Goal: Task Accomplishment & Management: Manage account settings

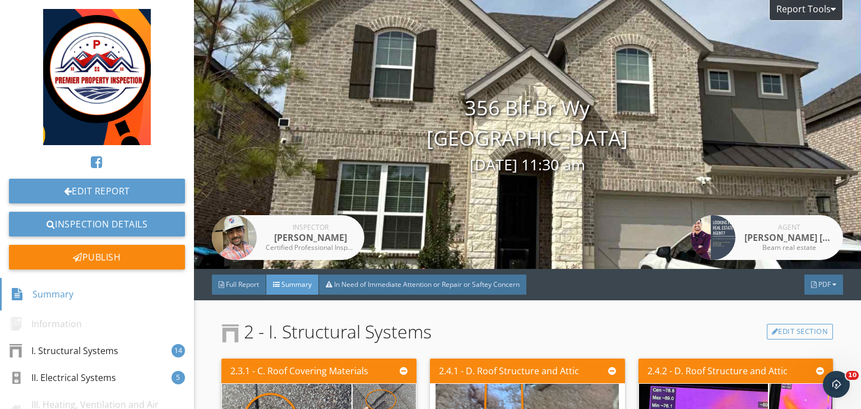
click at [628, 208] on div at bounding box center [430, 204] width 861 height 409
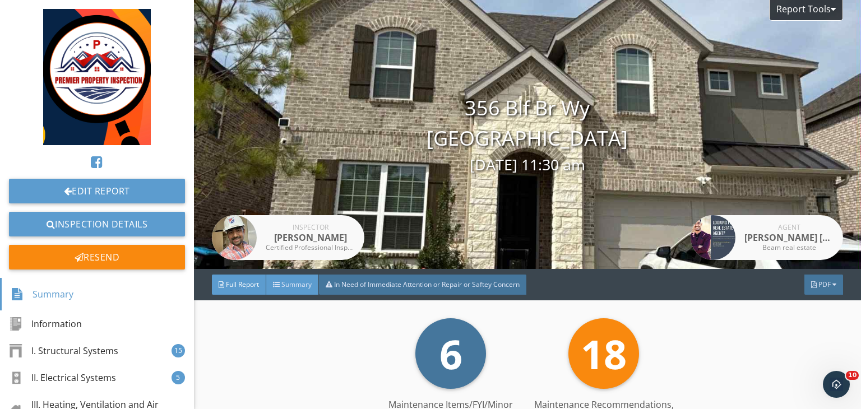
click at [294, 286] on span "Summary" at bounding box center [296, 285] width 30 height 10
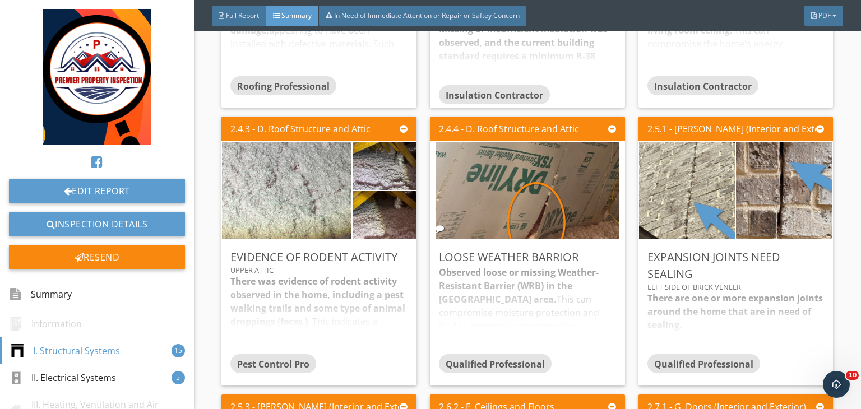
scroll to position [490, 0]
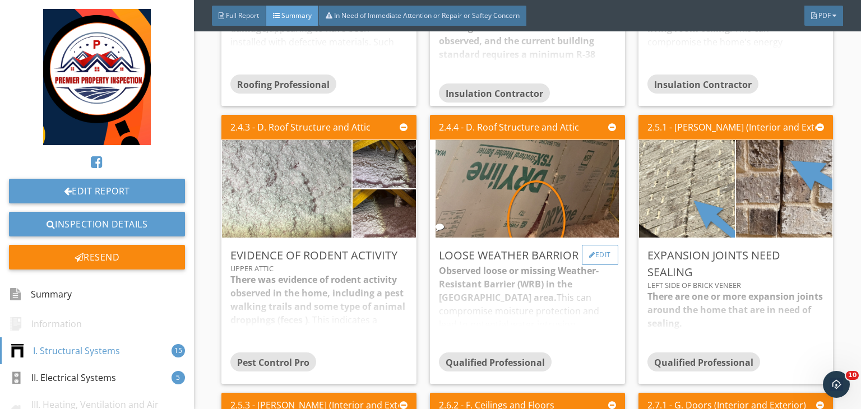
click at [593, 251] on div "Edit" at bounding box center [600, 255] width 36 height 20
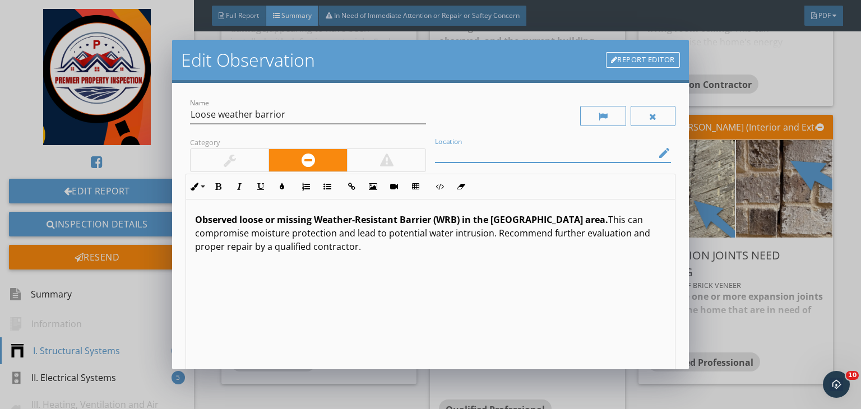
click at [500, 155] on input "Location" at bounding box center [545, 153] width 220 height 18
type input "Lower"
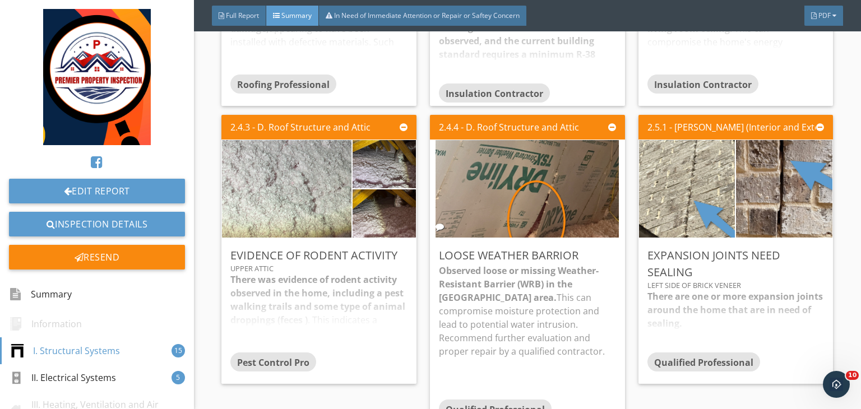
click at [752, 59] on div at bounding box center [430, 204] width 861 height 409
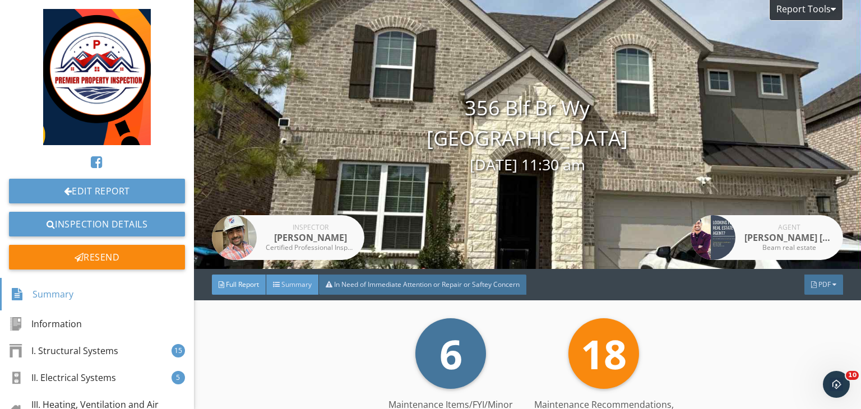
click at [299, 286] on span "Summary" at bounding box center [296, 285] width 30 height 10
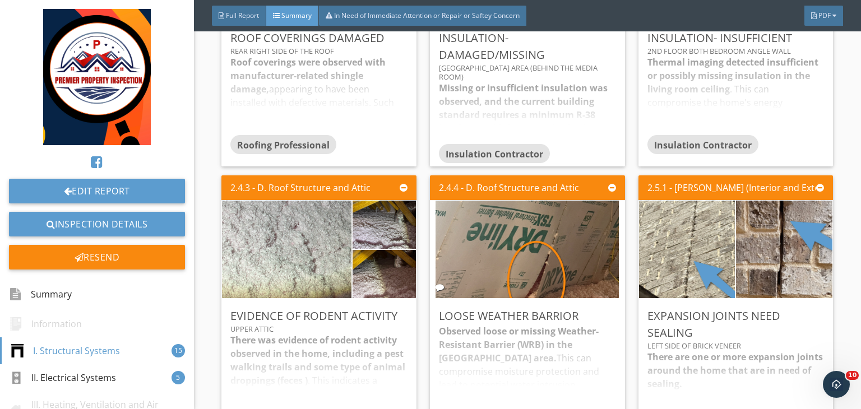
scroll to position [479, 0]
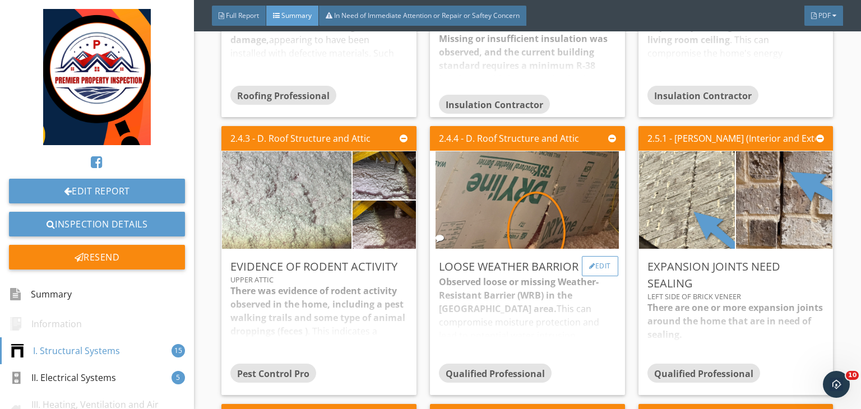
click at [583, 270] on div "Edit" at bounding box center [600, 266] width 36 height 20
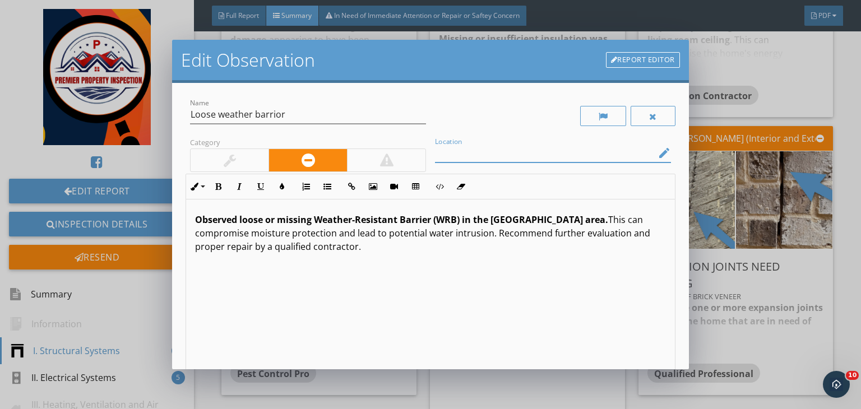
click at [475, 155] on input "Location" at bounding box center [545, 153] width 220 height 18
click at [533, 152] on input "Lower attic (behind medi room)" at bounding box center [545, 153] width 220 height 18
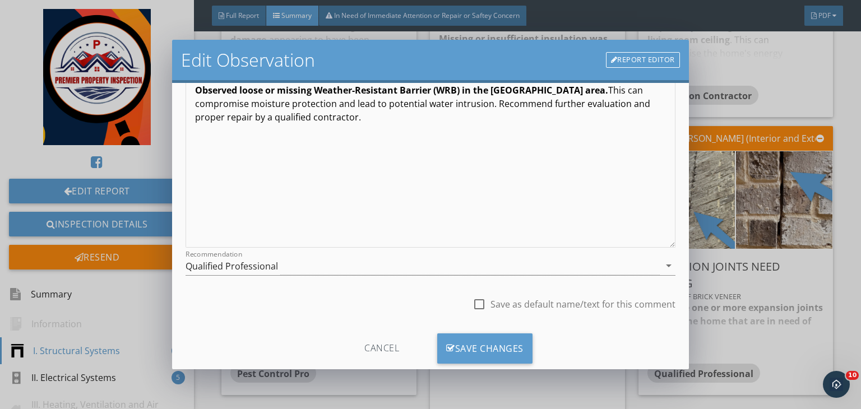
scroll to position [140, 0]
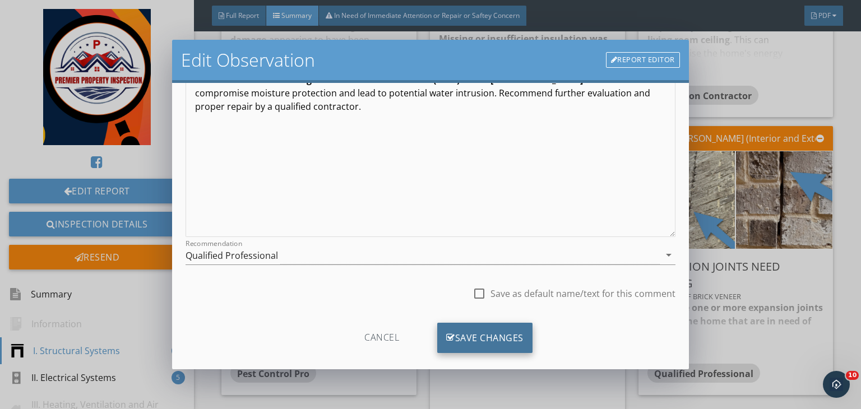
type input "Lower attic (behind media room)"
click at [479, 336] on div "Save Changes" at bounding box center [484, 338] width 95 height 30
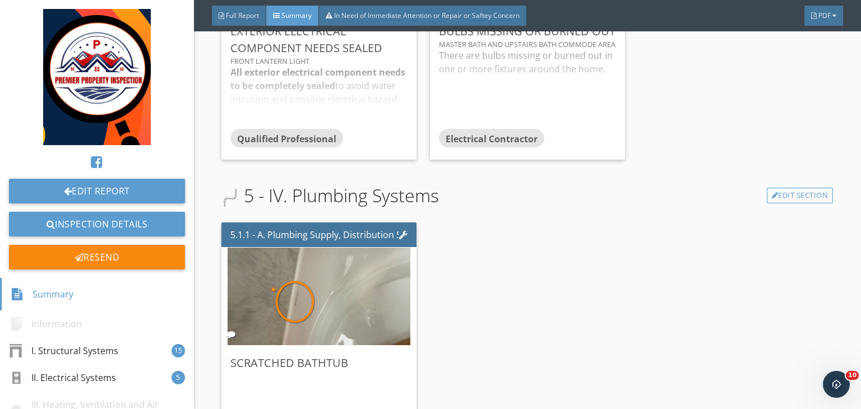
scroll to position [2351, 0]
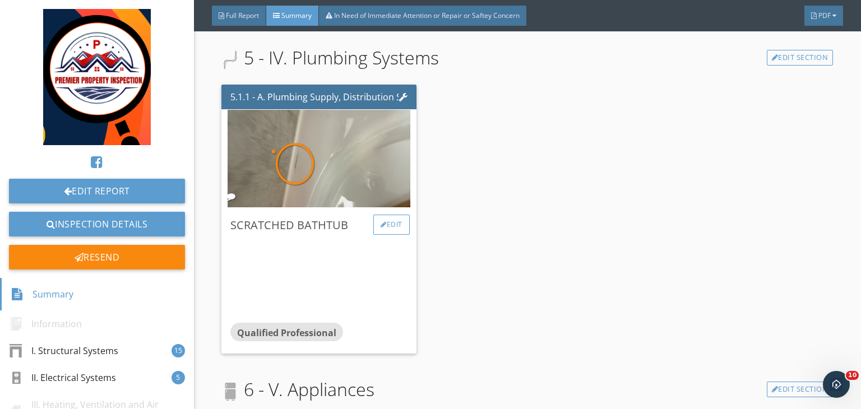
click at [385, 228] on div "Edit" at bounding box center [391, 225] width 36 height 20
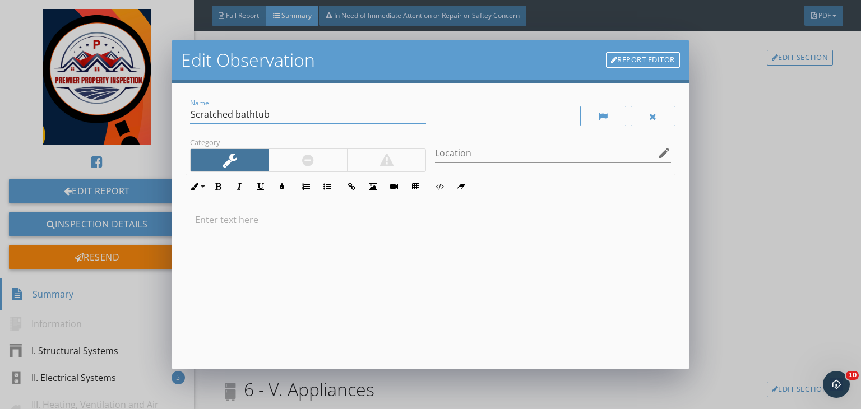
click at [233, 117] on input "Scratched bathtub" at bounding box center [308, 114] width 236 height 18
click at [262, 216] on p at bounding box center [430, 219] width 471 height 13
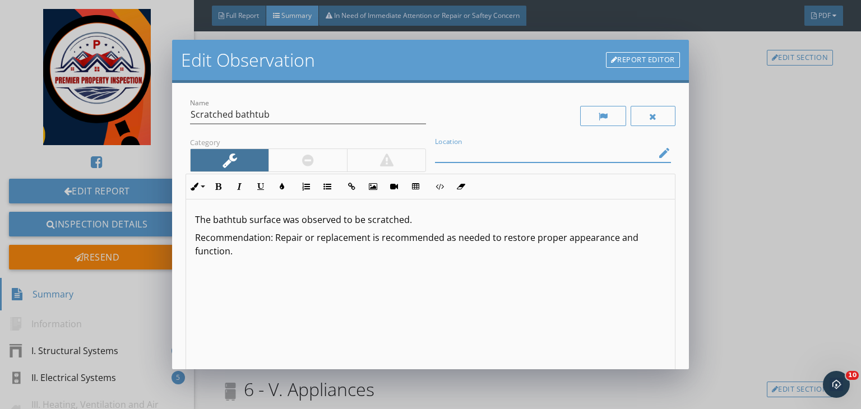
click at [461, 159] on input "Location" at bounding box center [545, 153] width 220 height 18
type input "Master bath tub"
click at [312, 224] on p "The bathtub surface was observed to be scratched." at bounding box center [430, 219] width 471 height 13
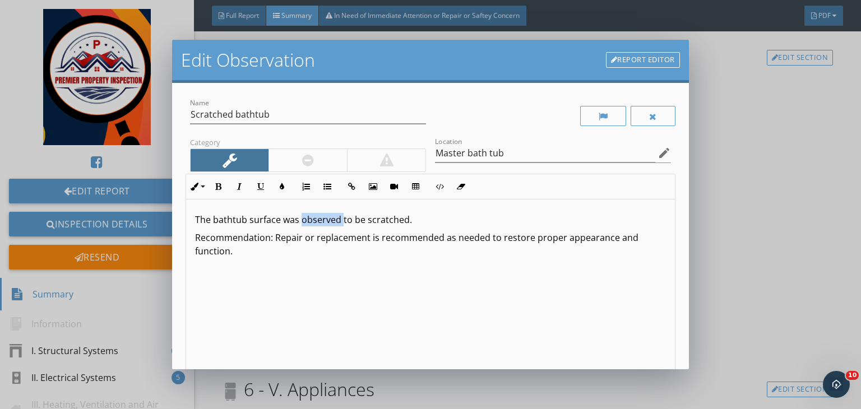
click at [312, 224] on p "The bathtub surface was observed to be scratched." at bounding box center [430, 219] width 471 height 13
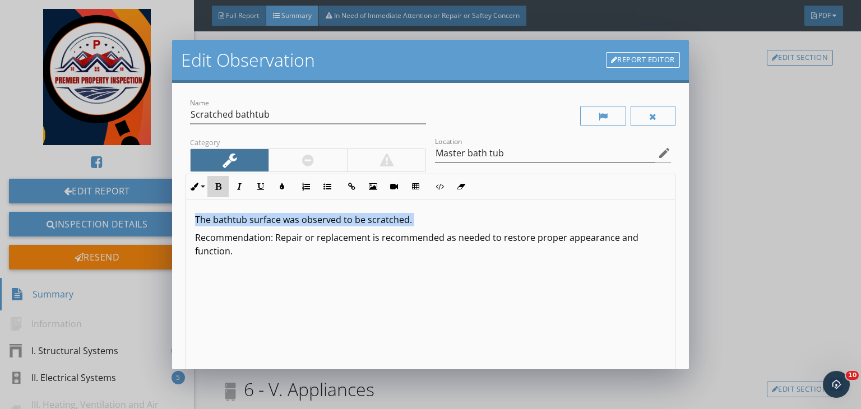
click at [218, 181] on button "Bold" at bounding box center [217, 186] width 21 height 21
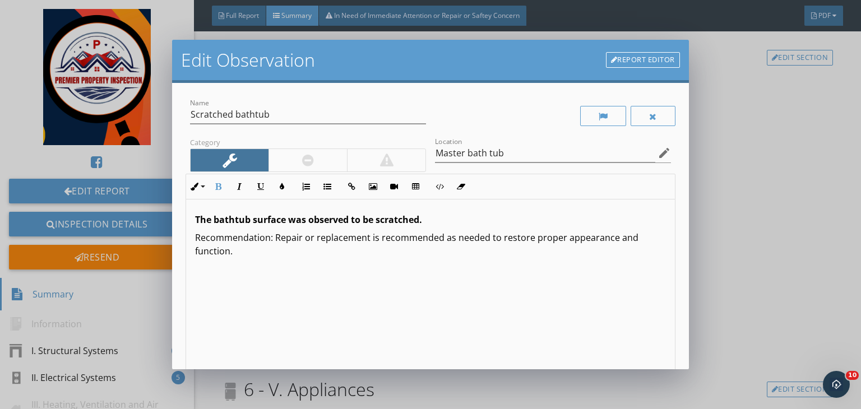
click at [270, 237] on p "Recommendation: Repair or replacement is recommended as needed to restore prope…" at bounding box center [430, 244] width 471 height 27
click at [272, 236] on p "Recommendation: Repair or replacement is recommended as needed to restore prope…" at bounding box center [430, 244] width 471 height 27
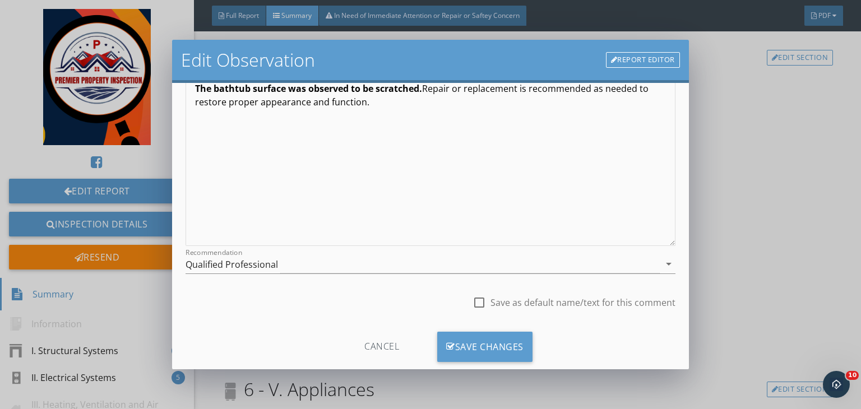
scroll to position [140, 0]
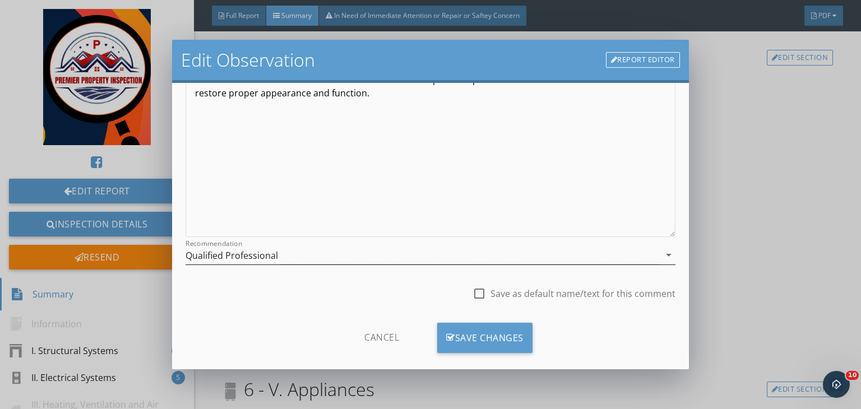
click at [305, 258] on div "Qualified Professional" at bounding box center [422, 255] width 474 height 18
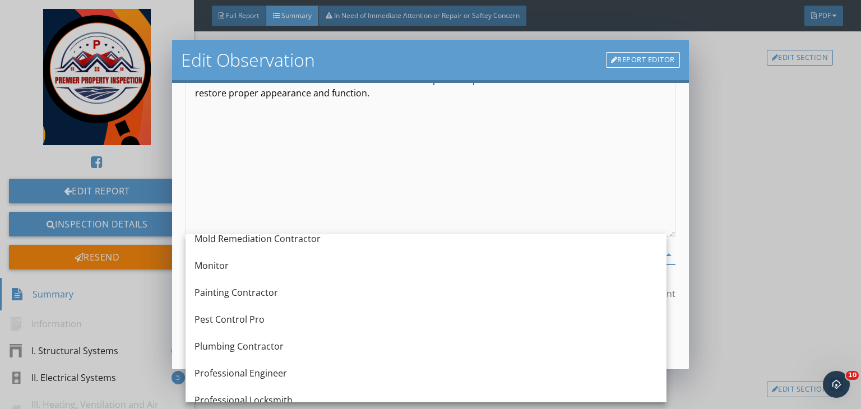
scroll to position [1047, 0]
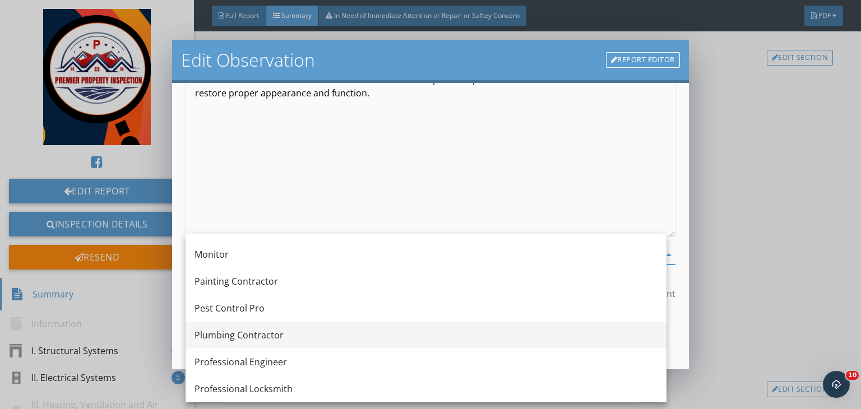
click at [240, 333] on div "Plumbing Contractor" at bounding box center [425, 334] width 463 height 13
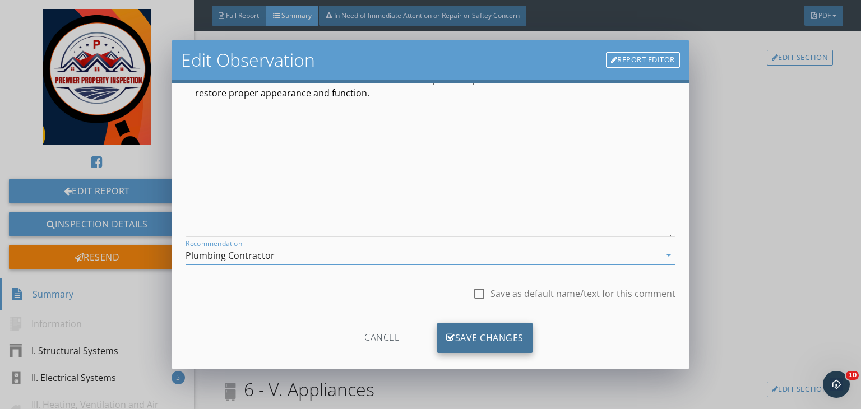
click at [477, 340] on div "Save Changes" at bounding box center [484, 338] width 95 height 30
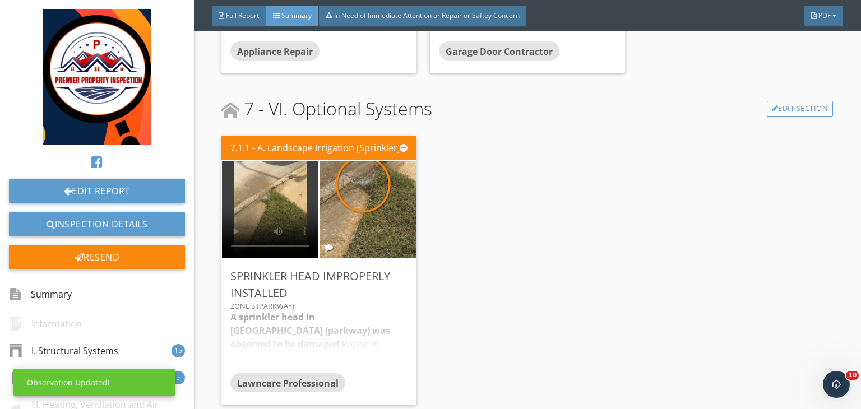
scroll to position [2988, 0]
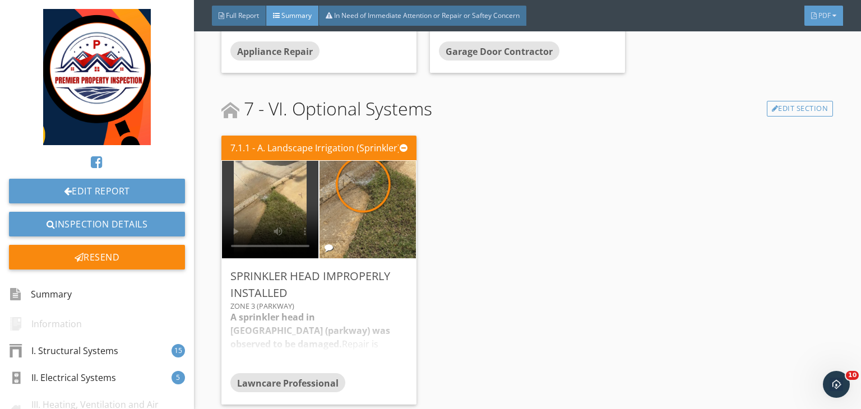
click at [824, 20] on span "PDF" at bounding box center [824, 16] width 12 height 10
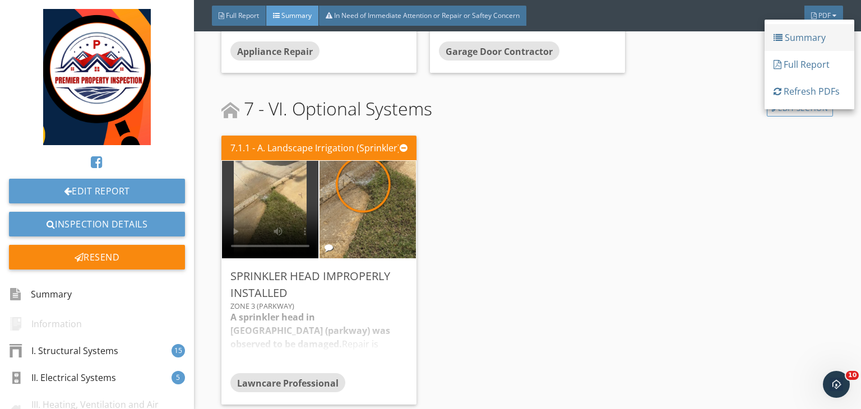
click at [794, 39] on div "Summary" at bounding box center [809, 37] width 72 height 13
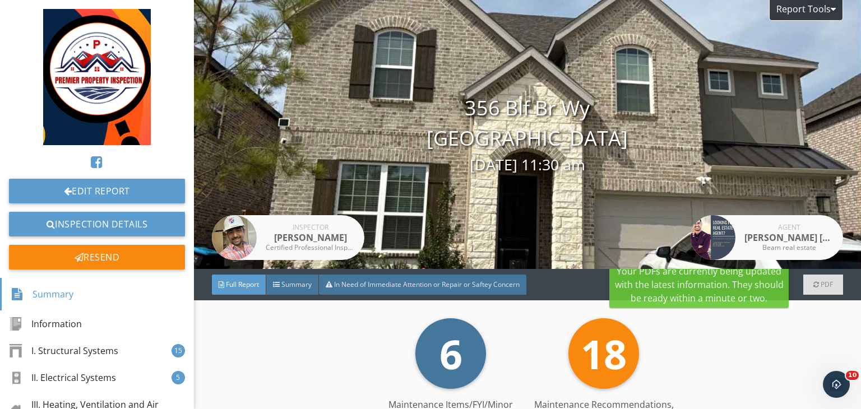
click at [825, 283] on div "PDF" at bounding box center [823, 285] width 40 height 20
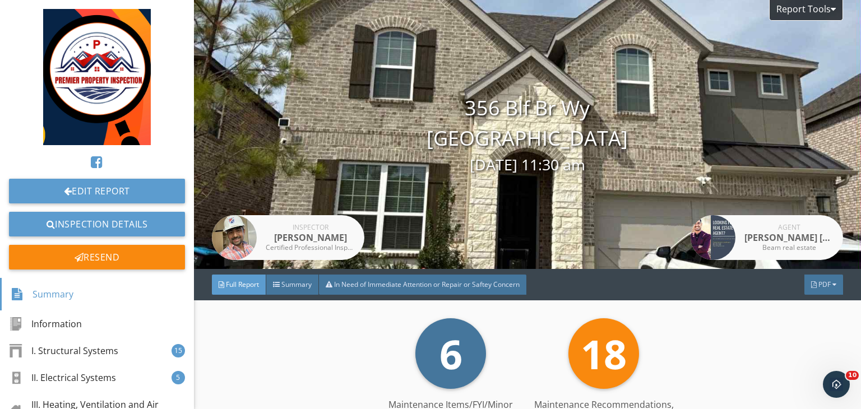
click at [816, 7] on div "Report Tools" at bounding box center [806, 10] width 74 height 21
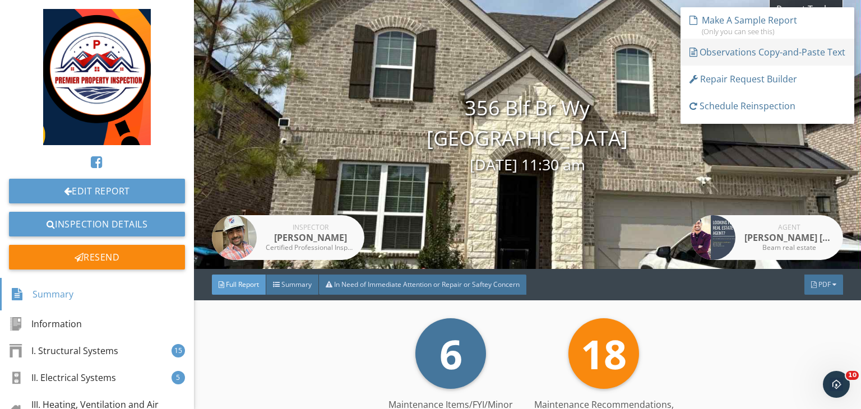
click at [743, 54] on div "Observations Copy-and-Paste Text" at bounding box center [767, 51] width 156 height 13
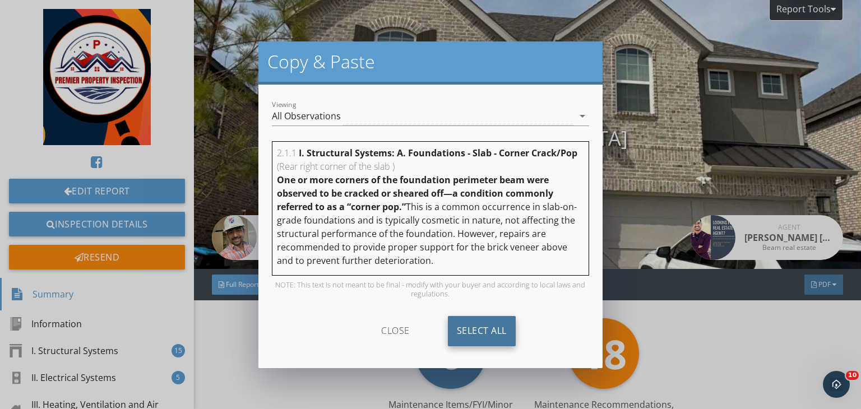
click at [485, 329] on div "Select All" at bounding box center [482, 331] width 68 height 30
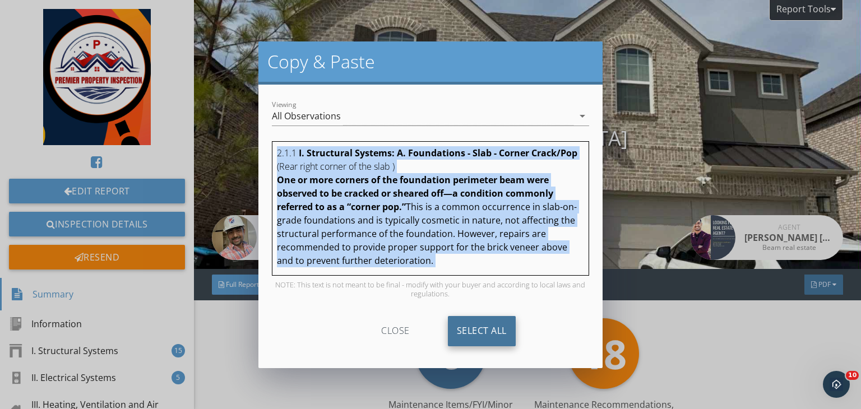
copy div "2.1.1 I. Structural Systems: A. Foundations - Slab - Corner Crack/Pop (Rear rig…"
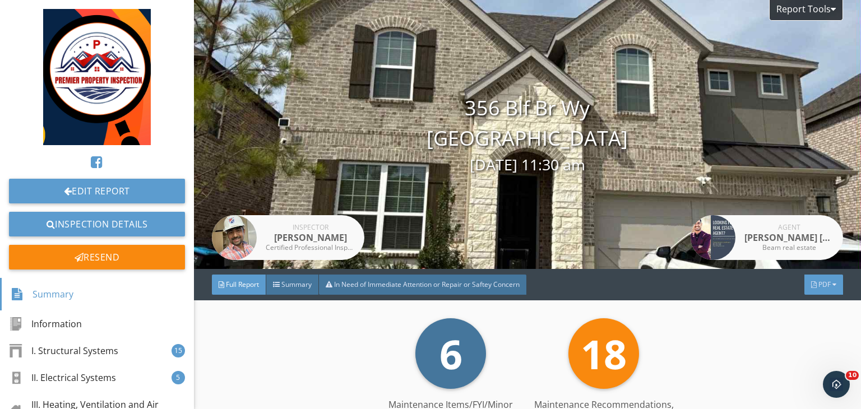
click at [823, 286] on div "PDF" at bounding box center [823, 285] width 39 height 20
click at [795, 302] on div "Summary" at bounding box center [809, 304] width 72 height 13
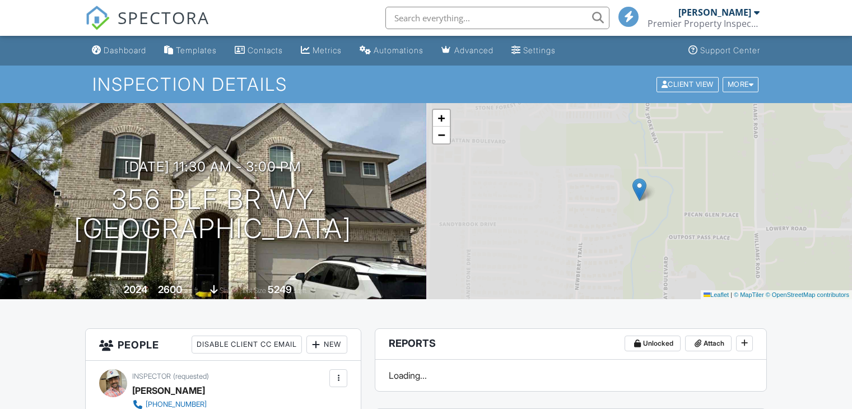
drag, startPoint x: 0, startPoint y: 0, endPoint x: 352, endPoint y: 233, distance: 422.6
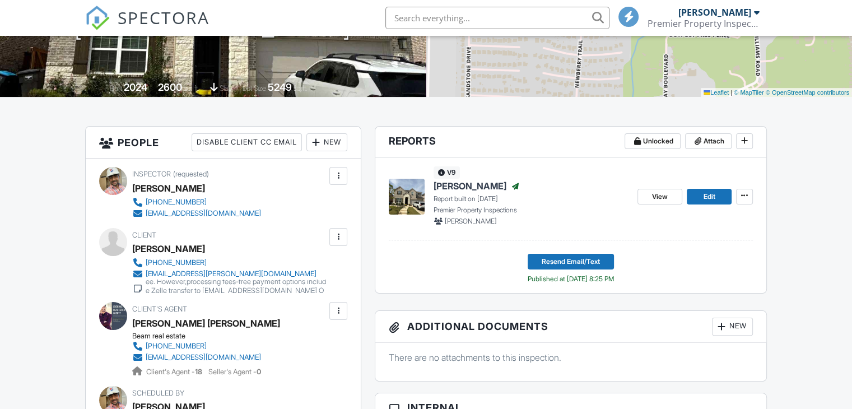
click at [344, 234] on div at bounding box center [338, 236] width 11 height 11
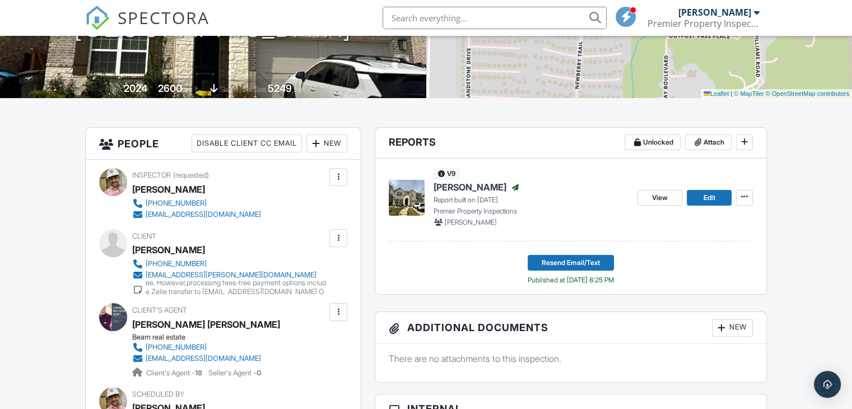
click at [337, 239] on div at bounding box center [338, 238] width 11 height 11
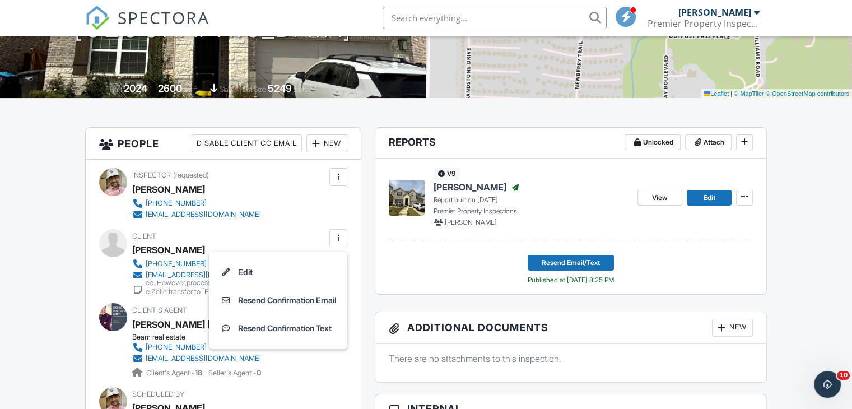
scroll to position [0, 0]
click at [268, 269] on li "Edit" at bounding box center [278, 272] width 125 height 28
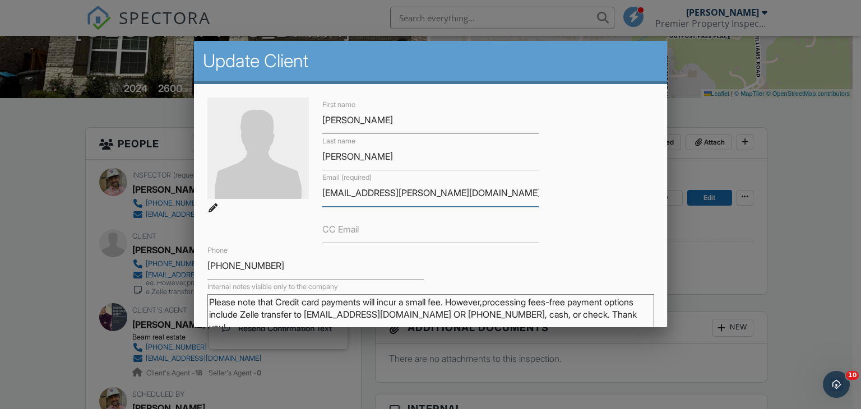
click at [341, 195] on input "stha.rameshwar@gmail.com" at bounding box center [430, 192] width 216 height 27
click at [800, 168] on div at bounding box center [430, 200] width 861 height 512
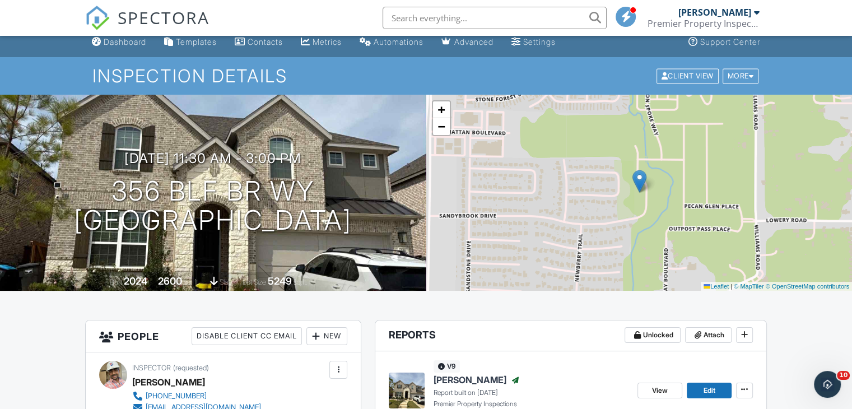
scroll to position [7, 0]
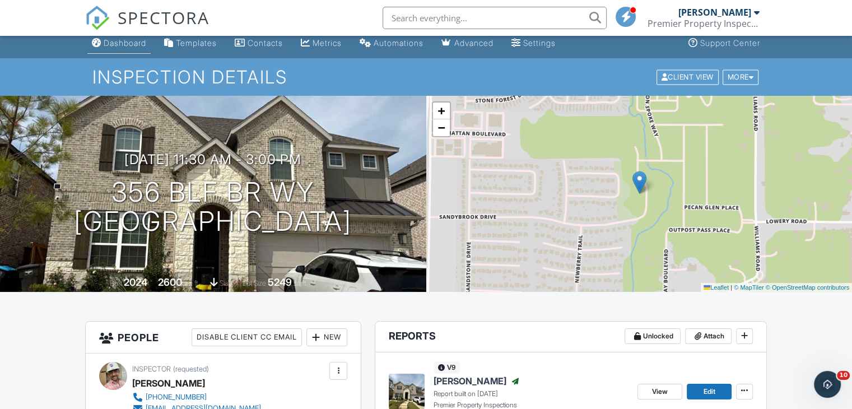
click at [132, 48] on link "Dashboard" at bounding box center [118, 43] width 63 height 21
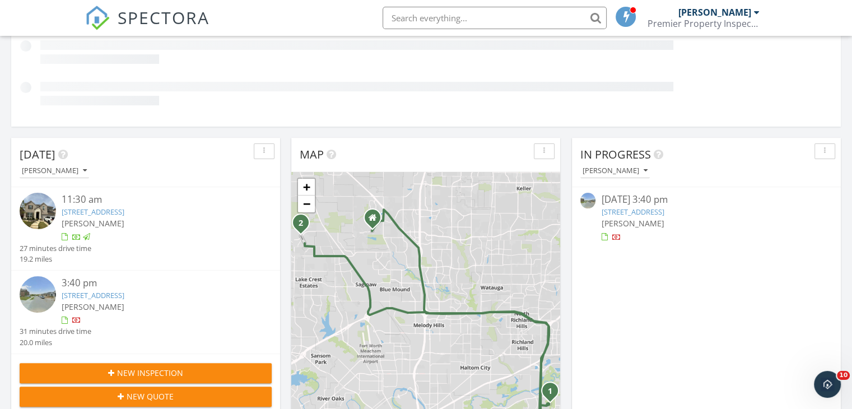
scroll to position [197, 0]
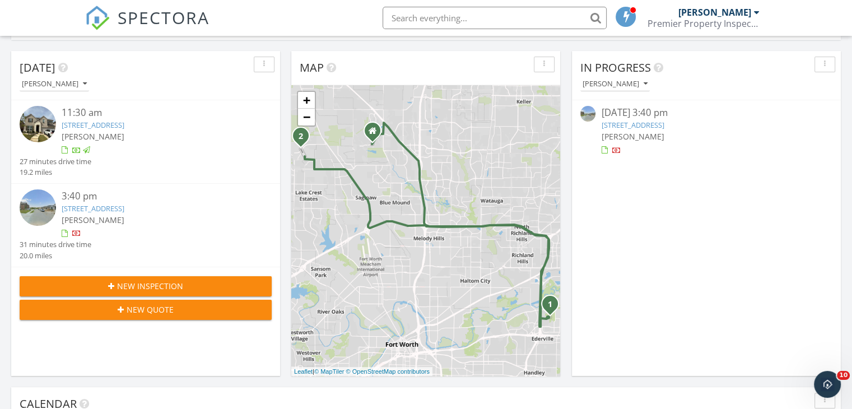
click at [120, 208] on link "[STREET_ADDRESS]" at bounding box center [93, 208] width 63 height 10
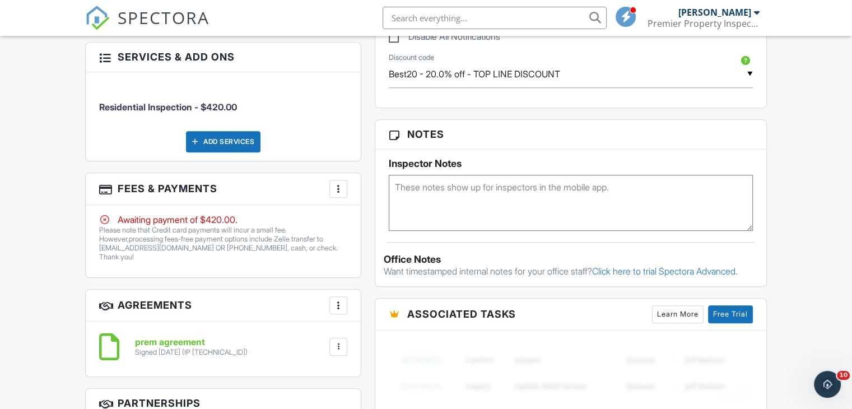
scroll to position [666, 0]
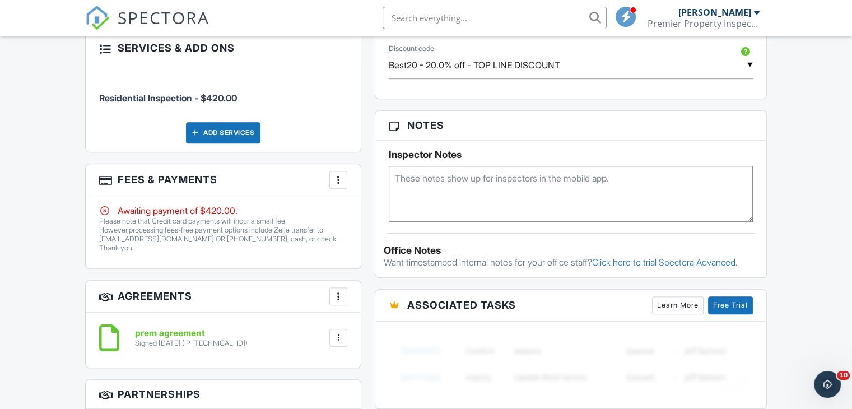
click at [340, 176] on div at bounding box center [338, 179] width 11 height 11
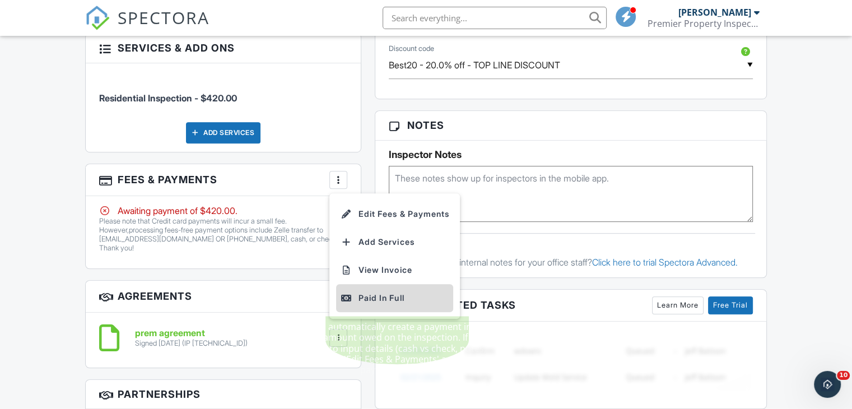
click at [367, 296] on div "Paid In Full" at bounding box center [395, 297] width 108 height 13
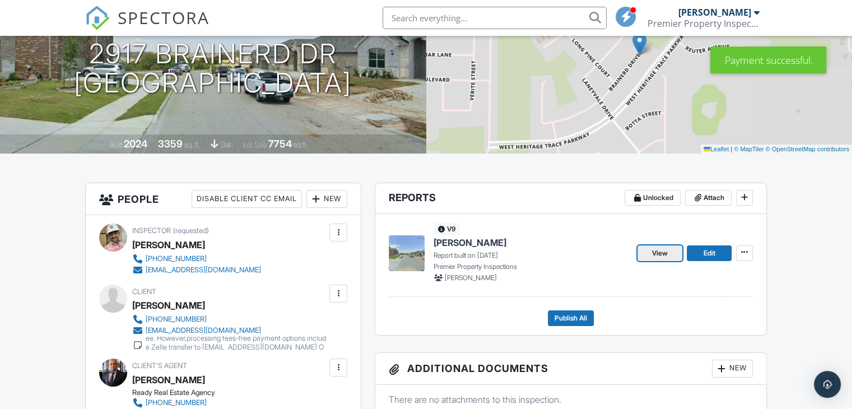
click at [652, 252] on span "View" at bounding box center [660, 253] width 16 height 11
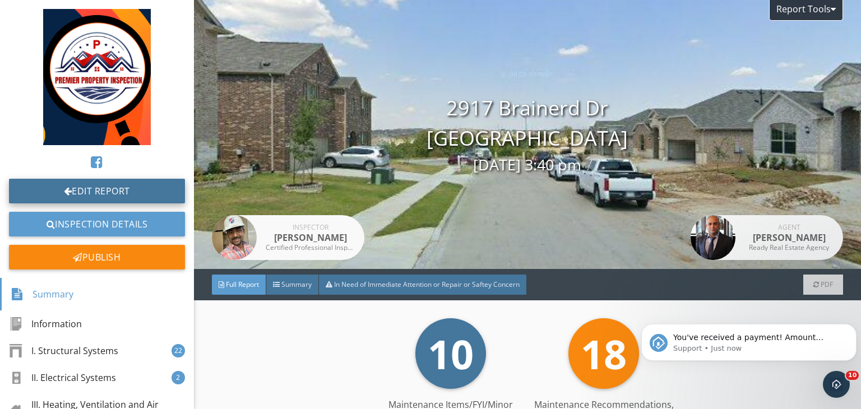
click at [90, 194] on link "Edit Report" at bounding box center [97, 191] width 176 height 25
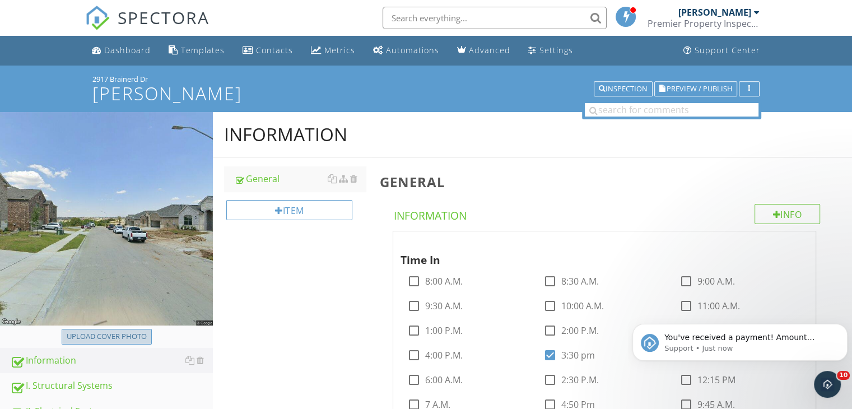
click at [112, 332] on div "Upload cover photo" at bounding box center [107, 336] width 80 height 11
type input "C:\fakepath\ab0fedfe-2b89-4064-88fc-a016352be89c.jpg"
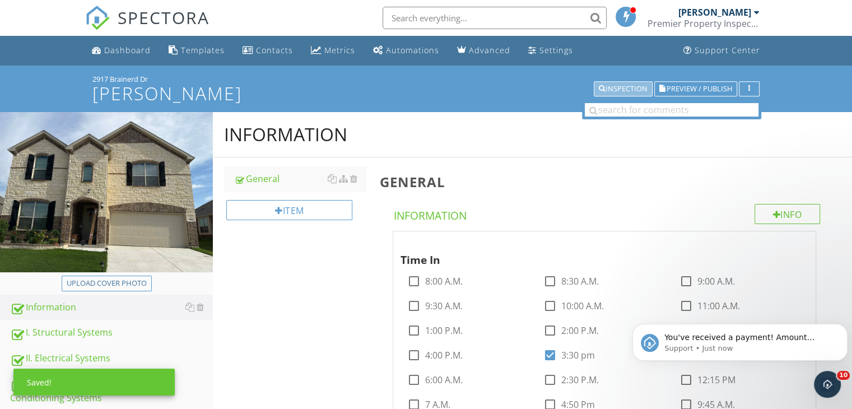
click at [625, 89] on div "Inspection" at bounding box center [623, 89] width 49 height 8
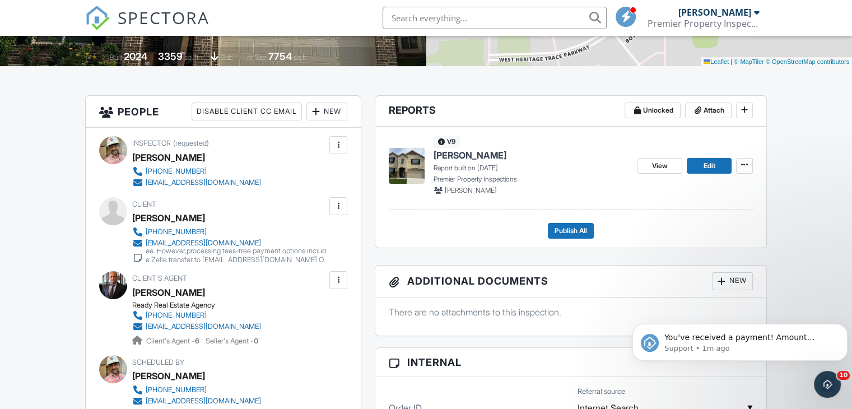
scroll to position [251, 0]
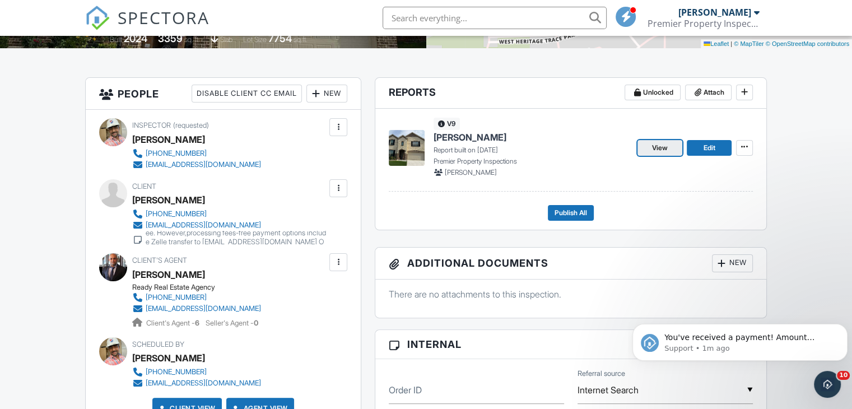
click at [655, 150] on span "View" at bounding box center [660, 147] width 16 height 11
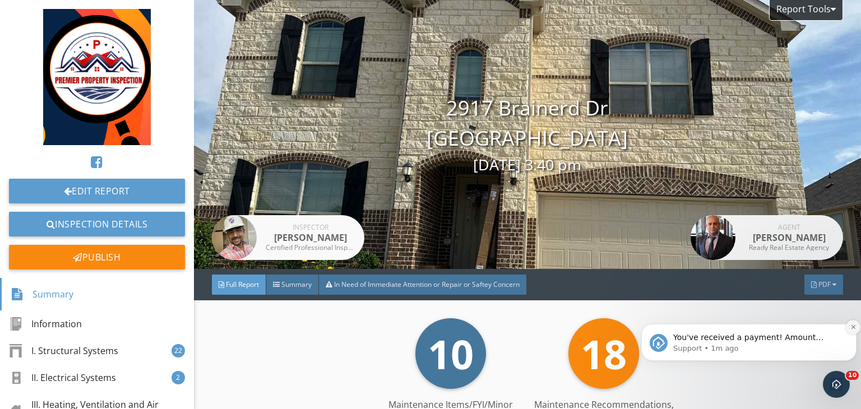
click at [851, 328] on icon "Dismiss notification" at bounding box center [853, 327] width 6 height 6
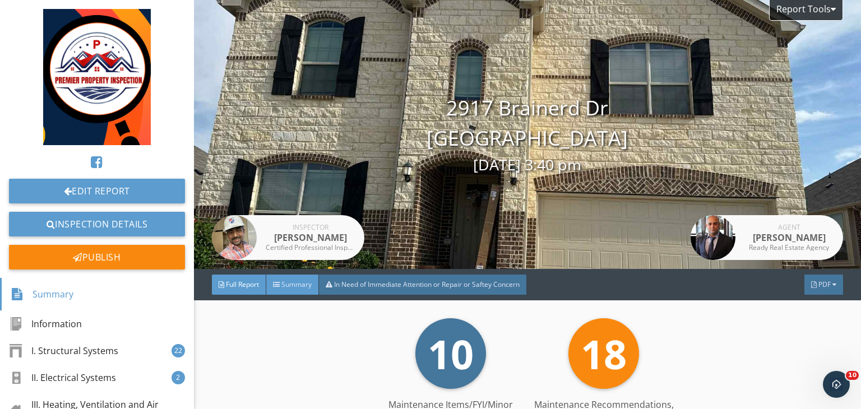
click at [296, 282] on span "Summary" at bounding box center [296, 285] width 30 height 10
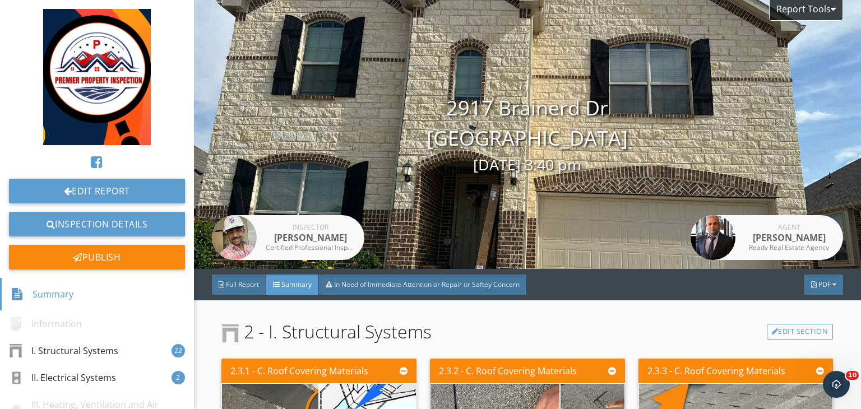
click at [296, 282] on span "Summary" at bounding box center [296, 285] width 30 height 10
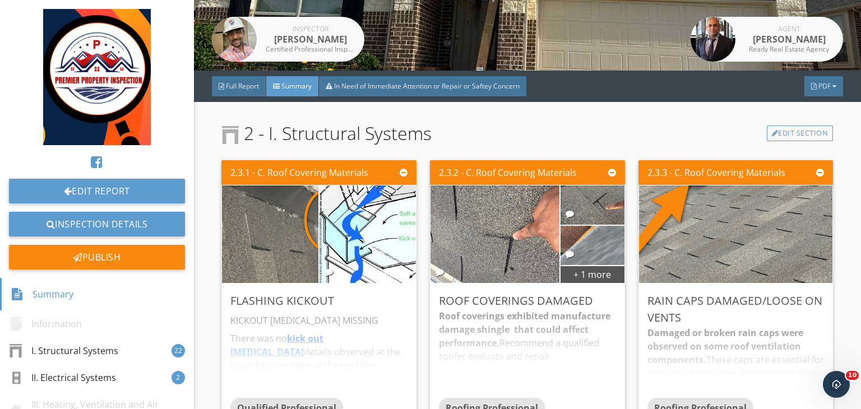
scroll to position [199, 0]
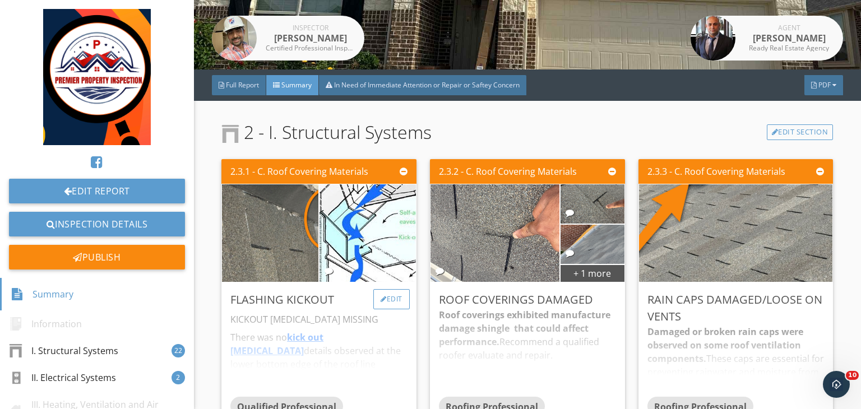
click at [389, 296] on div "Edit" at bounding box center [391, 299] width 36 height 20
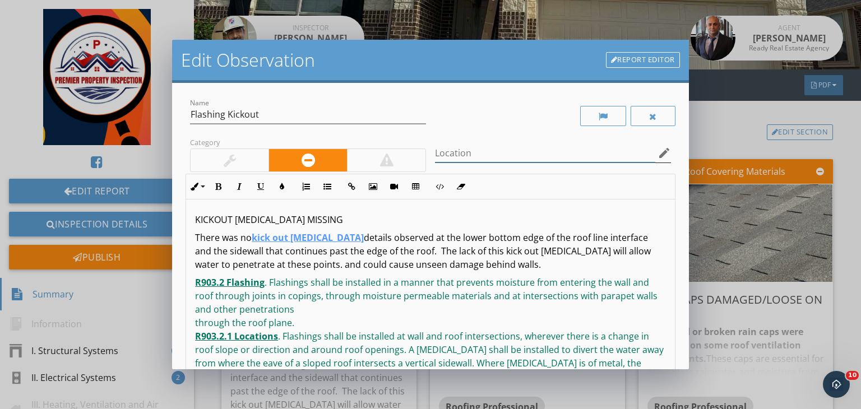
click at [447, 162] on div "Location edit" at bounding box center [553, 153] width 236 height 18
type input "Front side of the house"
click at [191, 113] on input "Flashing Kickout" at bounding box center [308, 114] width 236 height 18
click at [273, 113] on input "Missing Flashing Kickout" at bounding box center [308, 114] width 236 height 18
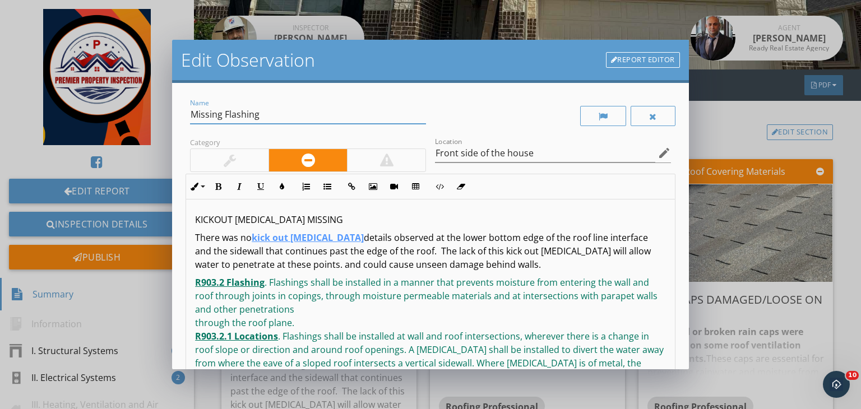
click at [225, 114] on input "Missing Flashing" at bounding box center [308, 114] width 236 height 18
paste input "Kickout"
type input "Missing Kickout Flashing"
drag, startPoint x: 317, startPoint y: 216, endPoint x: 183, endPoint y: 203, distance: 134.5
click at [183, 203] on div "Name Missing Kickout Flashing Category Location Front side of the house edit In…" at bounding box center [430, 226] width 517 height 286
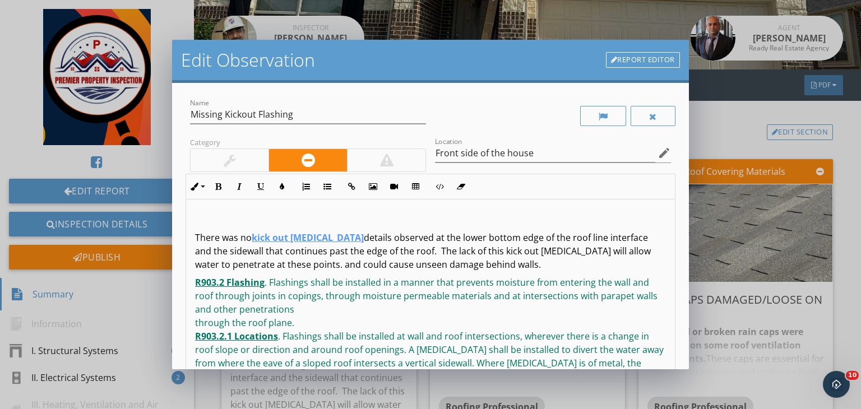
click at [515, 262] on p "There was no kick out flashing details observed at the lower bottom edge of the…" at bounding box center [430, 251] width 471 height 40
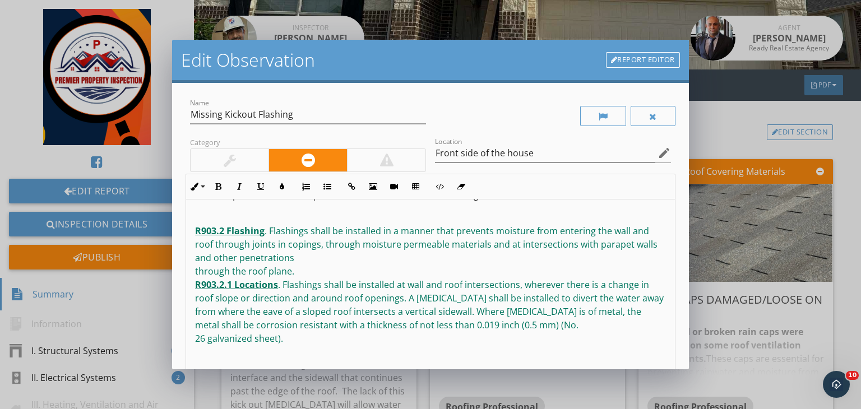
scroll to position [155, 0]
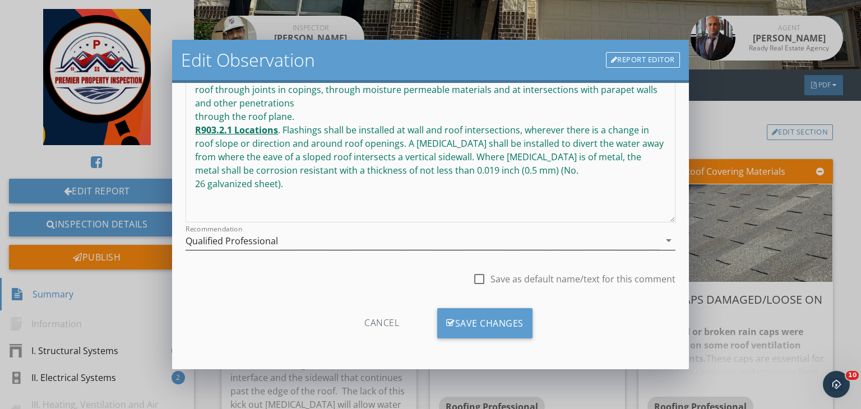
click at [288, 240] on div "Qualified Professional" at bounding box center [422, 240] width 474 height 18
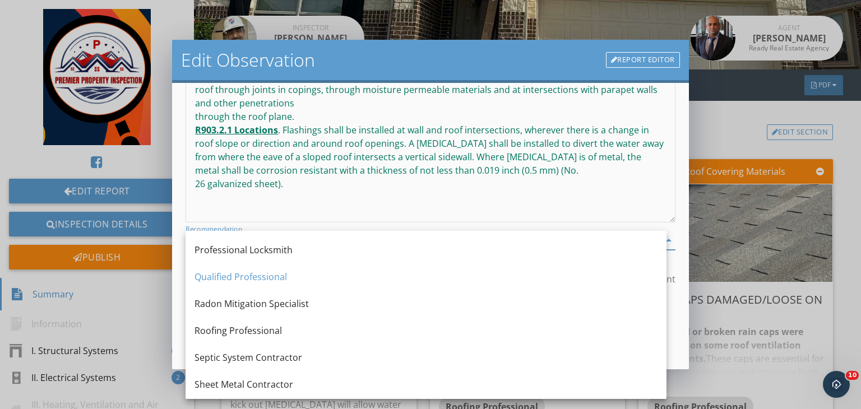
scroll to position [1183, 0]
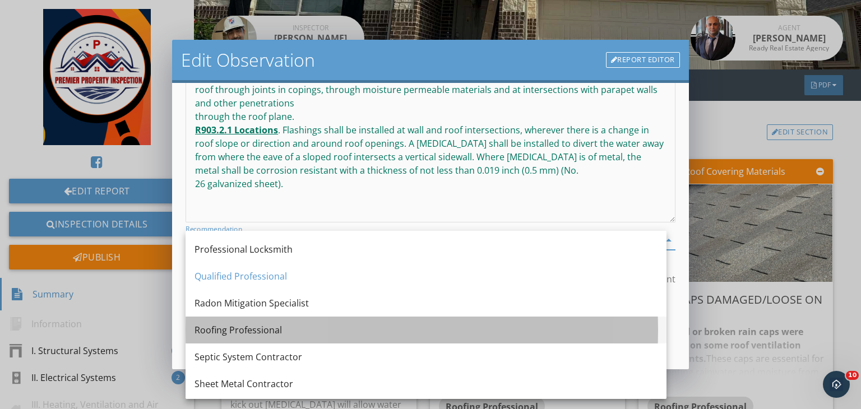
click at [220, 331] on div "Roofing Professional" at bounding box center [425, 329] width 463 height 13
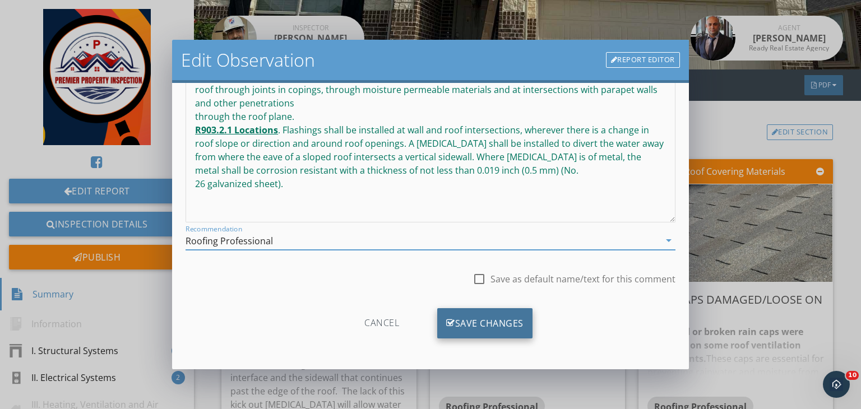
click at [470, 326] on div "Save Changes" at bounding box center [484, 323] width 95 height 30
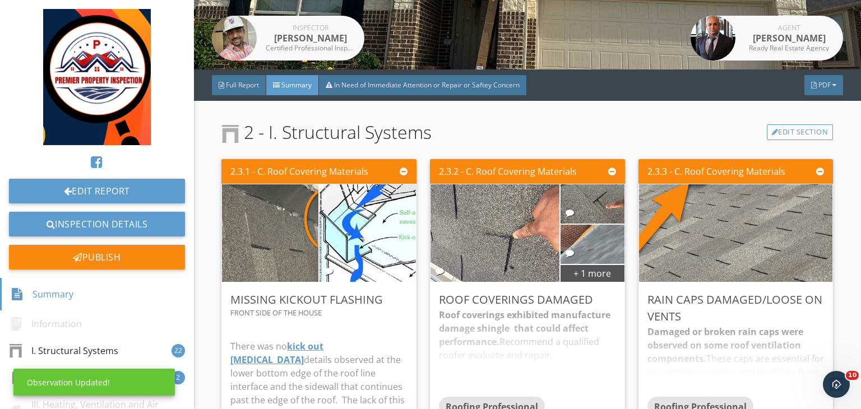
scroll to position [22, 0]
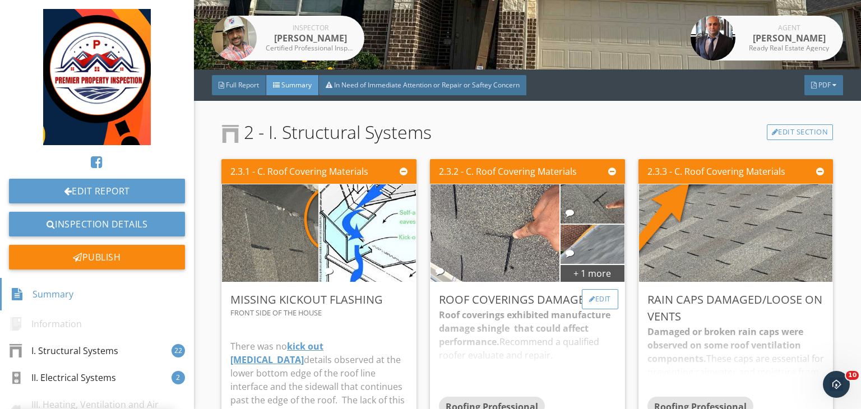
click at [596, 295] on div "Edit" at bounding box center [600, 299] width 36 height 20
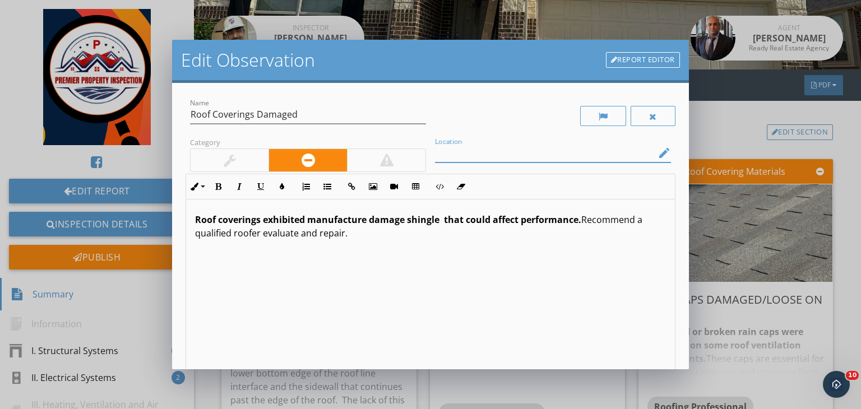
click at [477, 147] on input "Location" at bounding box center [545, 153] width 220 height 18
type input "One or more roof shingles"
drag, startPoint x: 377, startPoint y: 237, endPoint x: 157, endPoint y: 215, distance: 221.3
click at [157, 215] on div "Edit Observation Report Editor Name Roof Coverings Damaged Category Location On…" at bounding box center [430, 204] width 861 height 409
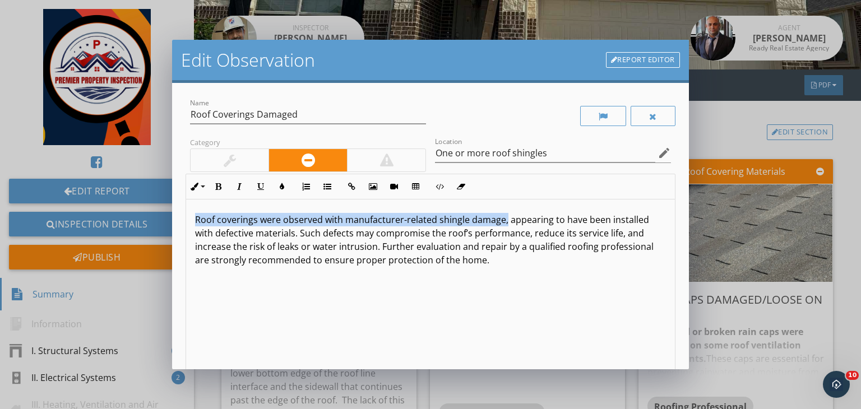
drag, startPoint x: 503, startPoint y: 217, endPoint x: 191, endPoint y: 202, distance: 312.5
click at [191, 202] on div "Roof coverings were observed with manufacturer-related shingle damage, appearin…" at bounding box center [430, 288] width 489 height 178
click at [213, 189] on button "Bold" at bounding box center [217, 186] width 21 height 21
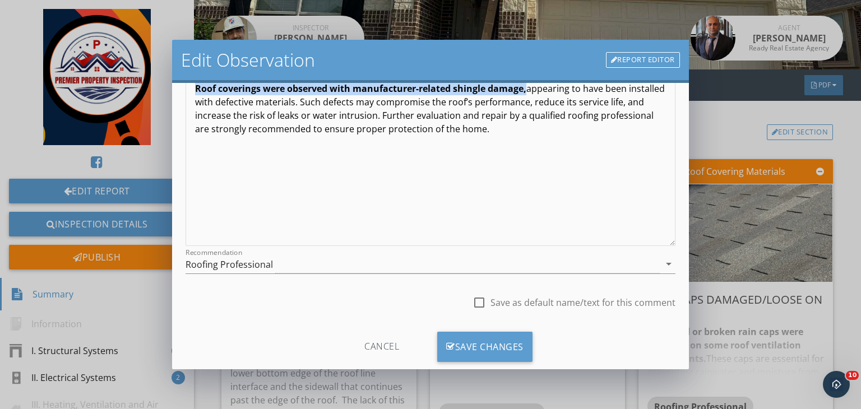
scroll to position [136, 0]
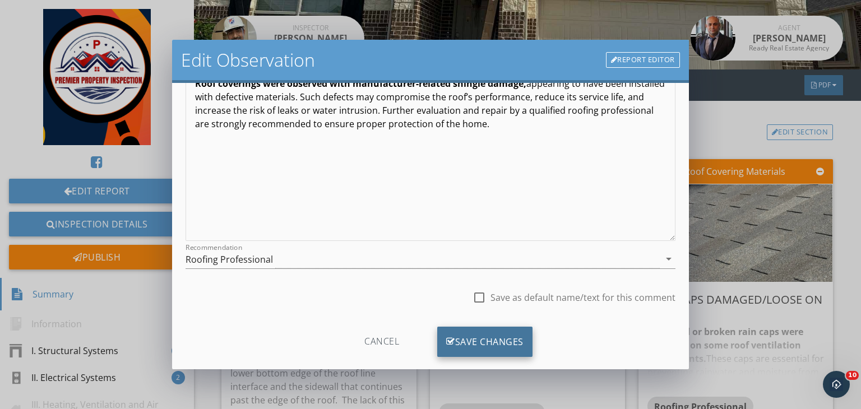
click at [467, 341] on div "Save Changes" at bounding box center [484, 342] width 95 height 30
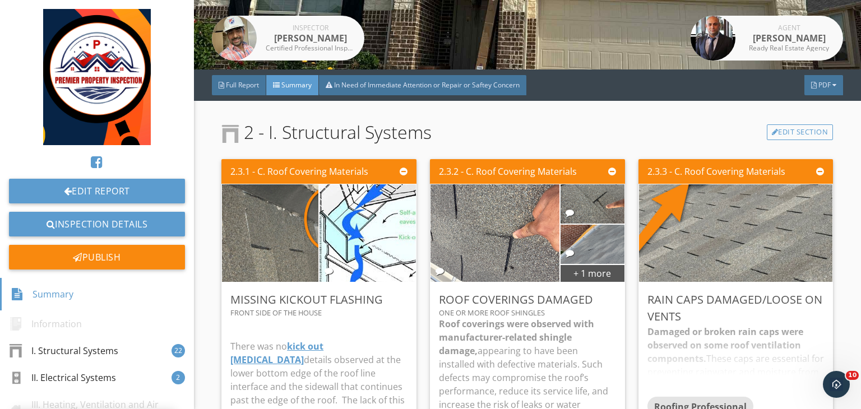
scroll to position [22, 0]
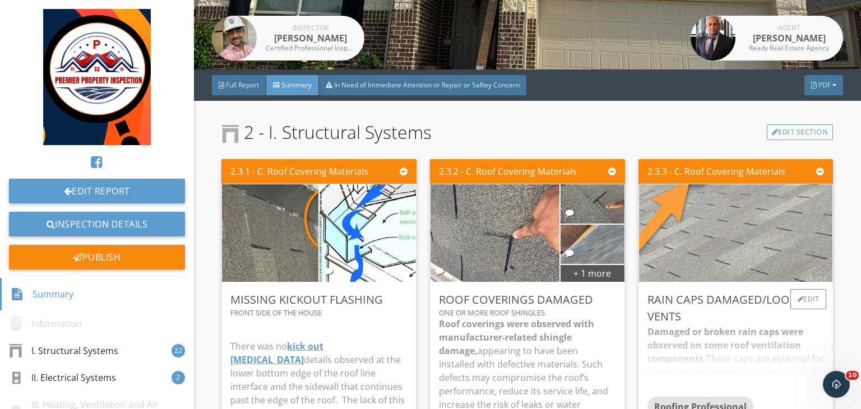
click at [751, 261] on img at bounding box center [735, 234] width 324 height 244
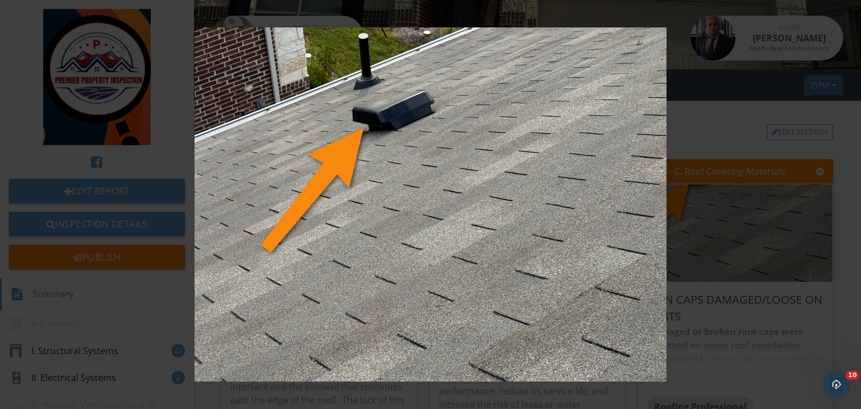
click at [740, 245] on img at bounding box center [430, 204] width 783 height 355
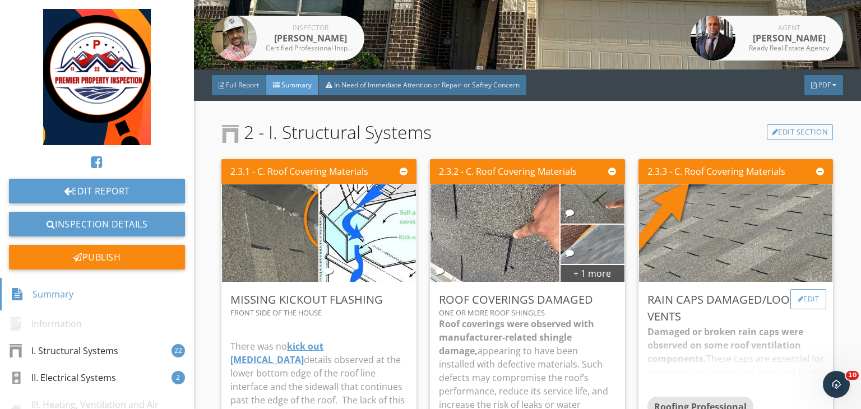
click at [797, 298] on div "Edit" at bounding box center [808, 299] width 36 height 20
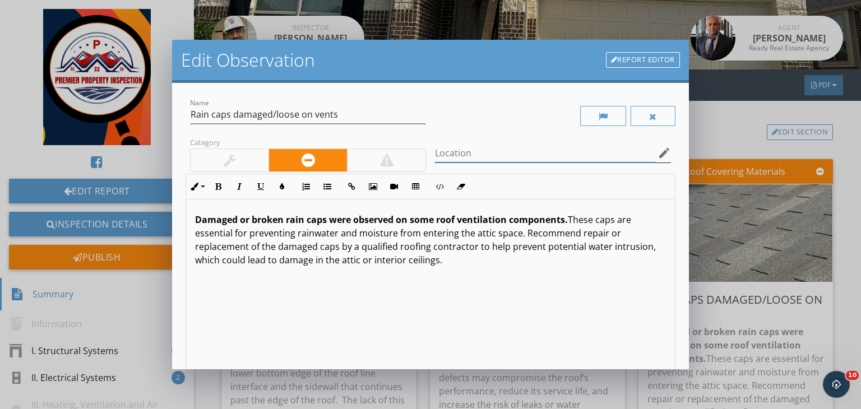
click at [530, 160] on input "Location" at bounding box center [545, 153] width 220 height 18
type input "front right side of the roof"
click at [270, 220] on strong "Damaged or broken rain caps were observed on some roof ventilation components." at bounding box center [381, 220] width 373 height 12
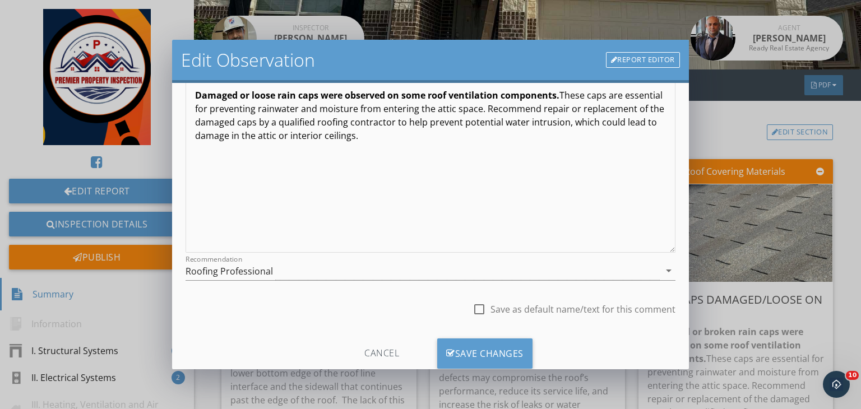
scroll to position [155, 0]
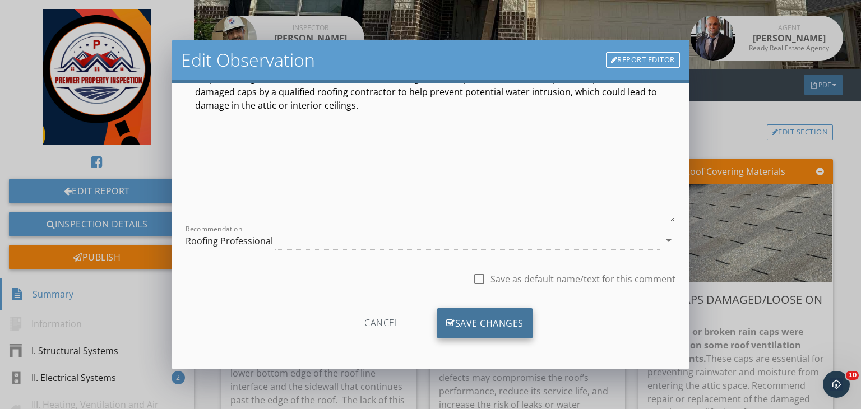
click at [475, 326] on div "Save Changes" at bounding box center [484, 323] width 95 height 30
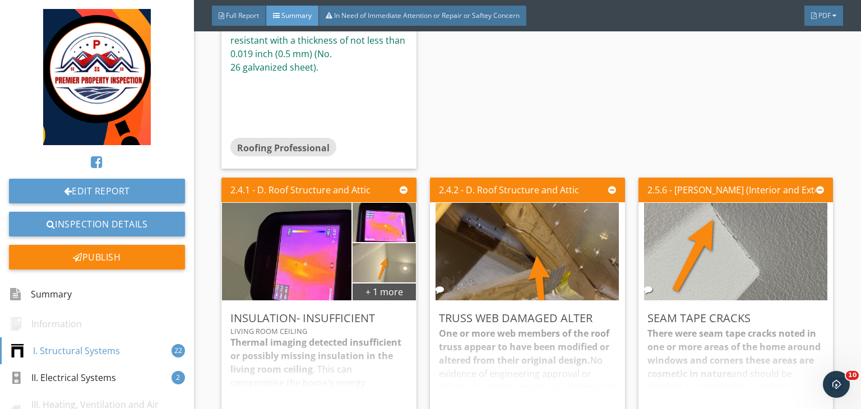
scroll to position [866, 0]
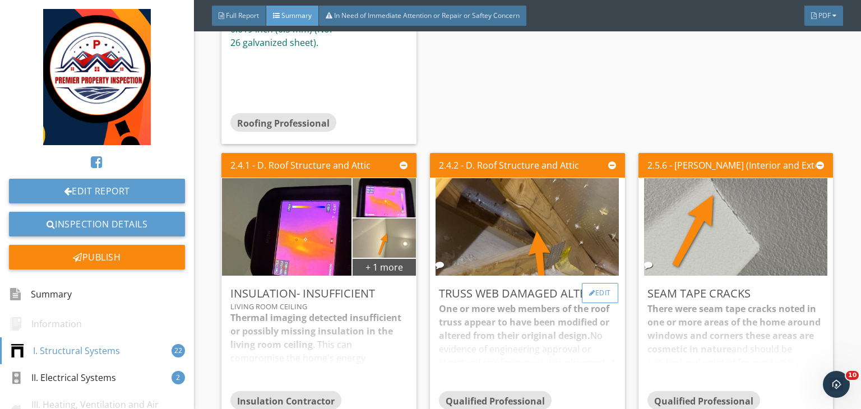
click at [597, 283] on div "Edit" at bounding box center [600, 293] width 36 height 20
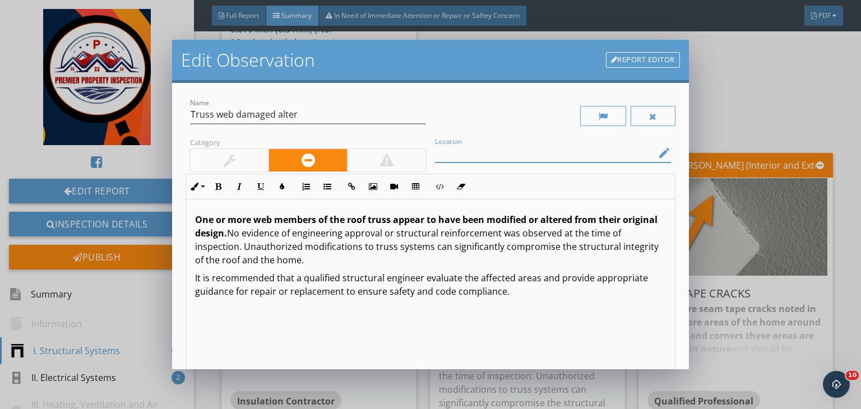
click at [472, 155] on input "Location" at bounding box center [545, 153] width 220 height 18
click at [251, 220] on strong "One or more web members of the roof truss appear to have been modified or alter…" at bounding box center [426, 227] width 462 height 26
click at [596, 157] on input "Lower attic (behind the media room)" at bounding box center [545, 153] width 220 height 18
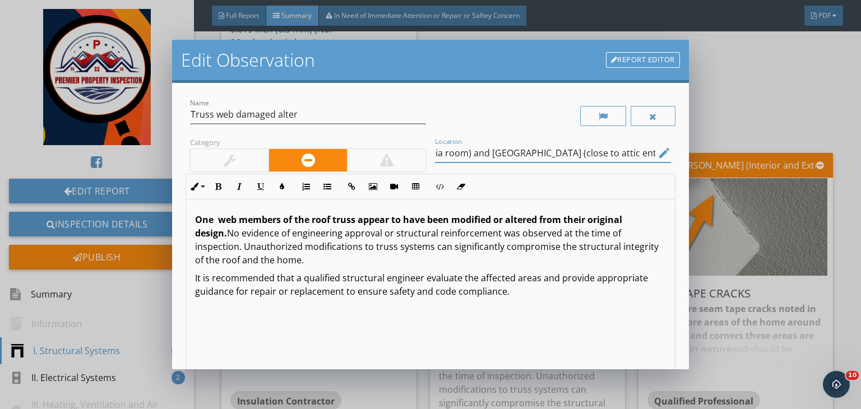
scroll to position [155, 0]
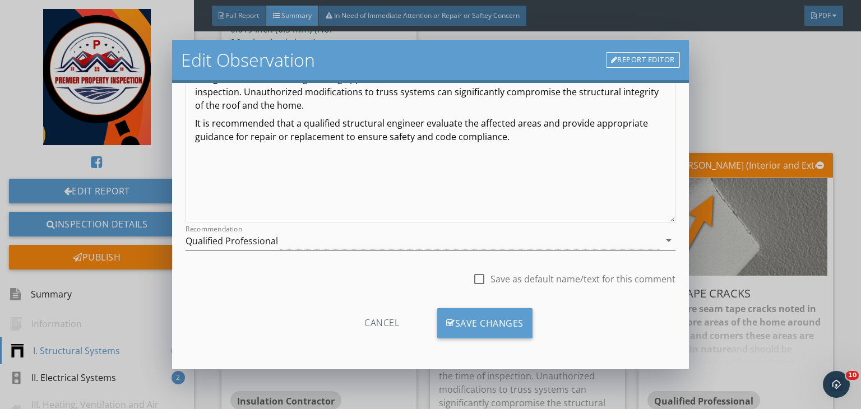
type input "Lower attic (behind the media room) and upper attic (close to attic entrance wa…"
click at [298, 239] on div "Qualified Professional" at bounding box center [422, 240] width 474 height 18
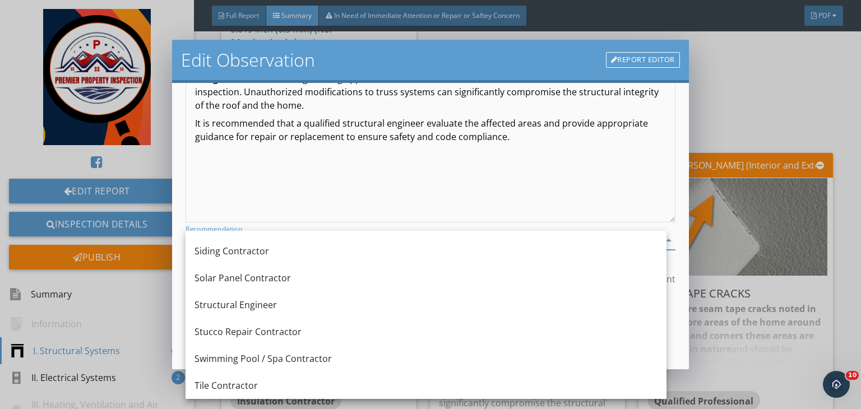
scroll to position [1342, 0]
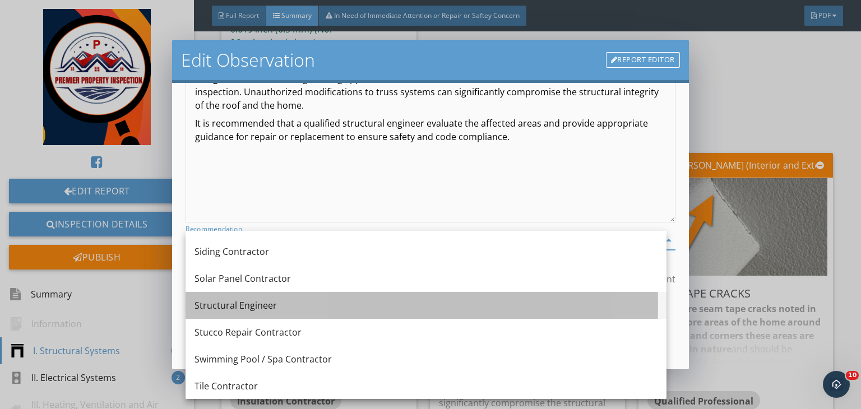
click at [238, 303] on div "Structural Engineer" at bounding box center [425, 305] width 463 height 13
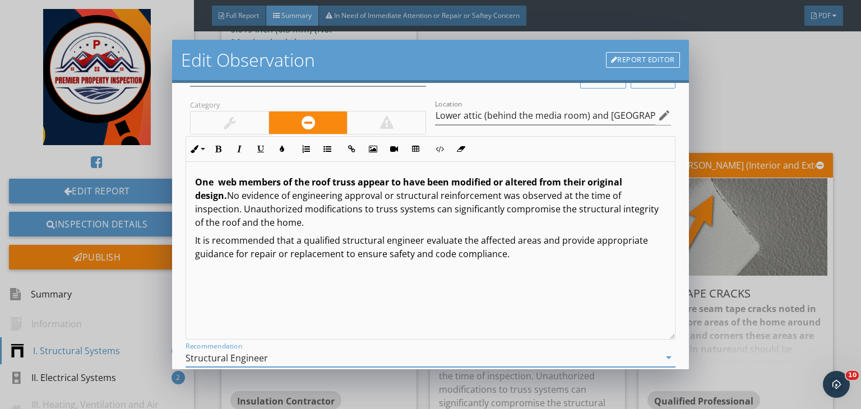
scroll to position [37, 0]
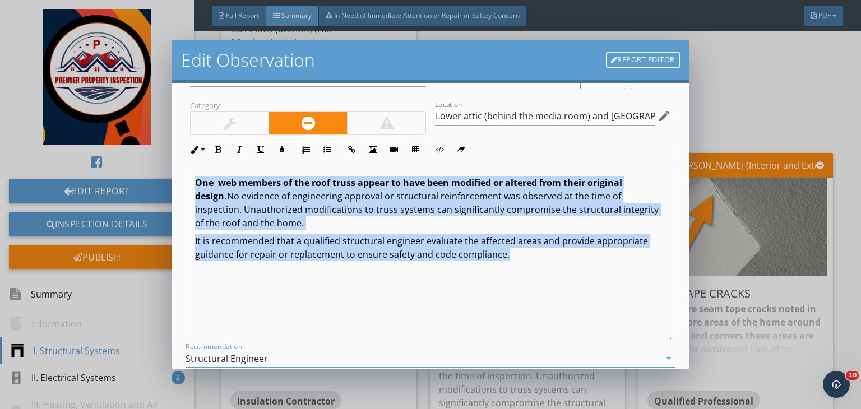
drag, startPoint x: 508, startPoint y: 257, endPoint x: 154, endPoint y: 152, distance: 369.9
click at [154, 152] on div "Edit Observation Report Editor Name Truss web damaged alter Category Location L…" at bounding box center [430, 204] width 861 height 409
copy div "One web members of the roof truss appear to have been modified or altered from …"
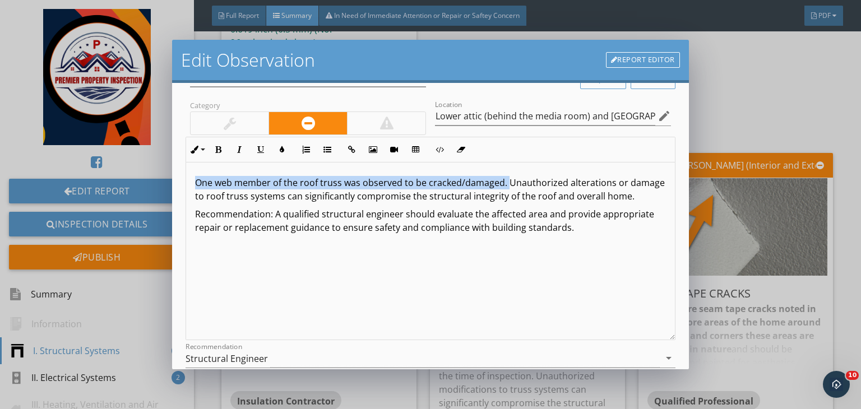
drag, startPoint x: 505, startPoint y: 183, endPoint x: 179, endPoint y: 149, distance: 328.0
click at [179, 149] on div "Name Truss web damaged alter Category Location Lower attic (behind the media ro…" at bounding box center [430, 226] width 517 height 286
click at [222, 146] on button "Bold" at bounding box center [217, 149] width 21 height 21
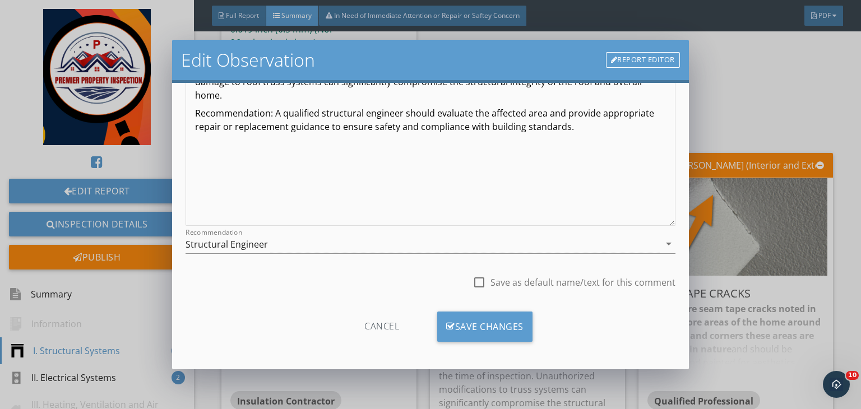
scroll to position [155, 0]
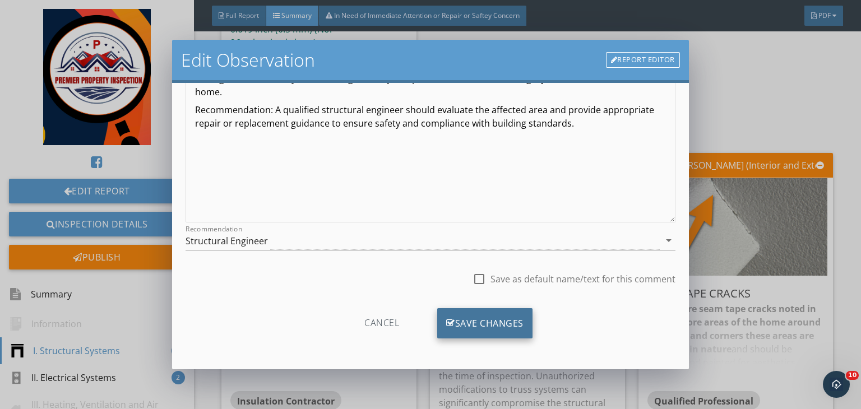
click at [478, 316] on div "Save Changes" at bounding box center [484, 323] width 95 height 30
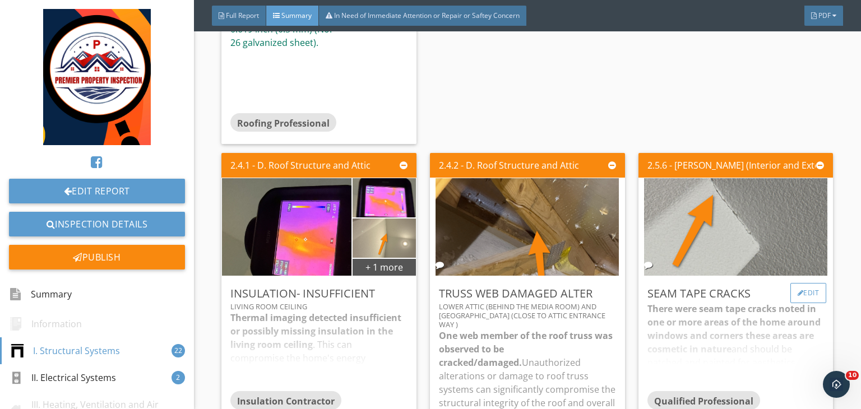
click at [797, 283] on div "Edit" at bounding box center [808, 293] width 36 height 20
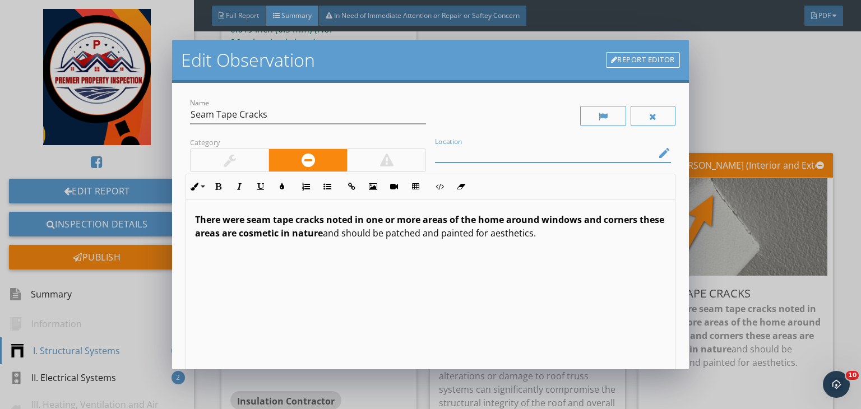
click at [563, 155] on input "Location" at bounding box center [545, 153] width 220 height 18
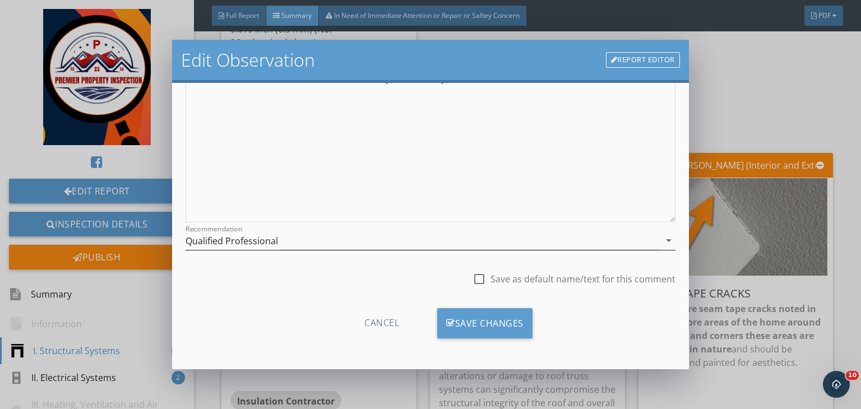
type input "Kitchen area"
click at [364, 245] on div "Qualified Professional" at bounding box center [422, 240] width 474 height 18
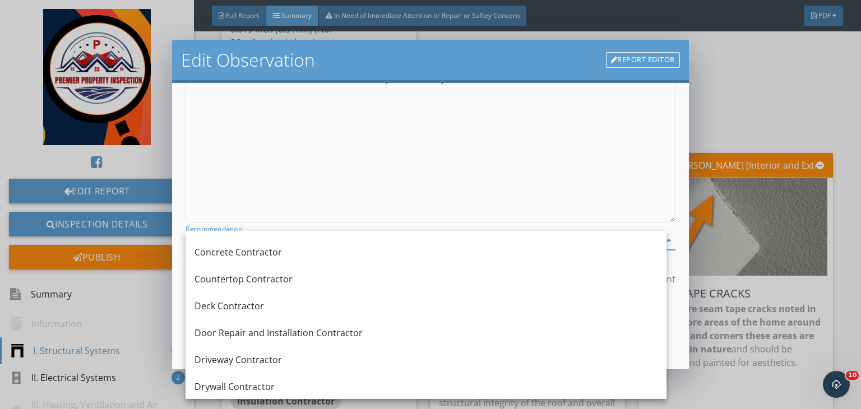
scroll to position [240, 0]
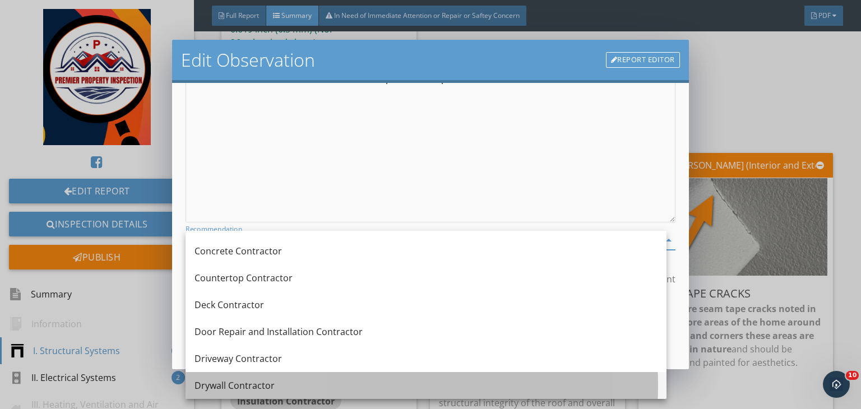
click at [250, 387] on div "Drywall Contractor" at bounding box center [425, 385] width 463 height 13
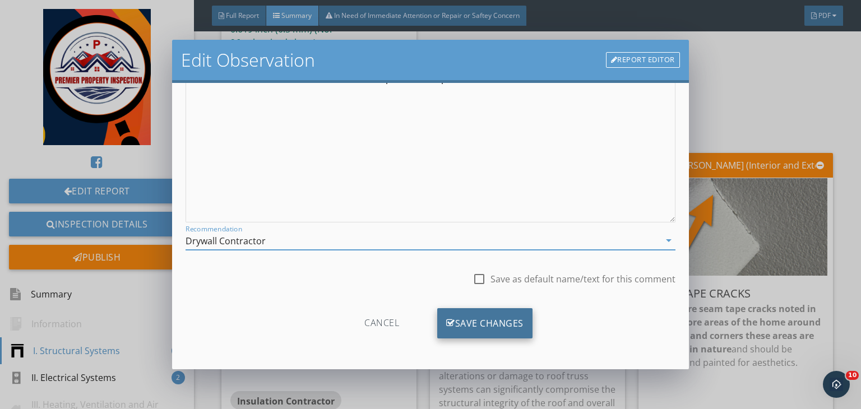
click at [475, 319] on div "Save Changes" at bounding box center [484, 323] width 95 height 30
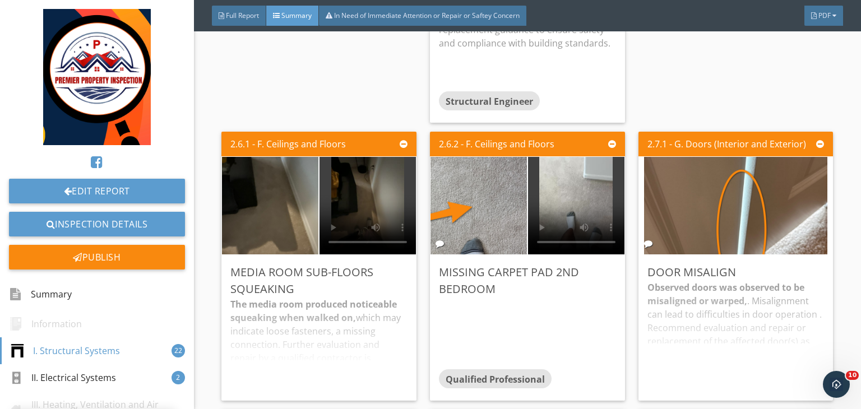
scroll to position [1317, 0]
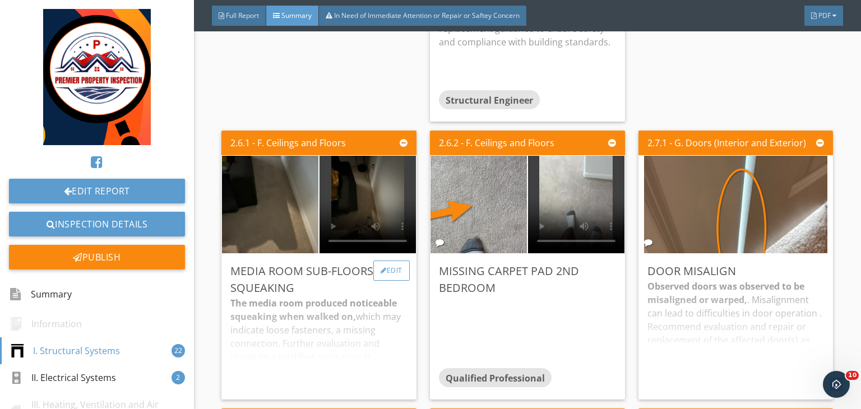
click at [393, 261] on div "Edit" at bounding box center [391, 271] width 36 height 20
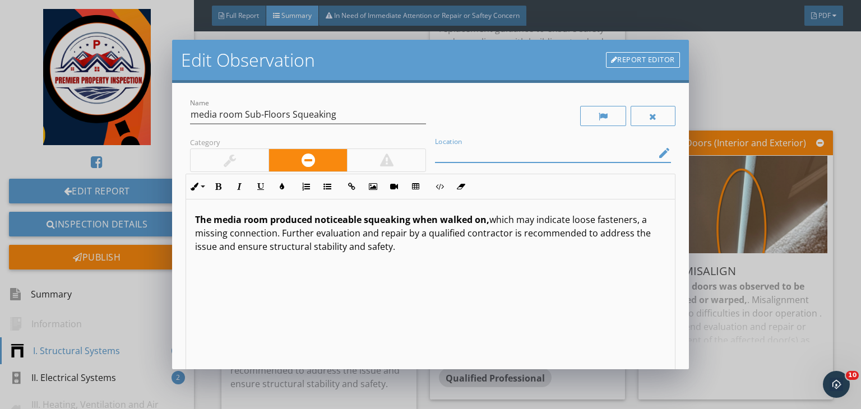
click at [451, 148] on input "Location" at bounding box center [545, 153] width 220 height 18
drag, startPoint x: 289, startPoint y: 115, endPoint x: 159, endPoint y: 103, distance: 130.0
click at [159, 103] on div "Edit Observation Report Editor Name media room Sub-Floors Squeaking Category Lo…" at bounding box center [430, 204] width 861 height 409
click at [448, 153] on input "Location" at bounding box center [545, 153] width 220 height 18
paste input "media room Sub-Floors"
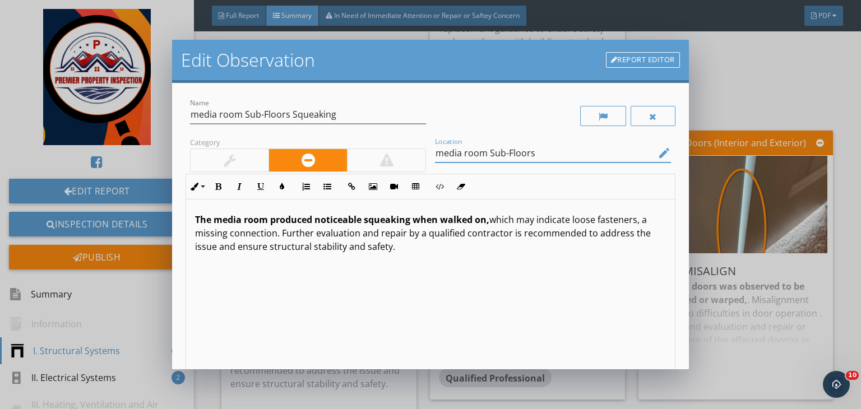
scroll to position [155, 0]
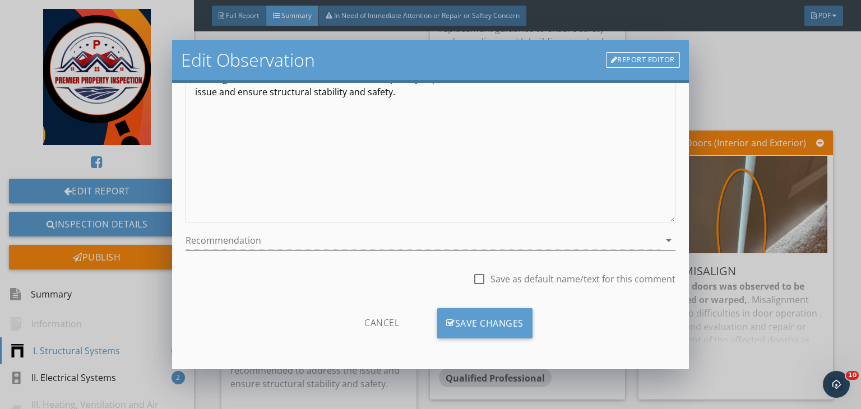
type input "media room Sub-Floors"
click at [340, 240] on div at bounding box center [422, 240] width 474 height 18
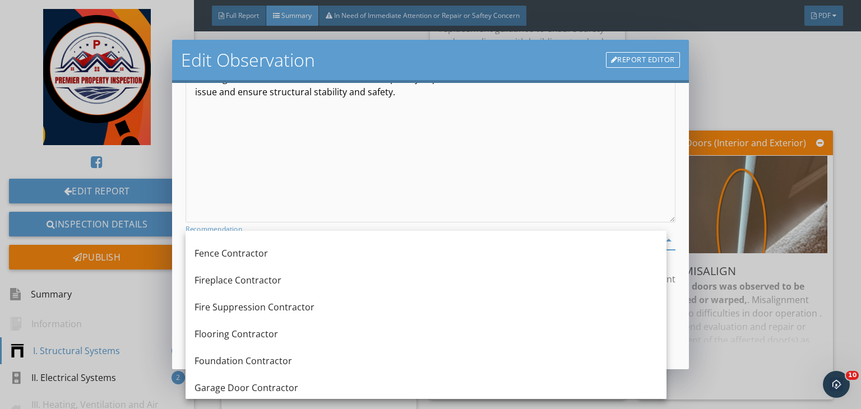
scroll to position [454, 0]
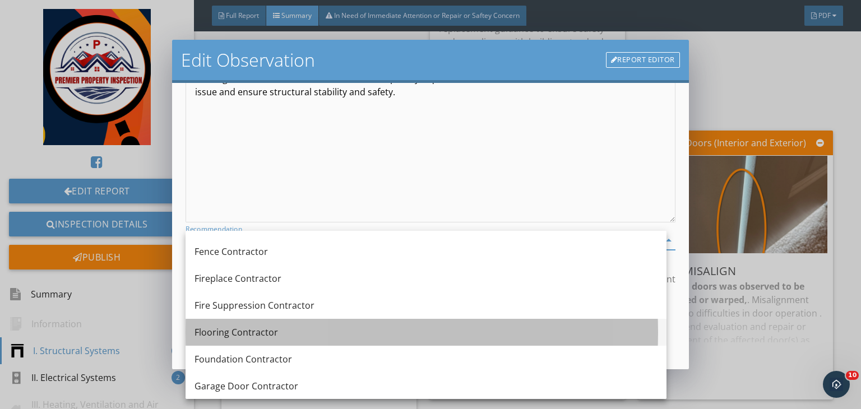
click at [266, 327] on div "Flooring Contractor" at bounding box center [425, 332] width 463 height 13
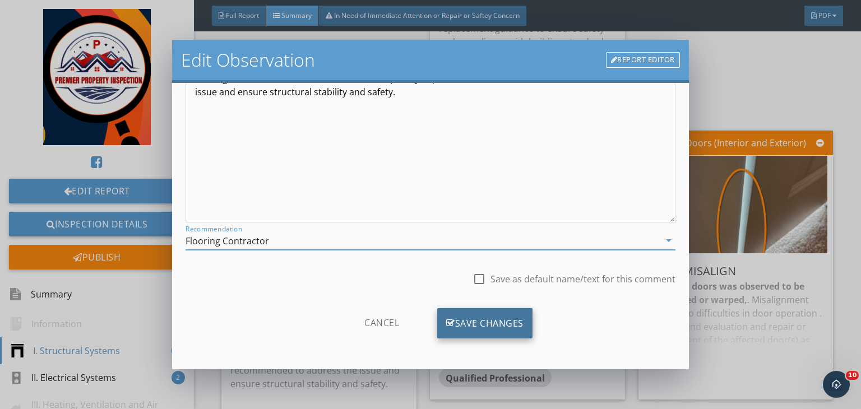
click at [466, 321] on div "Save Changes" at bounding box center [484, 323] width 95 height 30
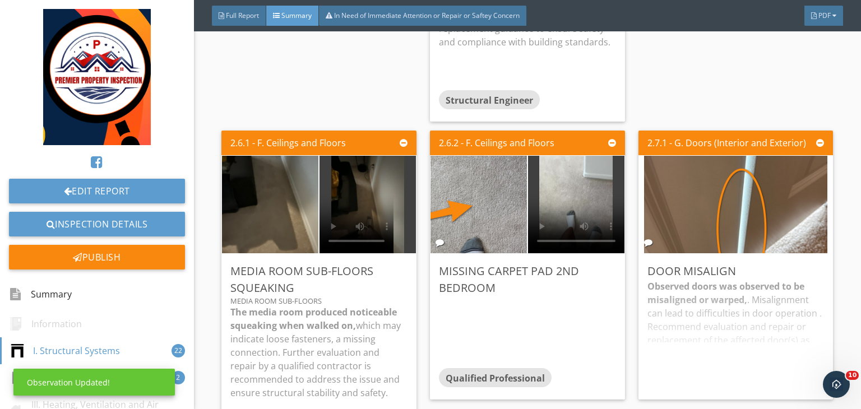
scroll to position [22, 0]
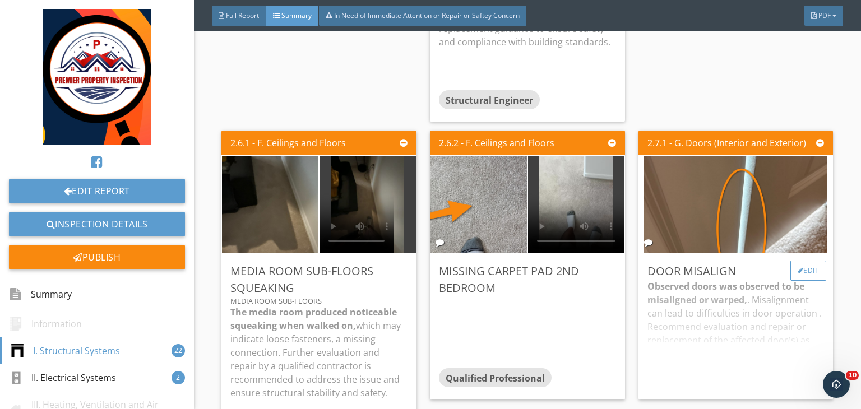
click at [794, 261] on div "Edit" at bounding box center [808, 271] width 36 height 20
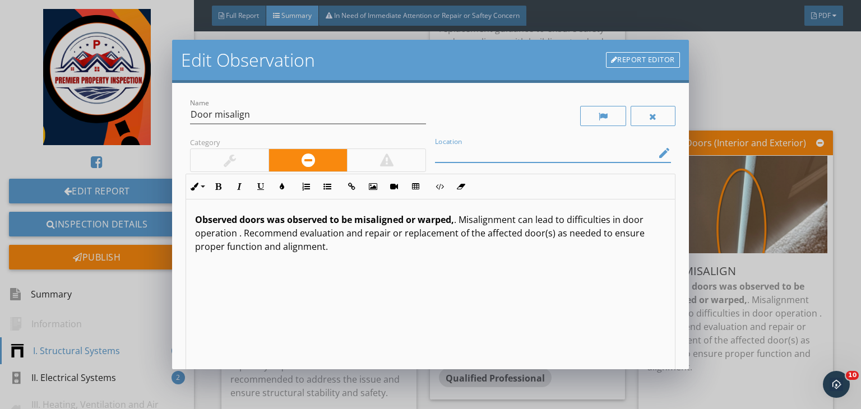
click at [460, 154] on input "Location" at bounding box center [545, 153] width 220 height 18
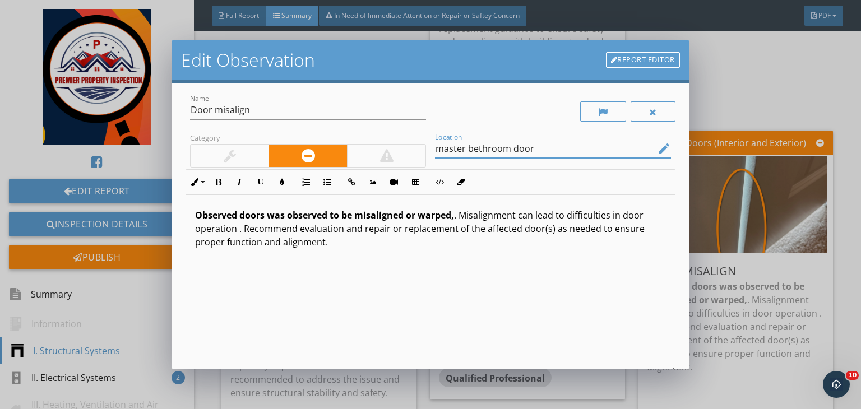
scroll to position [6, 0]
click at [473, 148] on input "master bethroom door" at bounding box center [545, 147] width 220 height 18
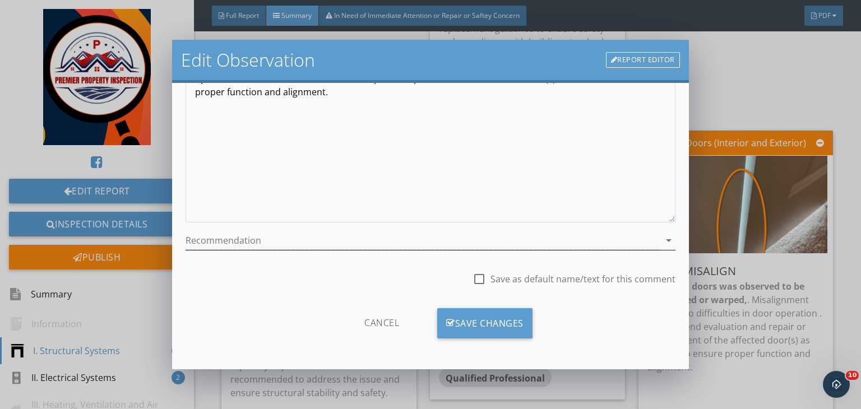
type input "master bathroom door"
click at [356, 233] on div at bounding box center [422, 240] width 474 height 18
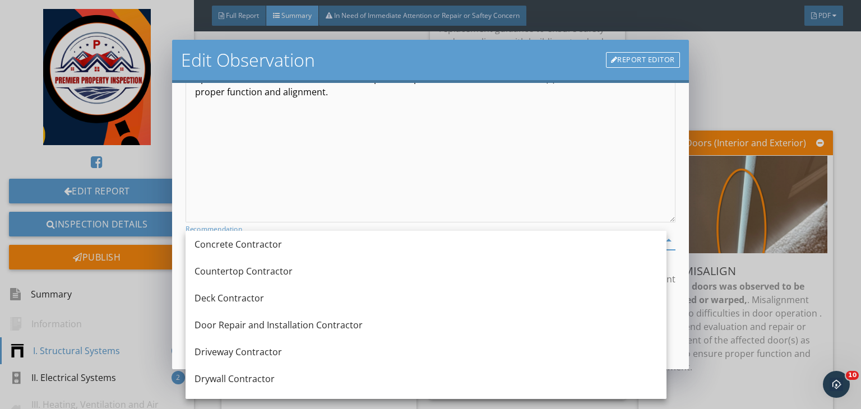
scroll to position [249, 0]
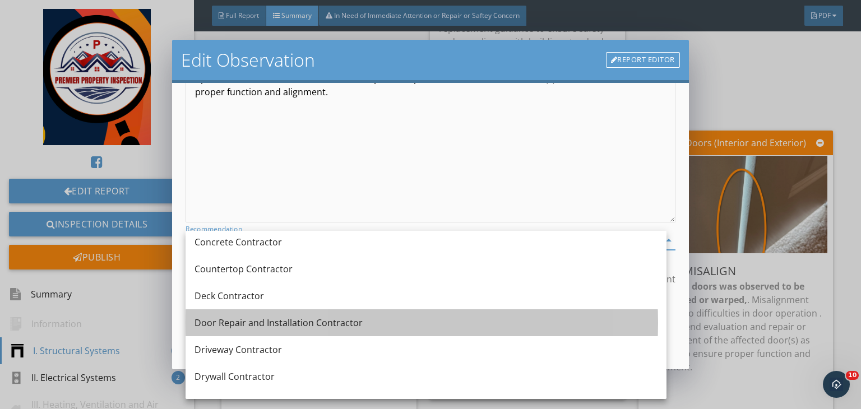
click at [299, 331] on div "Door Repair and Installation Contractor" at bounding box center [425, 322] width 463 height 27
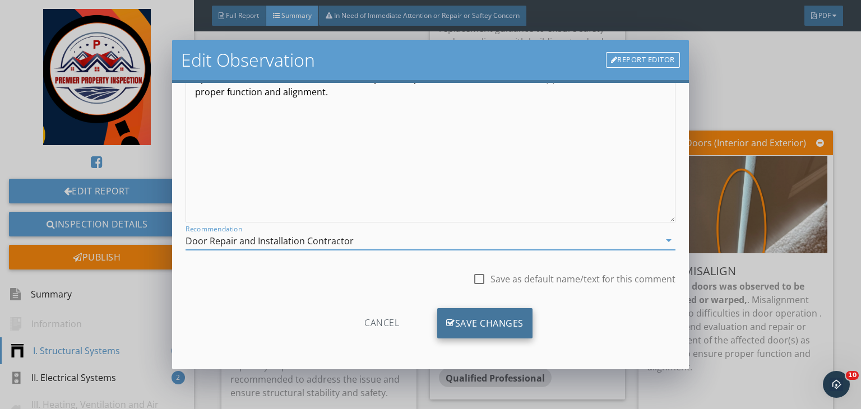
click at [492, 312] on div "Save Changes" at bounding box center [484, 323] width 95 height 30
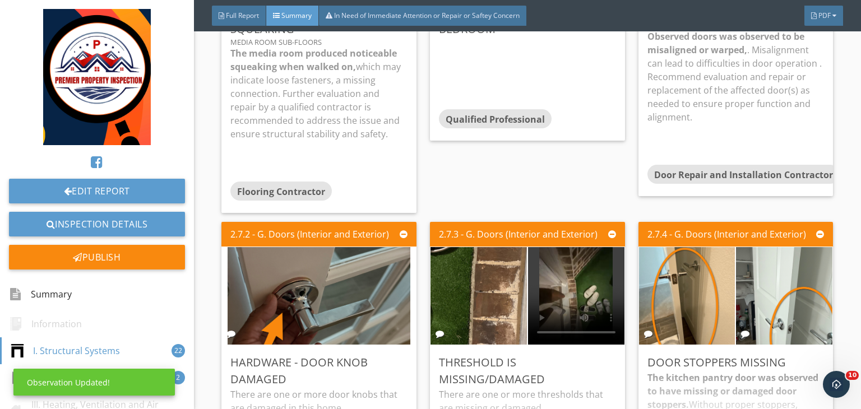
scroll to position [1577, 0]
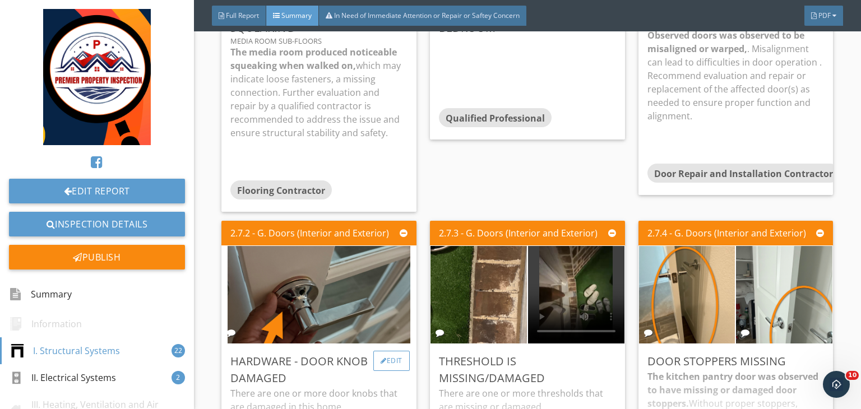
click at [396, 351] on div "Edit" at bounding box center [391, 361] width 36 height 20
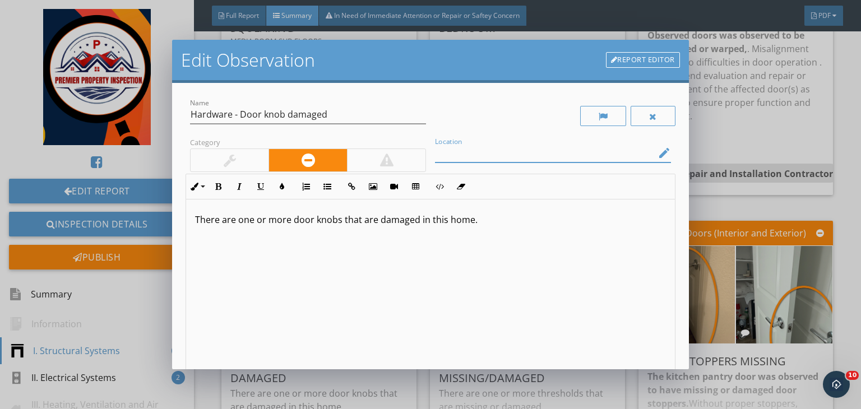
click at [460, 153] on input "Location" at bounding box center [545, 153] width 220 height 18
type input "office/flex room"
click at [414, 221] on p "There are one or more door knobs that are damaged in this home." at bounding box center [430, 219] width 471 height 13
click at [518, 221] on p "There are one or more door knobs that are damaged/loose in this home." at bounding box center [430, 219] width 471 height 13
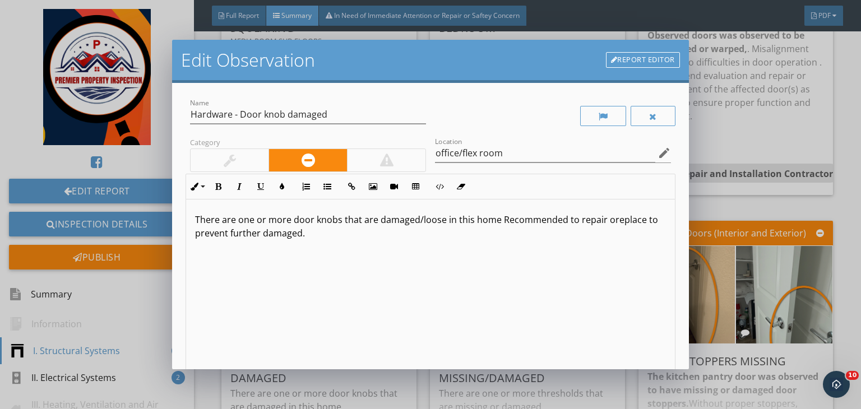
click at [493, 218] on p "There are one or more door knobs that are damaged/loose in this home Recommende…" at bounding box center [430, 226] width 471 height 27
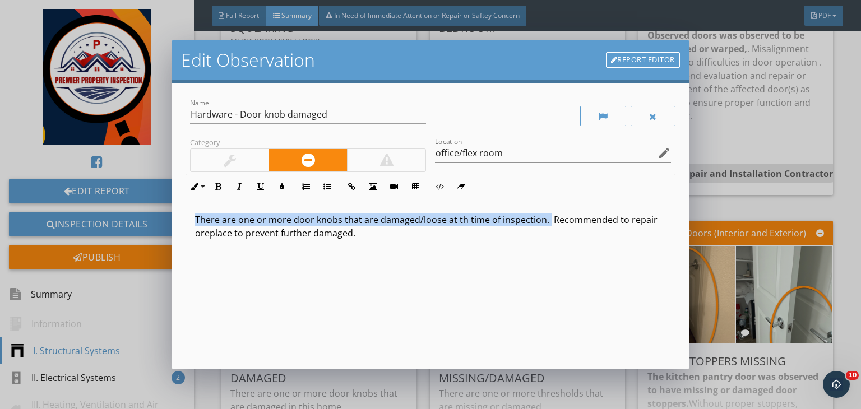
drag, startPoint x: 545, startPoint y: 223, endPoint x: 191, endPoint y: 207, distance: 354.5
click at [191, 207] on div "There are one or more door knobs that are damaged/loose at th time of inspectio…" at bounding box center [430, 288] width 489 height 178
click at [213, 189] on button "Bold" at bounding box center [217, 186] width 21 height 21
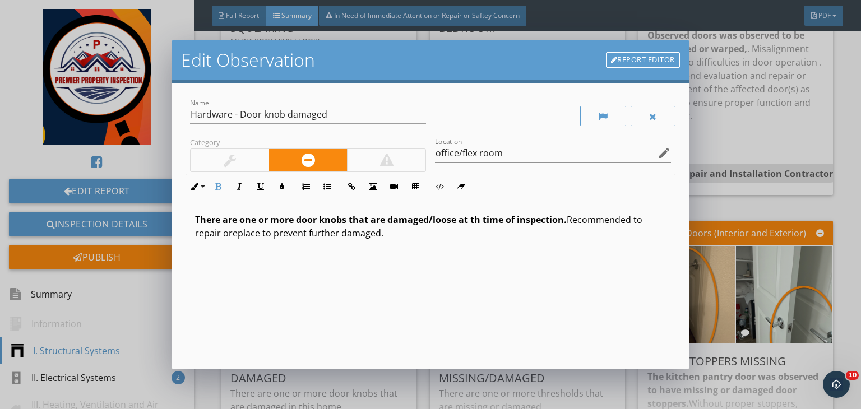
click at [226, 234] on p "There are one or more door knobs that are damaged/loose at th time of inspectio…" at bounding box center [430, 226] width 471 height 27
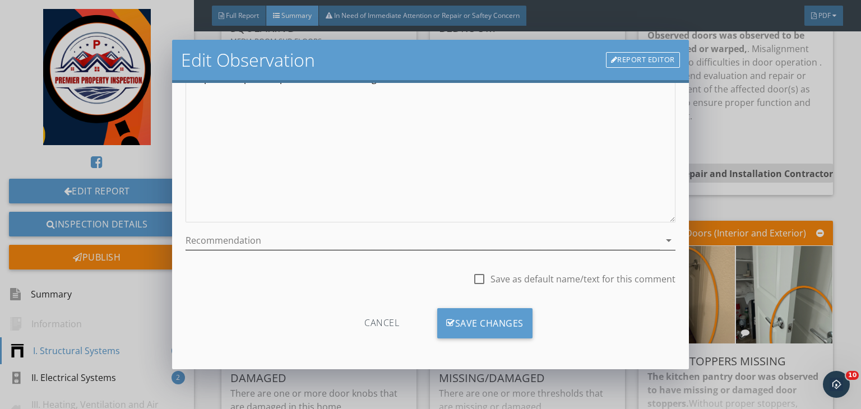
click at [318, 243] on div at bounding box center [422, 240] width 474 height 18
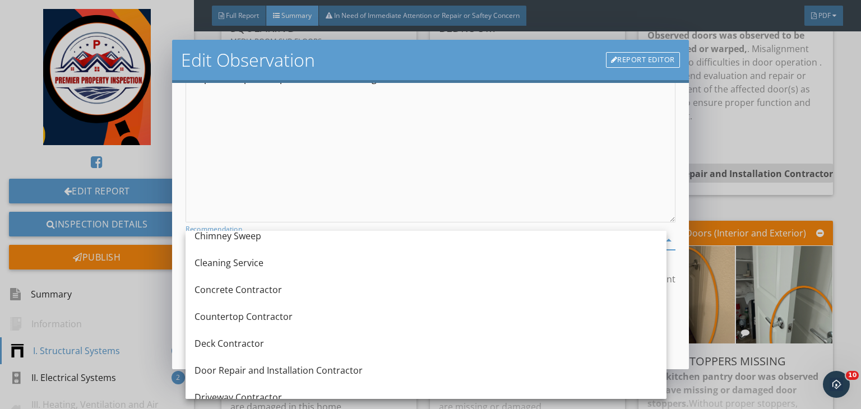
scroll to position [202, 0]
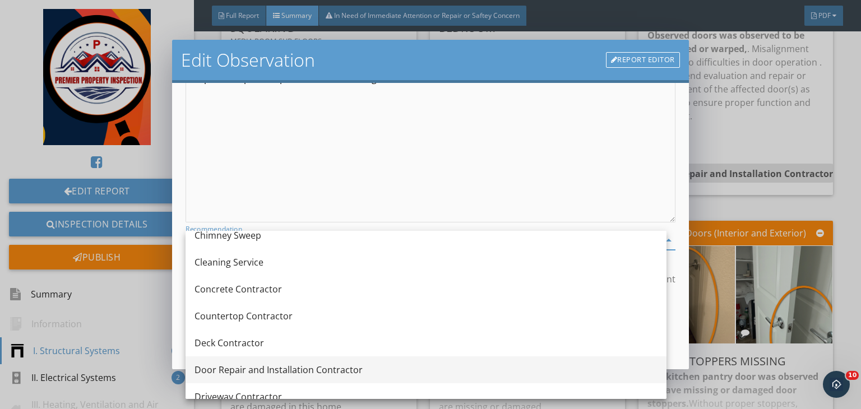
click at [300, 373] on div "Door Repair and Installation Contractor" at bounding box center [425, 369] width 463 height 13
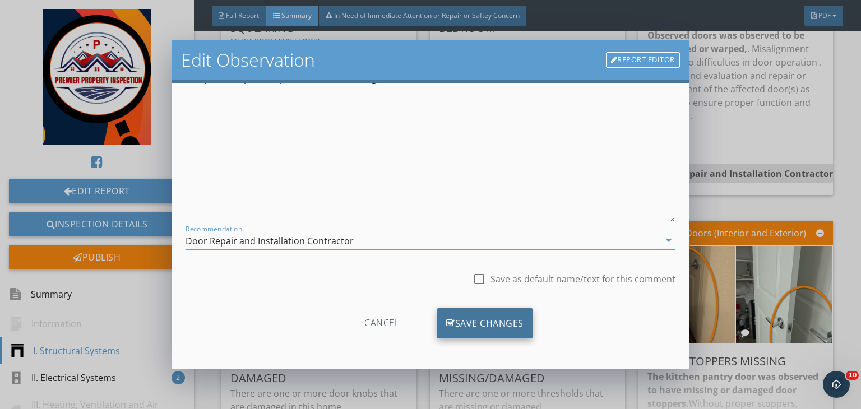
click at [462, 324] on div "Save Changes" at bounding box center [484, 323] width 95 height 30
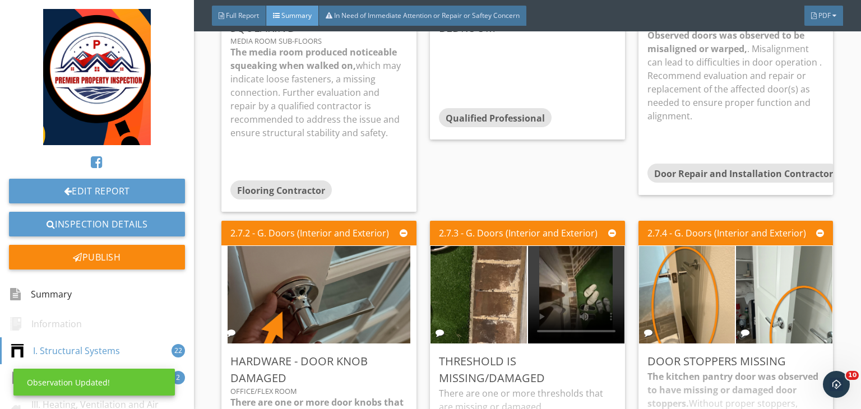
scroll to position [22, 0]
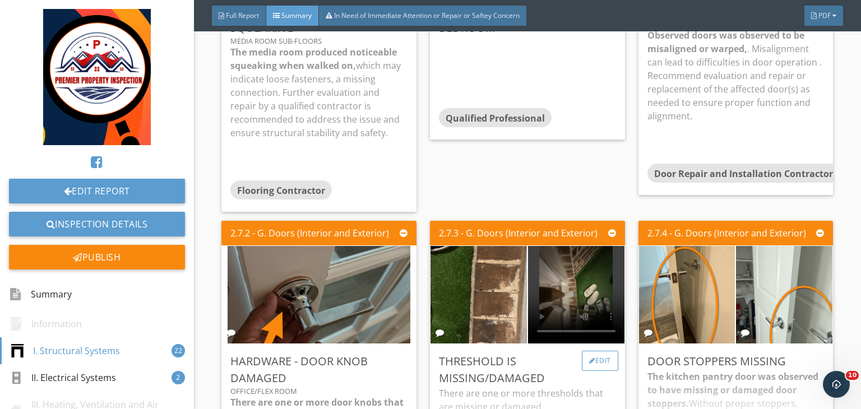
click at [592, 351] on div "Edit" at bounding box center [600, 361] width 36 height 20
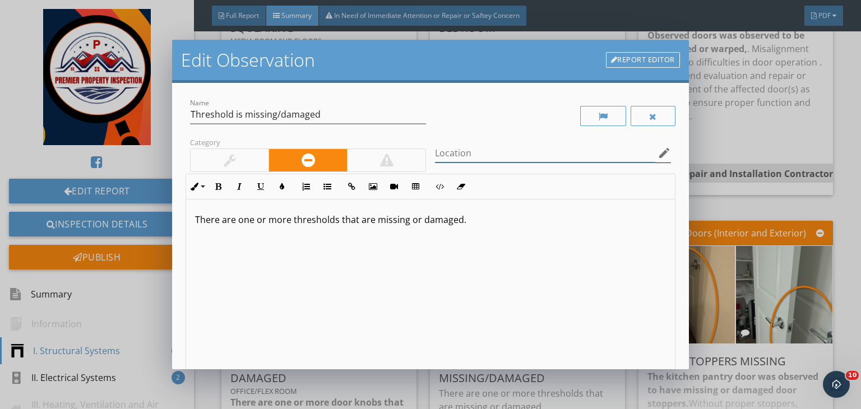
click at [475, 157] on input "Location" at bounding box center [545, 153] width 220 height 18
type input "Rear entrance door"
click at [294, 213] on p "There are one or more thresholds that are missing or damaged." at bounding box center [430, 219] width 471 height 13
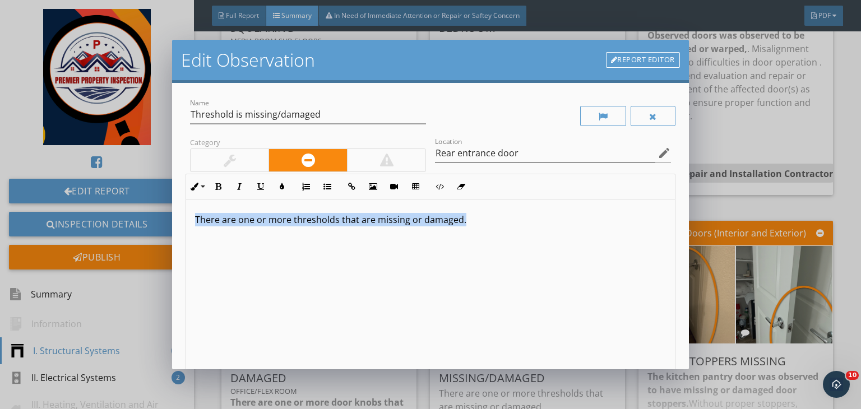
click at [294, 213] on p "There are one or more thresholds that are missing or damaged." at bounding box center [430, 219] width 471 height 13
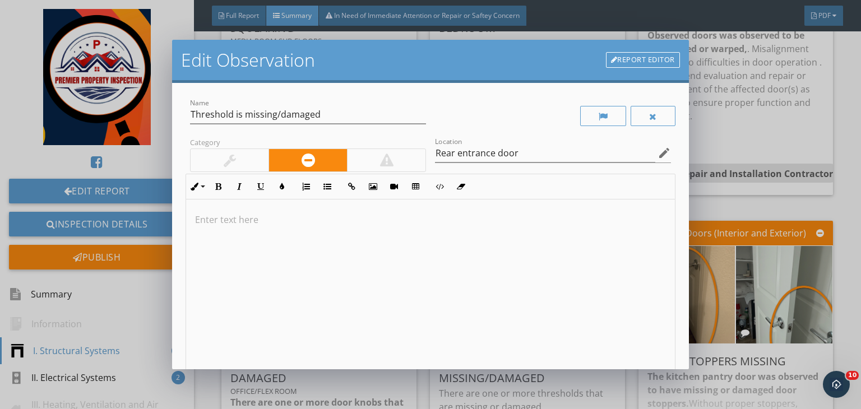
click at [254, 225] on p at bounding box center [430, 219] width 471 height 13
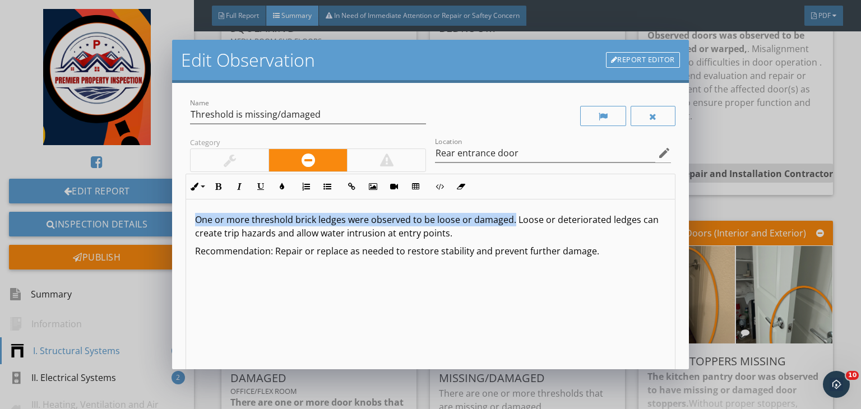
drag, startPoint x: 511, startPoint y: 219, endPoint x: 156, endPoint y: 196, distance: 355.5
click at [156, 196] on div "Edit Observation Report Editor Name Threshold is missing/damaged Category Locat…" at bounding box center [430, 204] width 861 height 409
click at [215, 188] on icon "button" at bounding box center [218, 187] width 8 height 8
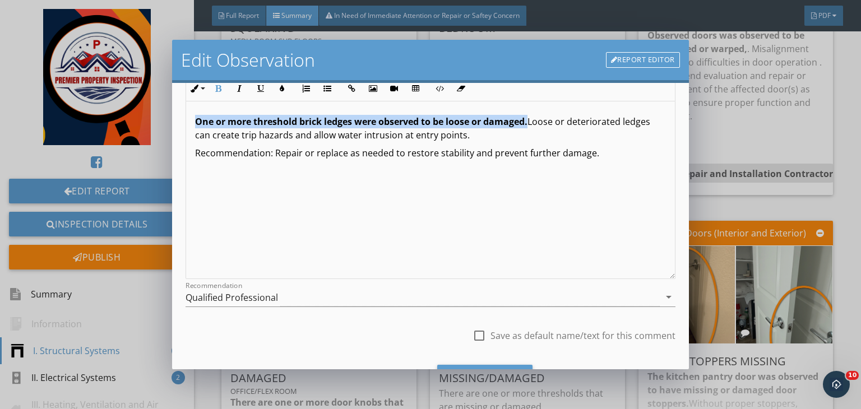
scroll to position [100, 0]
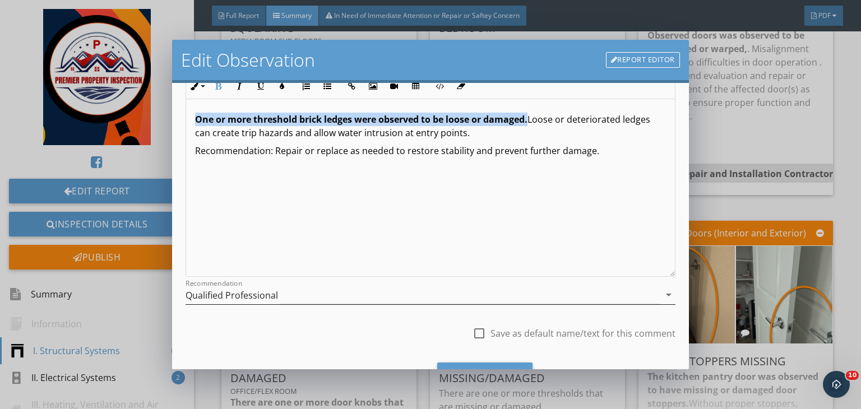
click at [304, 294] on div "Qualified Professional" at bounding box center [422, 295] width 474 height 18
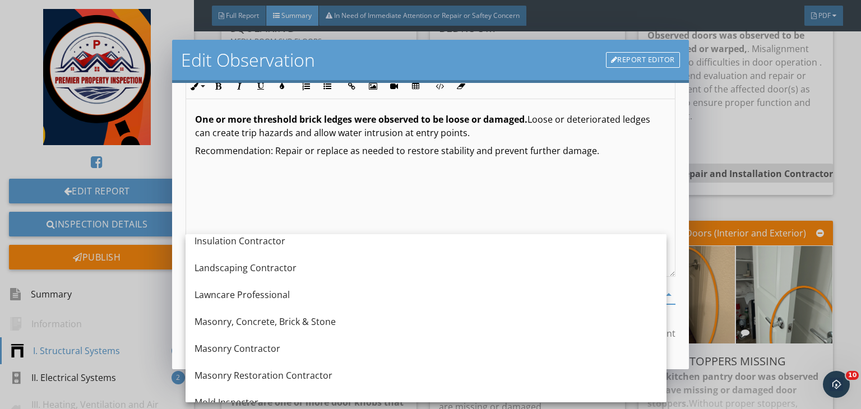
scroll to position [928, 0]
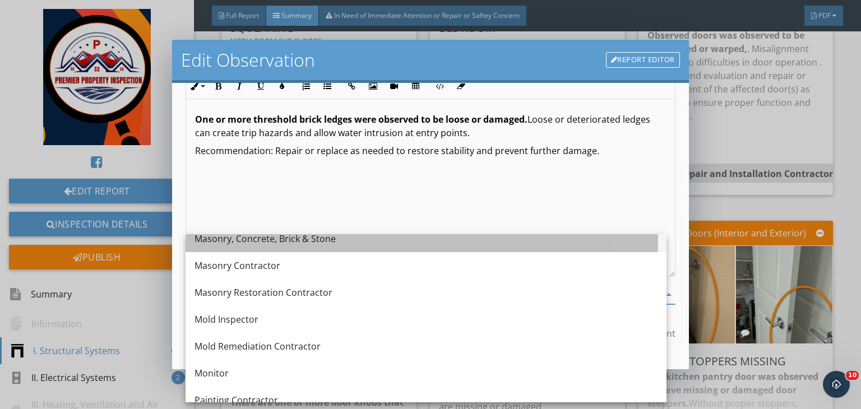
click at [268, 239] on div "Masonry, Concrete, Brick & Stone" at bounding box center [425, 238] width 463 height 13
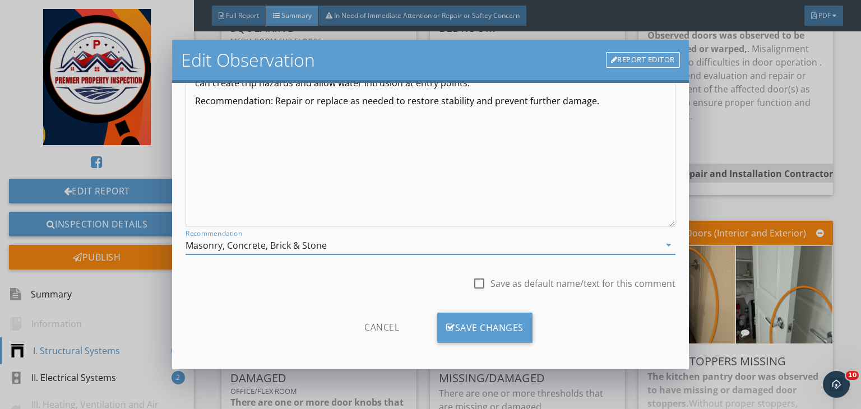
scroll to position [150, 0]
click at [470, 319] on div "Save Changes" at bounding box center [484, 328] width 95 height 30
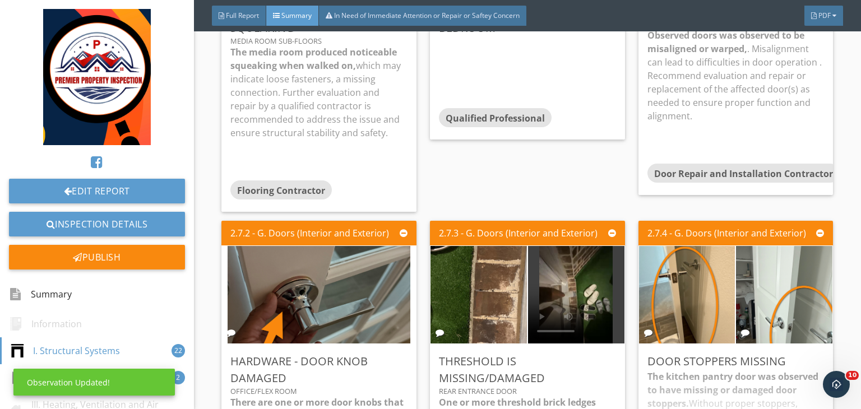
scroll to position [22, 0]
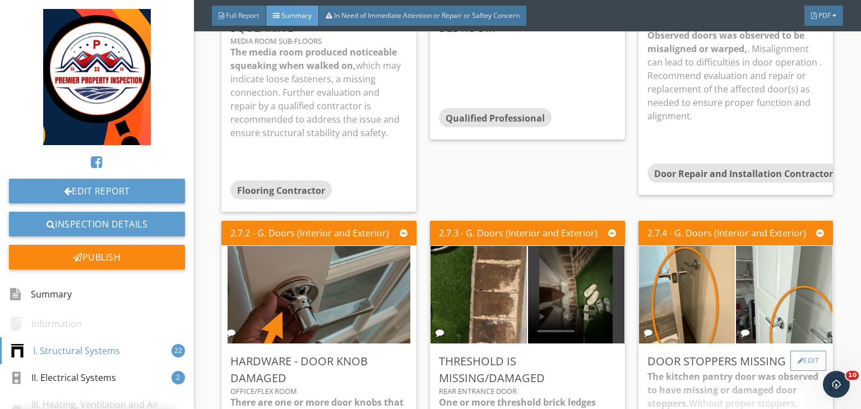
click at [796, 351] on div "Edit" at bounding box center [808, 361] width 36 height 20
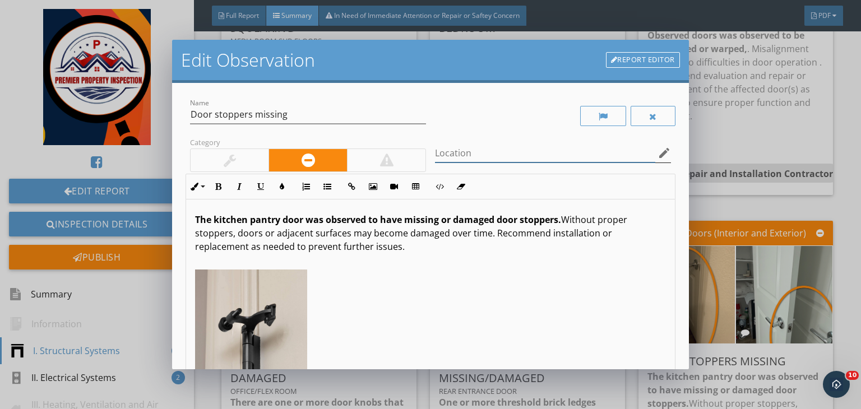
click at [527, 163] on div "Location edit" at bounding box center [553, 153] width 236 height 18
type input "one or more door"
drag, startPoint x: 279, startPoint y: 217, endPoint x: 208, endPoint y: 211, distance: 70.3
click at [208, 211] on div "The kitchen pantry door was observed to have missing or damaged door stoppers. …" at bounding box center [430, 297] width 489 height 197
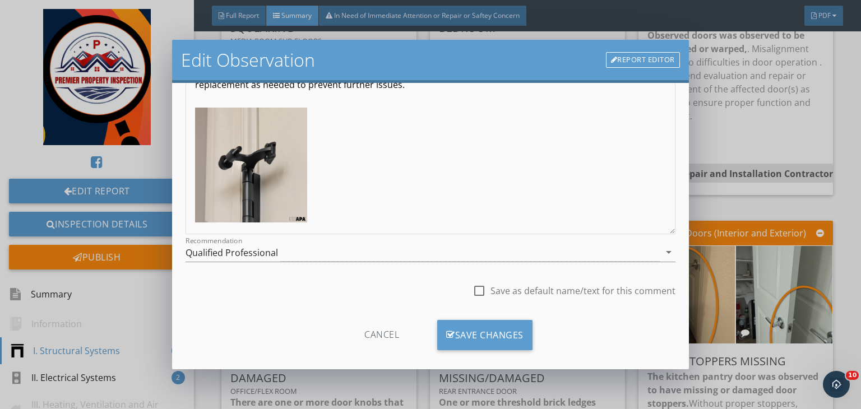
scroll to position [143, 0]
click at [300, 252] on div "Qualified Professional" at bounding box center [422, 252] width 474 height 18
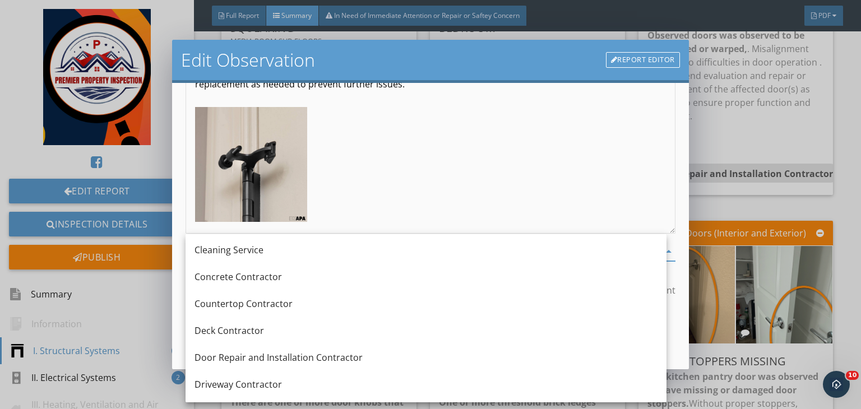
scroll to position [219, 0]
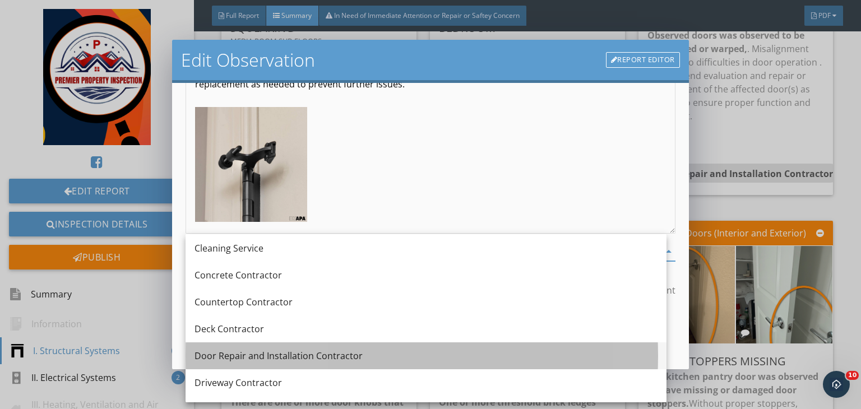
click at [232, 353] on div "Door Repair and Installation Contractor" at bounding box center [425, 355] width 463 height 13
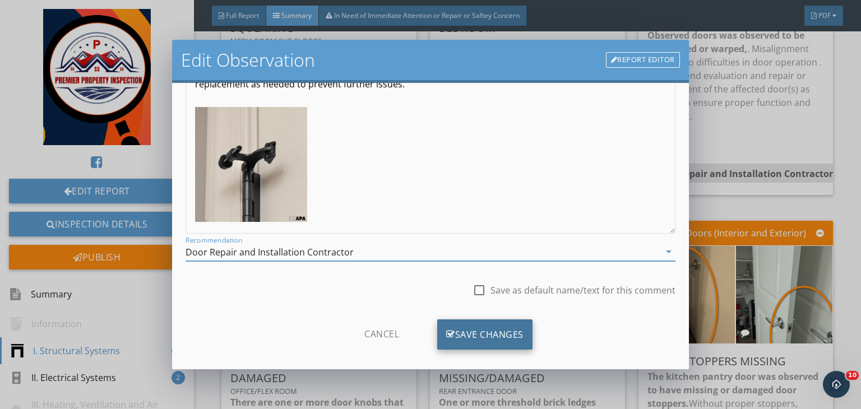
click at [460, 336] on div "Save Changes" at bounding box center [484, 334] width 95 height 30
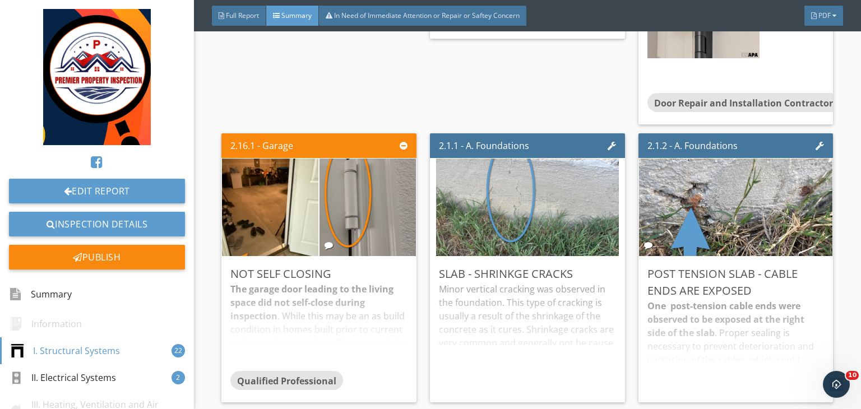
scroll to position [2125, 0]
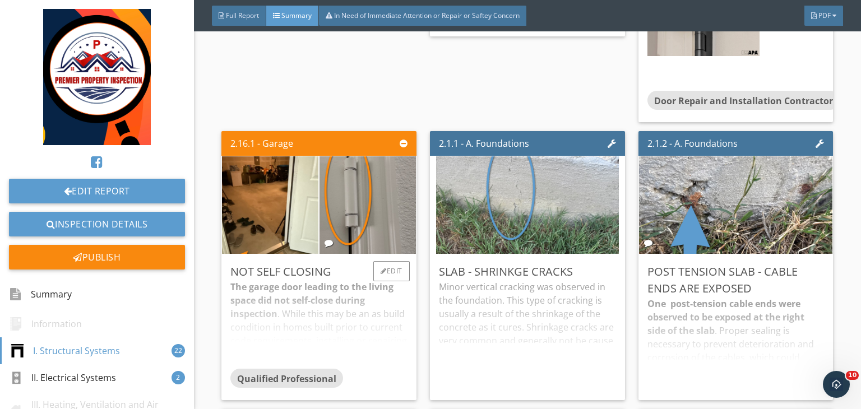
click at [395, 280] on div "The garage door leading to the living space did not self-close during inspectio…" at bounding box center [318, 324] width 177 height 89
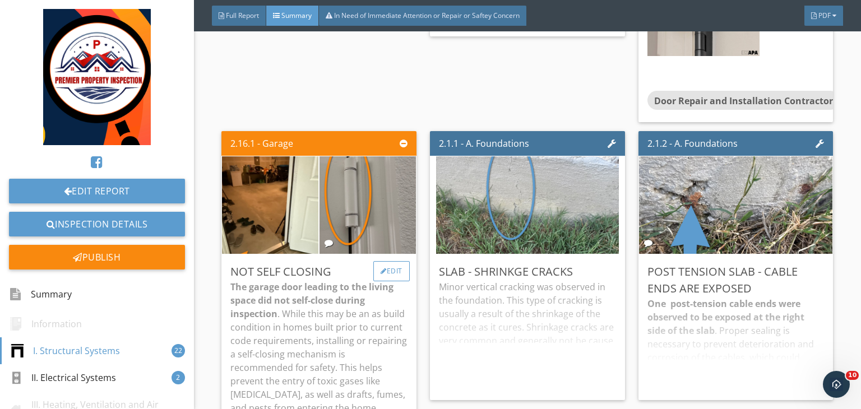
click at [385, 261] on div "Edit" at bounding box center [391, 271] width 36 height 20
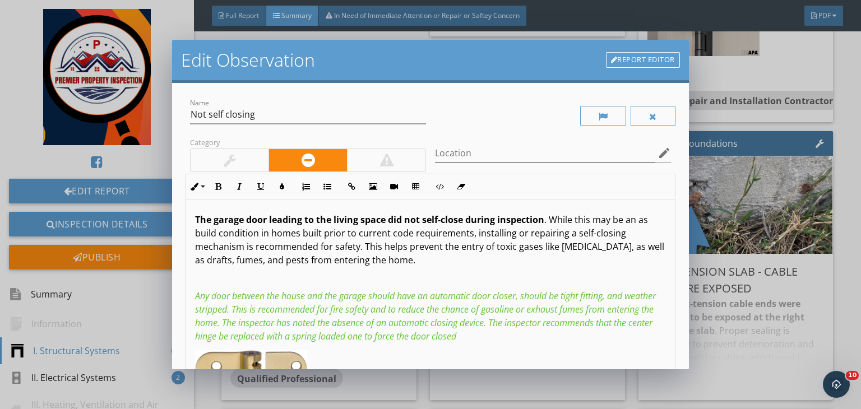
drag, startPoint x: 433, startPoint y: 257, endPoint x: 148, endPoint y: 213, distance: 288.6
click at [148, 213] on div "Edit Observation Report Editor Name Not self closing Category Location edit Inl…" at bounding box center [430, 204] width 861 height 409
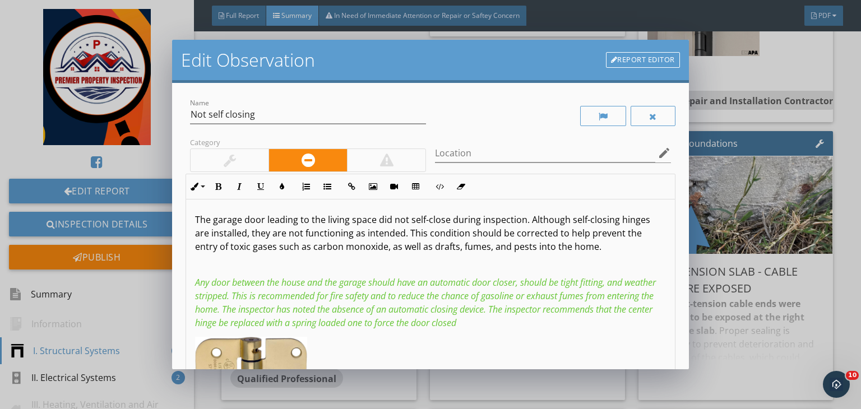
click at [528, 218] on p "The garage door leading to the living space did not self-close during inspectio…" at bounding box center [430, 233] width 471 height 40
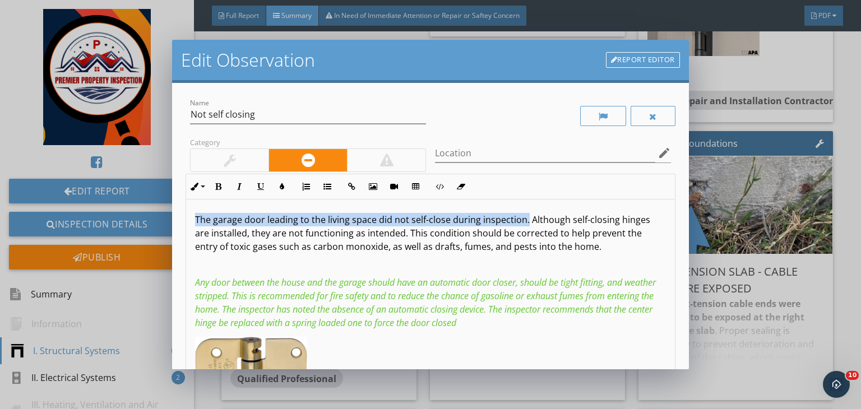
drag, startPoint x: 523, startPoint y: 218, endPoint x: 177, endPoint y: 187, distance: 347.7
click at [177, 187] on div "Name Not self closing Category Location edit Inline Style XLarge Large Normal S…" at bounding box center [430, 226] width 517 height 286
click at [218, 187] on icon "button" at bounding box center [218, 187] width 8 height 8
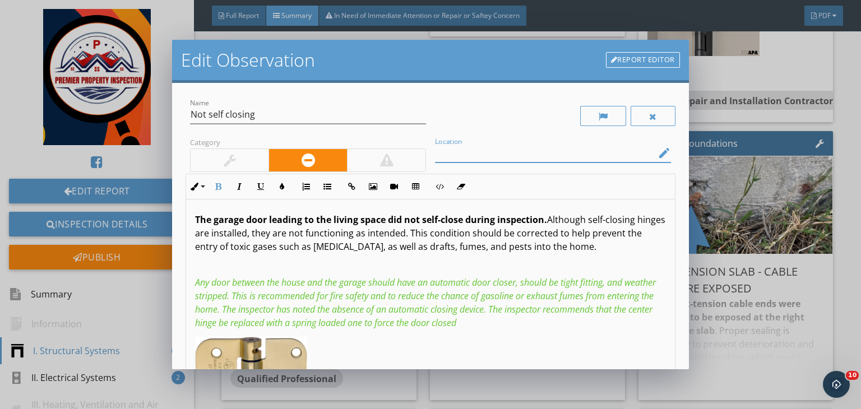
click at [448, 156] on input "Location" at bounding box center [545, 153] width 220 height 18
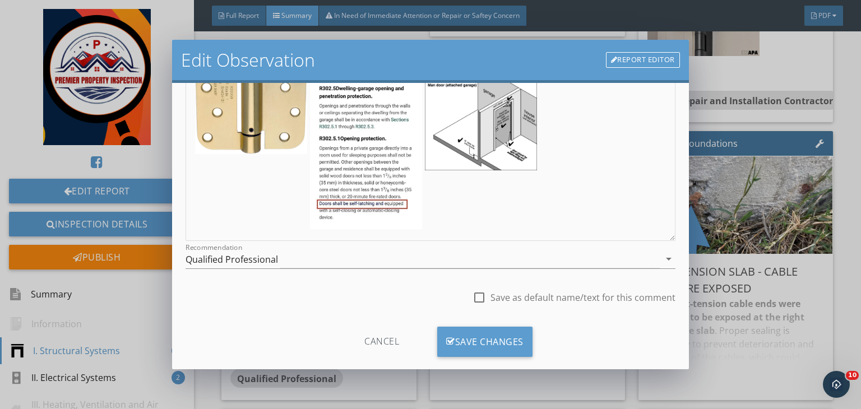
scroll to position [145, 0]
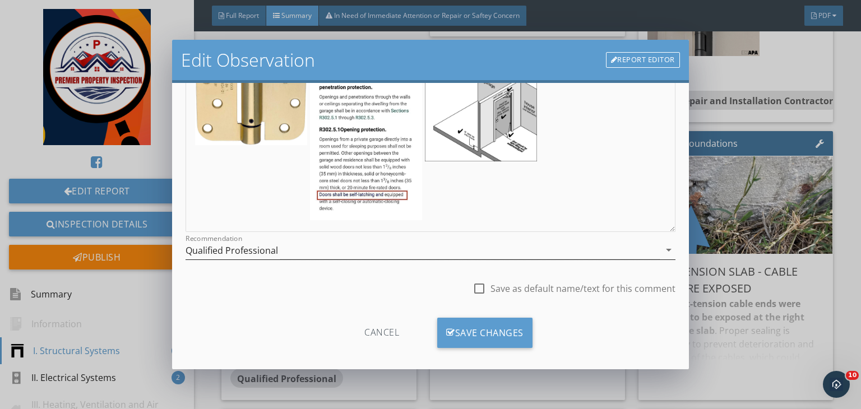
type input "Door from garage to living space"
click at [308, 247] on div "Qualified Professional" at bounding box center [422, 250] width 474 height 18
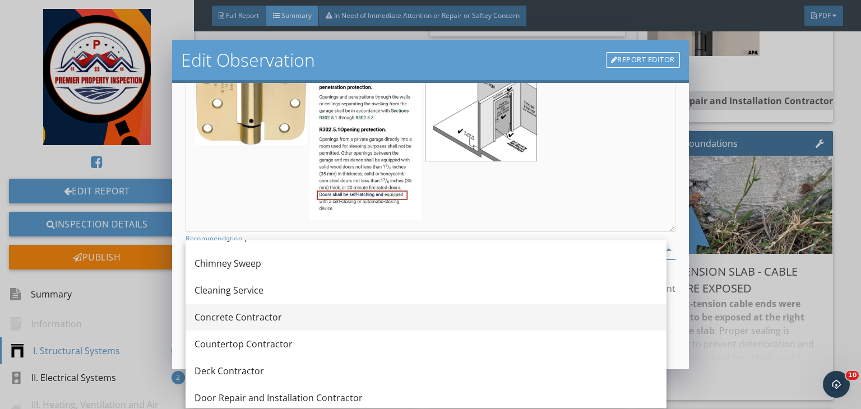
scroll to position [184, 0]
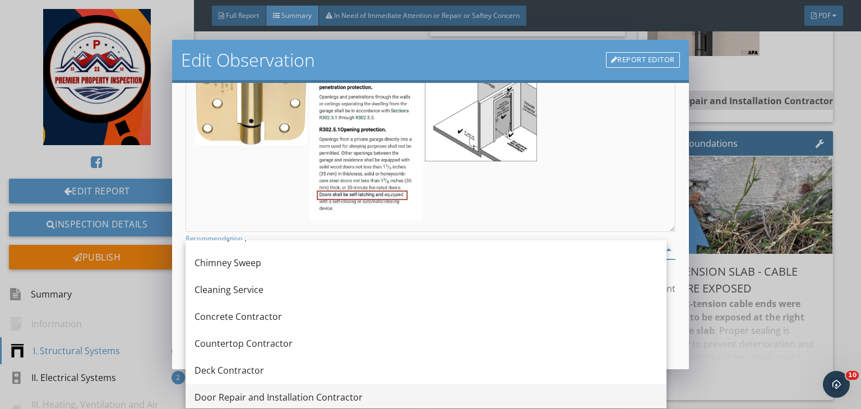
click at [287, 393] on div "Door Repair and Installation Contractor" at bounding box center [425, 397] width 463 height 13
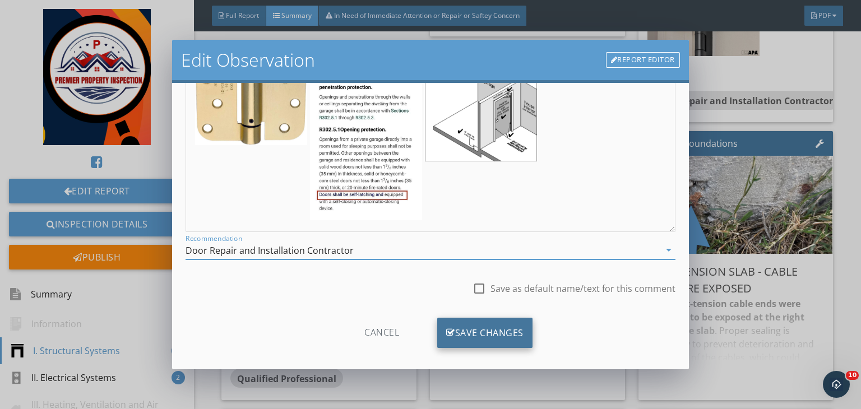
click at [477, 335] on div "Save Changes" at bounding box center [484, 333] width 95 height 30
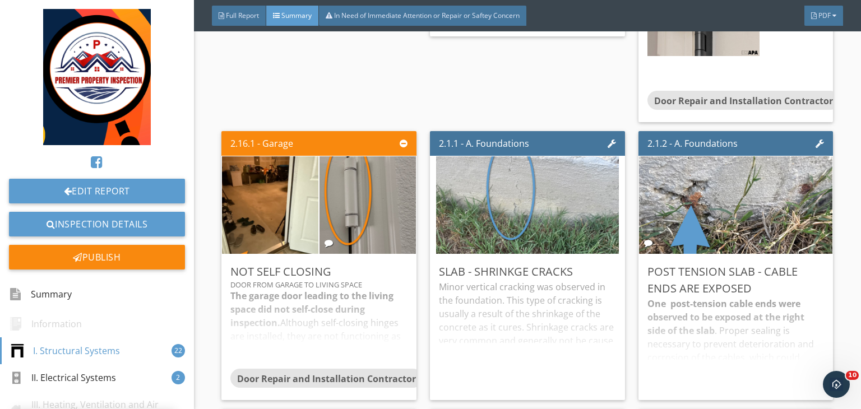
scroll to position [22, 0]
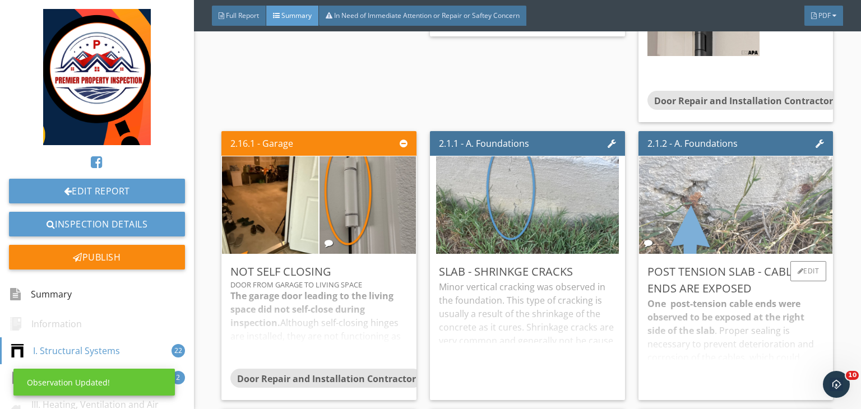
click at [681, 190] on img at bounding box center [735, 205] width 325 height 244
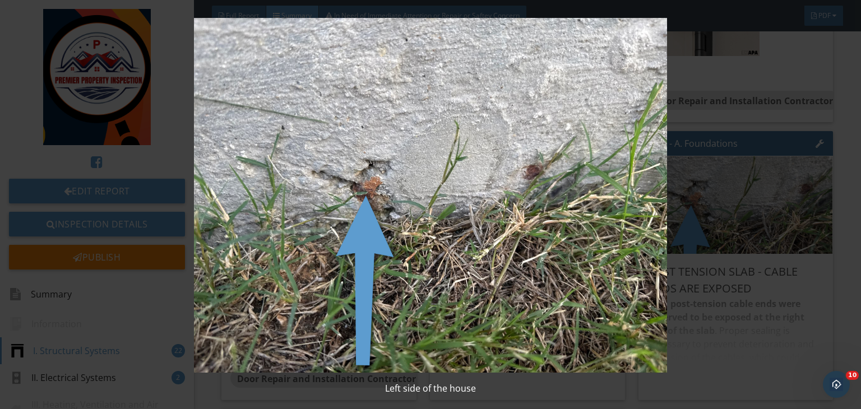
click at [699, 221] on img at bounding box center [430, 195] width 783 height 355
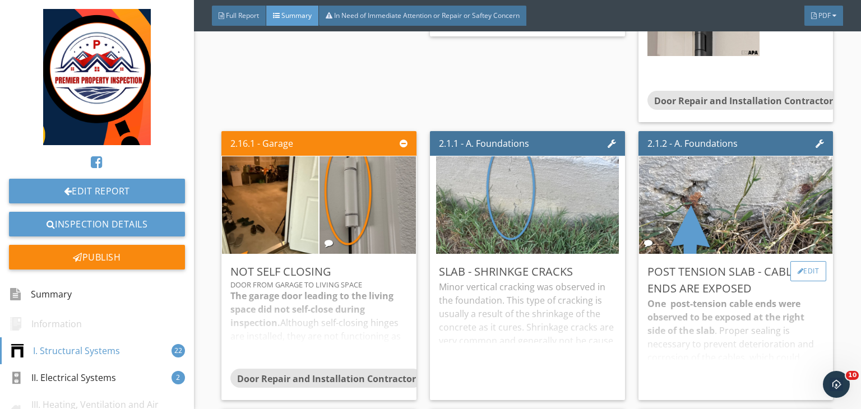
click at [809, 261] on div "Edit" at bounding box center [808, 271] width 36 height 20
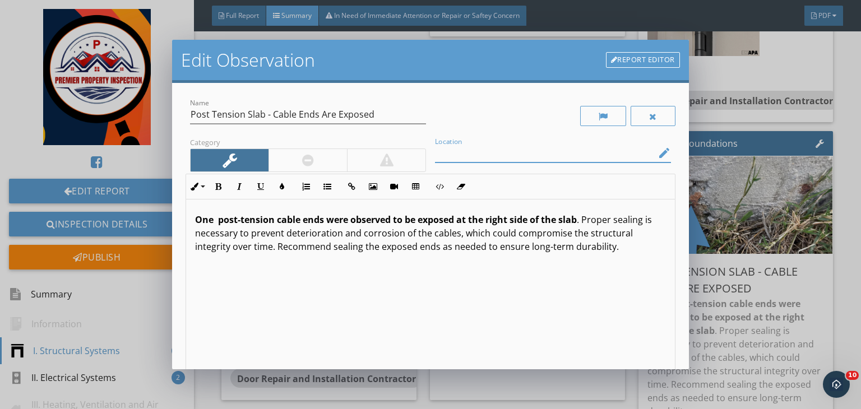
click at [619, 157] on input "Location" at bounding box center [545, 153] width 220 height 18
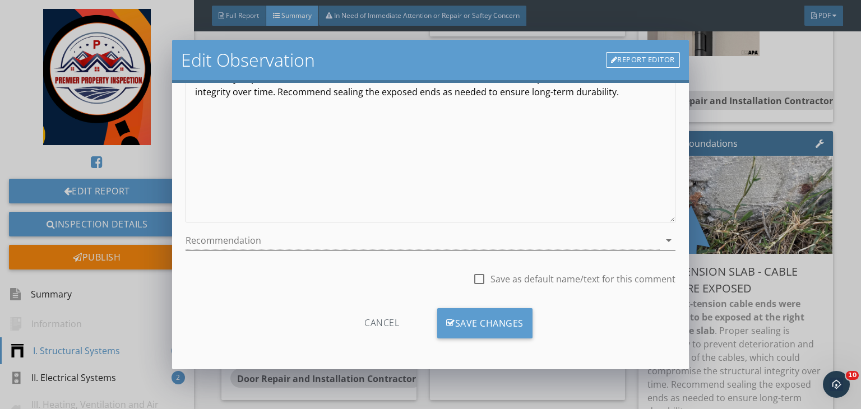
type input "left side of the house"
click at [309, 247] on div at bounding box center [422, 240] width 474 height 18
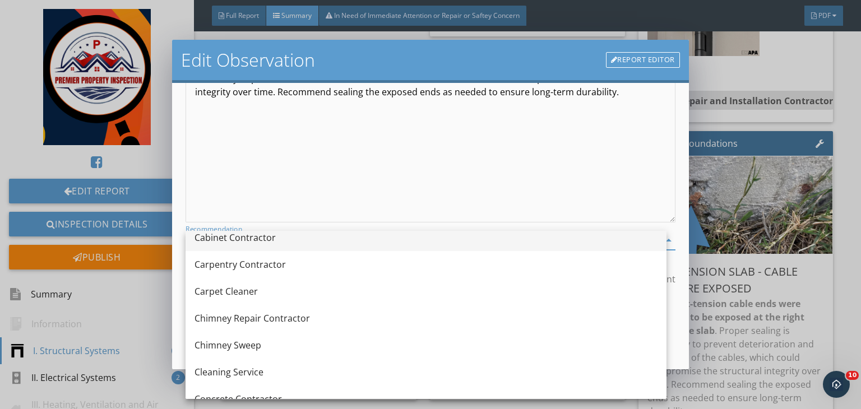
scroll to position [103, 0]
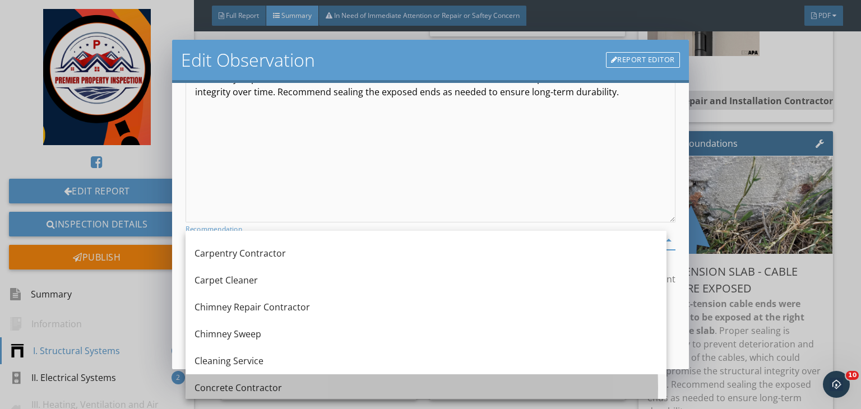
click at [243, 385] on div "Concrete Contractor" at bounding box center [425, 387] width 463 height 13
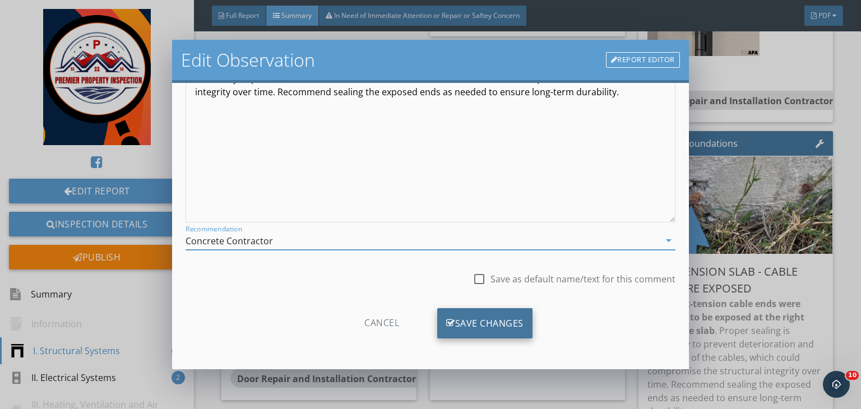
click at [471, 328] on div "Save Changes" at bounding box center [484, 323] width 95 height 30
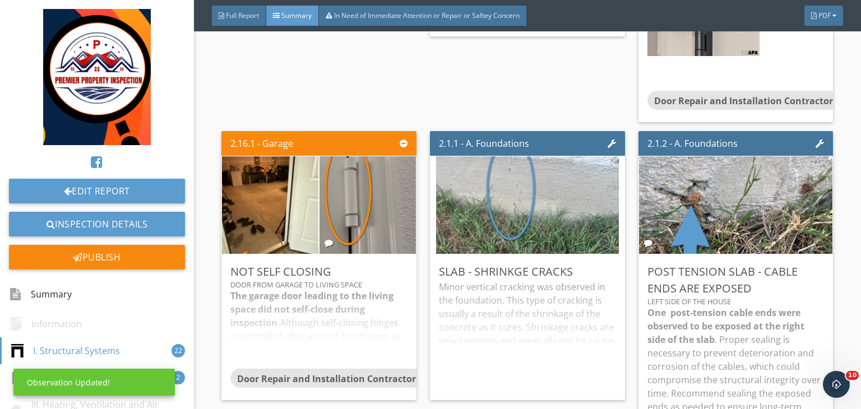
scroll to position [22, 0]
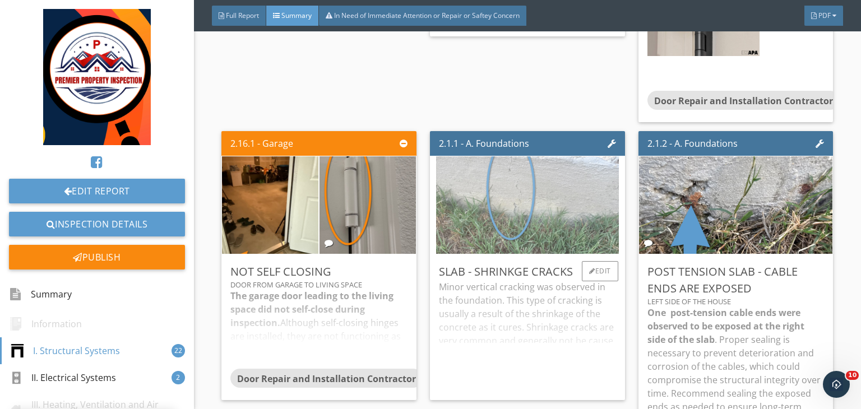
click at [499, 188] on img at bounding box center [527, 205] width 183 height 244
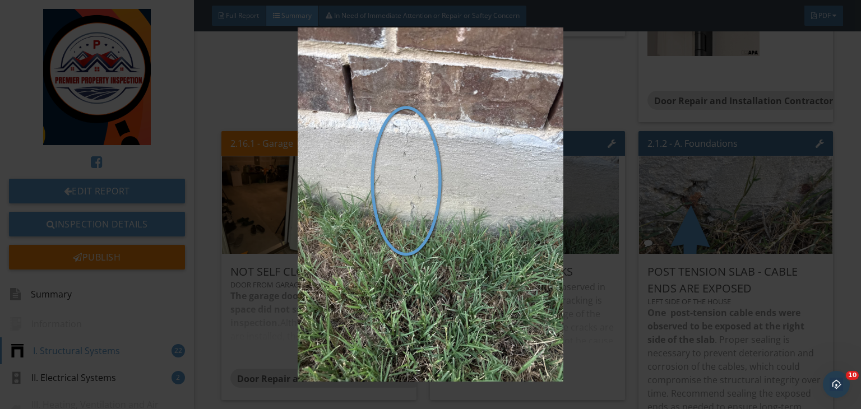
click at [628, 192] on img at bounding box center [430, 204] width 783 height 355
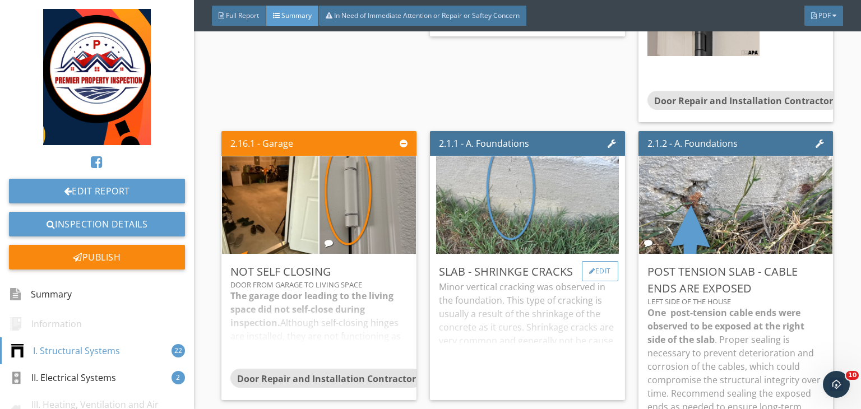
click at [587, 261] on div "Edit" at bounding box center [600, 271] width 36 height 20
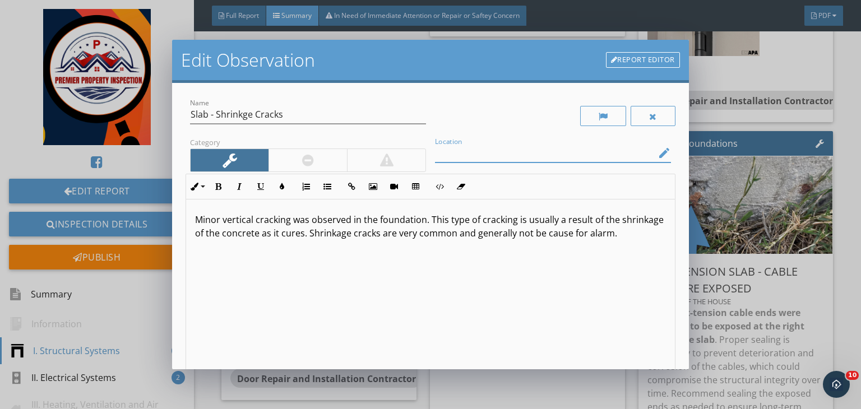
click at [475, 152] on input "Location" at bounding box center [545, 153] width 220 height 18
type input "Right side of the slab"
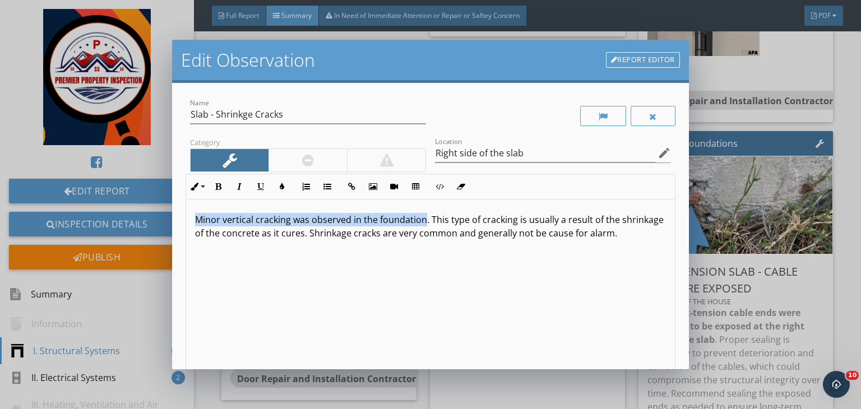
drag, startPoint x: 424, startPoint y: 218, endPoint x: 166, endPoint y: 209, distance: 257.9
click at [166, 209] on div "Edit Observation Report Editor Name Slab - Shrinkge Cracks Category Location Ri…" at bounding box center [430, 204] width 861 height 409
click at [212, 194] on button "Bold" at bounding box center [217, 186] width 21 height 21
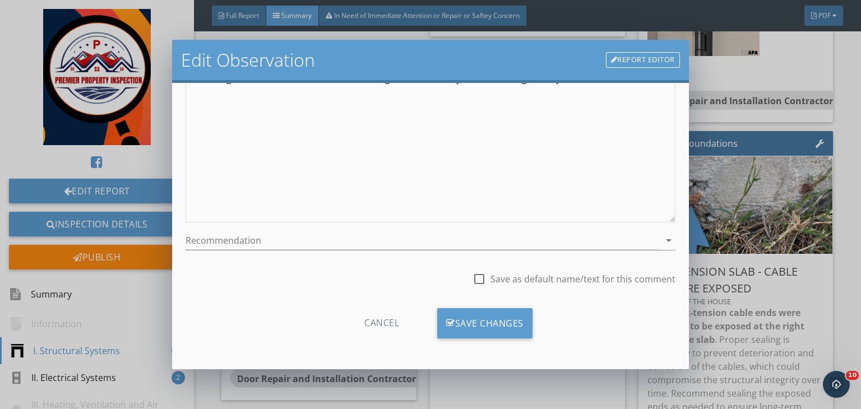
scroll to position [0, 0]
click at [259, 243] on div at bounding box center [422, 240] width 474 height 18
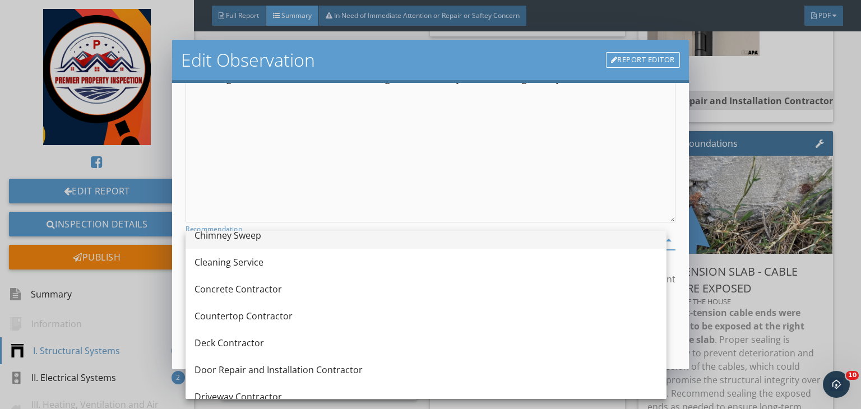
scroll to position [201, 0]
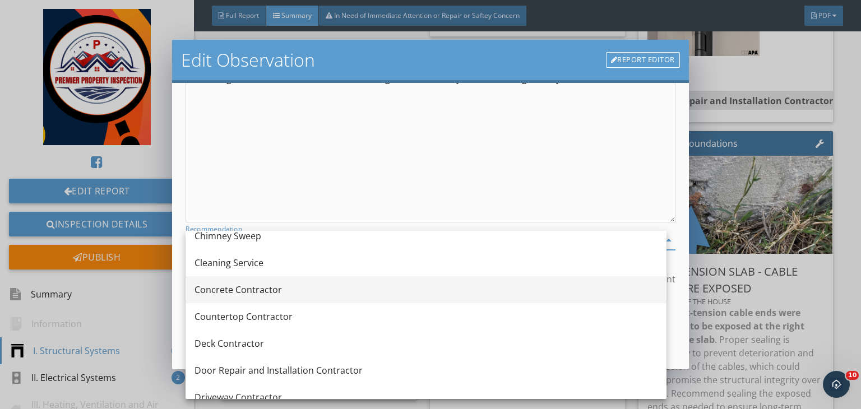
click at [233, 293] on div "Concrete Contractor" at bounding box center [425, 289] width 463 height 13
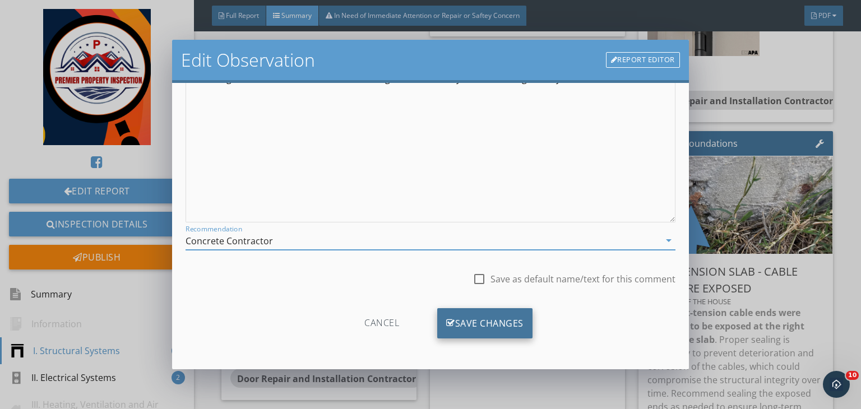
click at [448, 315] on div "Save Changes" at bounding box center [484, 323] width 95 height 30
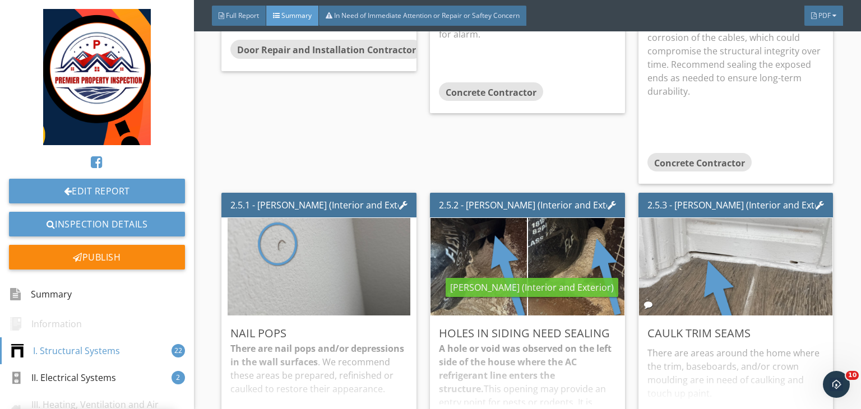
scroll to position [2454, 0]
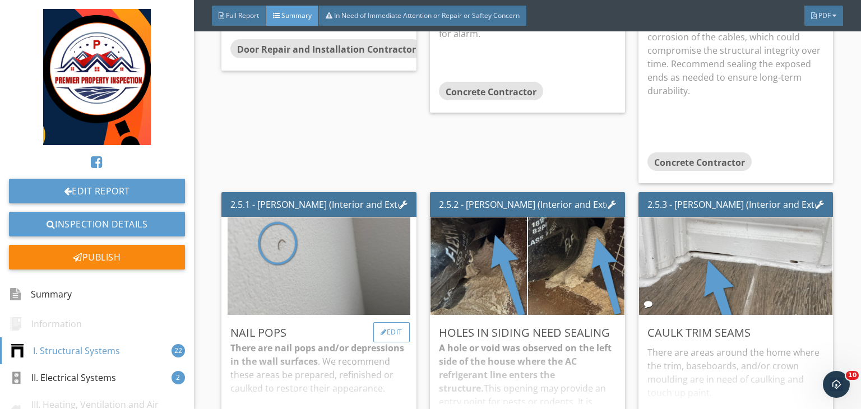
click at [398, 322] on div "Edit" at bounding box center [391, 332] width 36 height 20
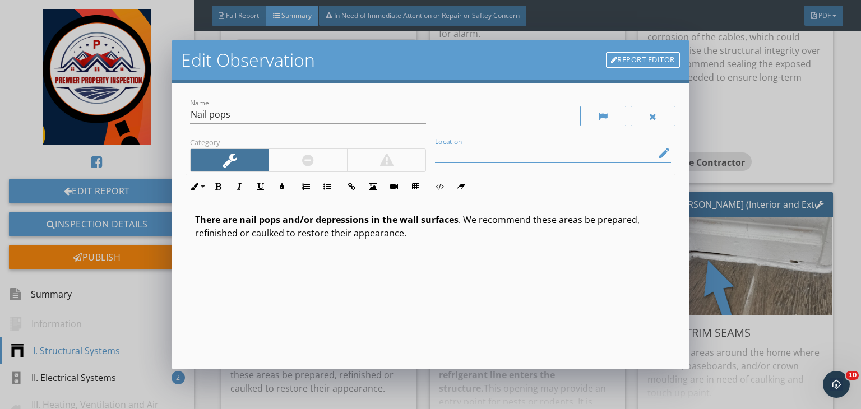
click at [457, 149] on input "Location" at bounding box center [545, 153] width 220 height 18
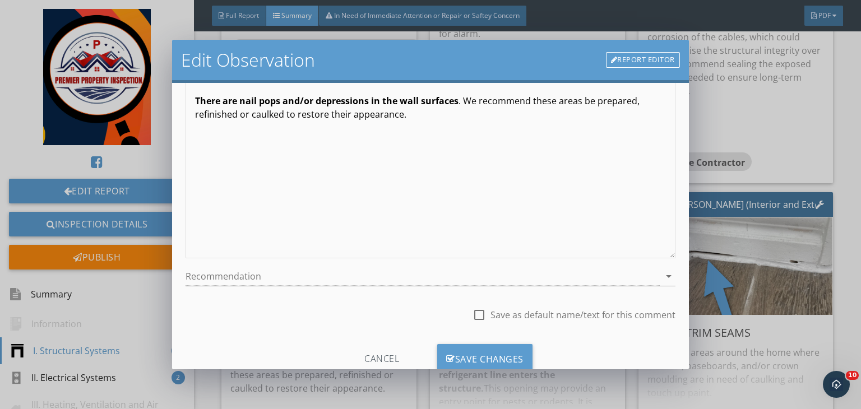
scroll to position [130, 0]
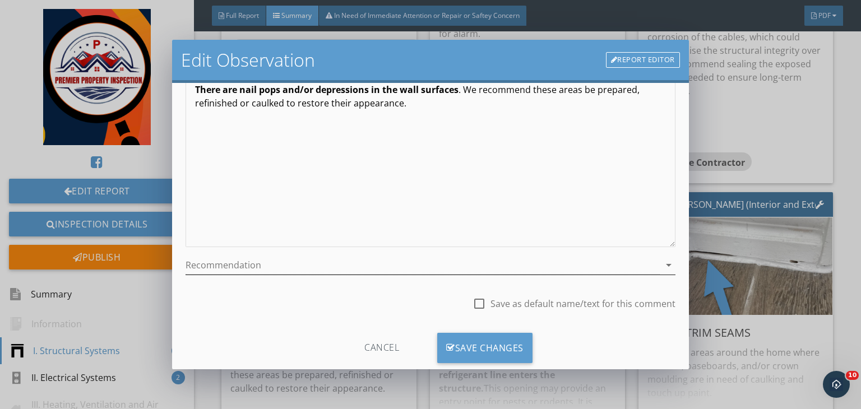
type input "master bed room area"
click at [344, 263] on div at bounding box center [422, 265] width 474 height 18
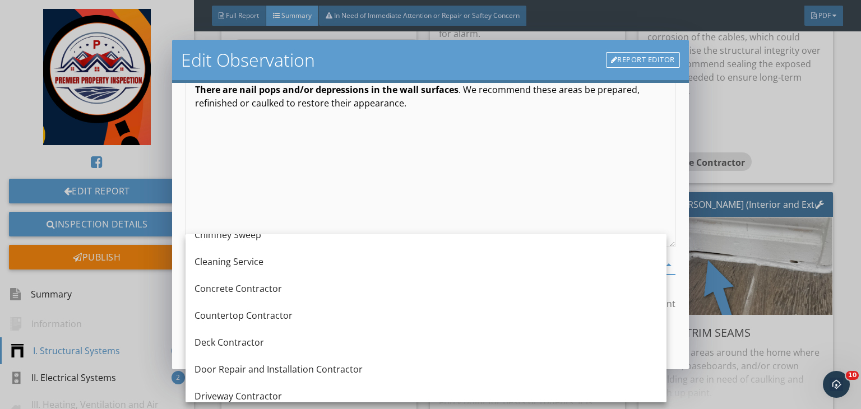
scroll to position [244, 0]
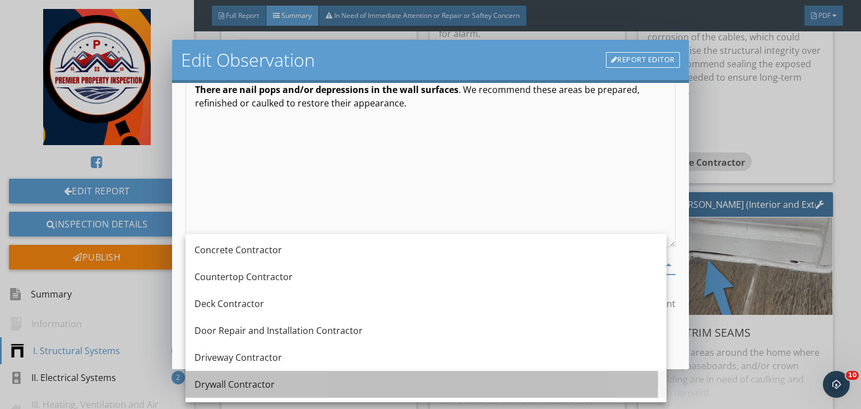
click at [256, 380] on div "Drywall Contractor" at bounding box center [425, 384] width 463 height 13
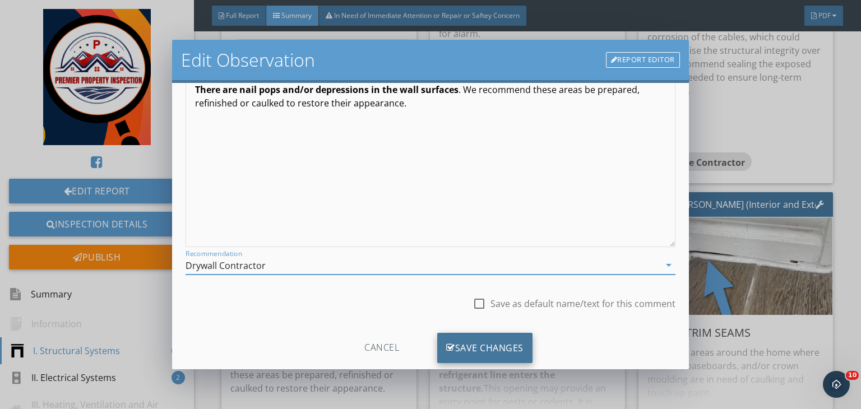
click at [466, 336] on div "Save Changes" at bounding box center [484, 348] width 95 height 30
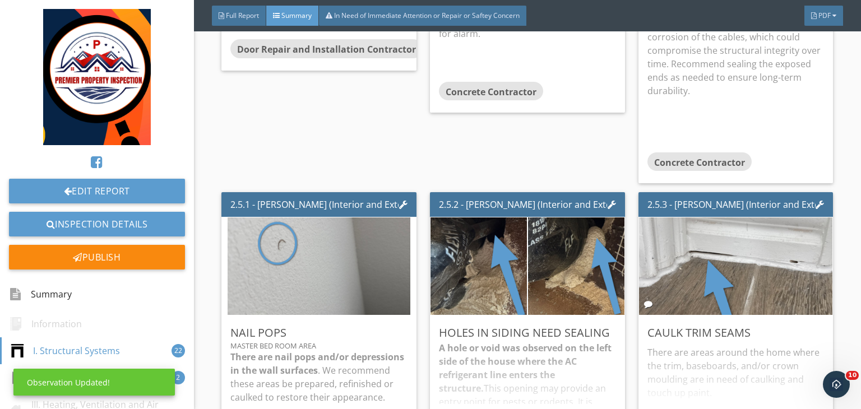
scroll to position [22, 0]
click at [590, 322] on div "Edit" at bounding box center [600, 332] width 36 height 20
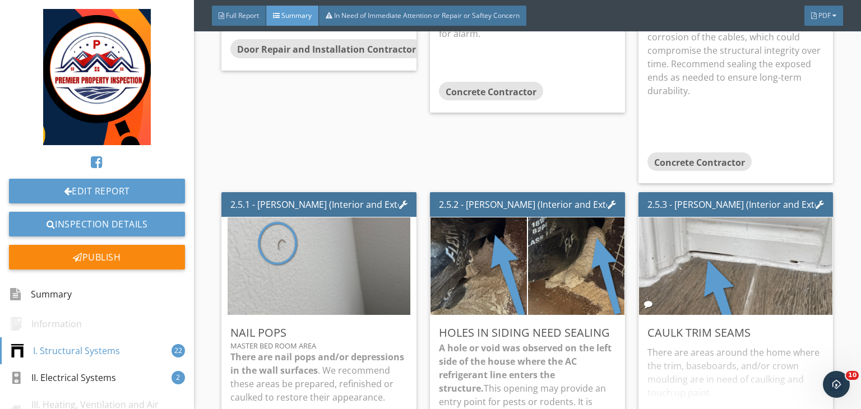
click at [736, 241] on div at bounding box center [430, 204] width 861 height 409
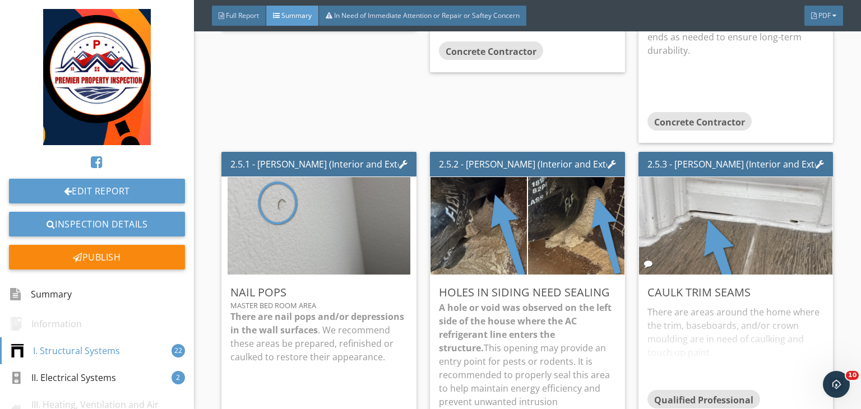
scroll to position [2495, 0]
click at [616, 275] on div "Holes in siding need sealing A hole or void was observed on the left side of th…" at bounding box center [527, 367] width 195 height 184
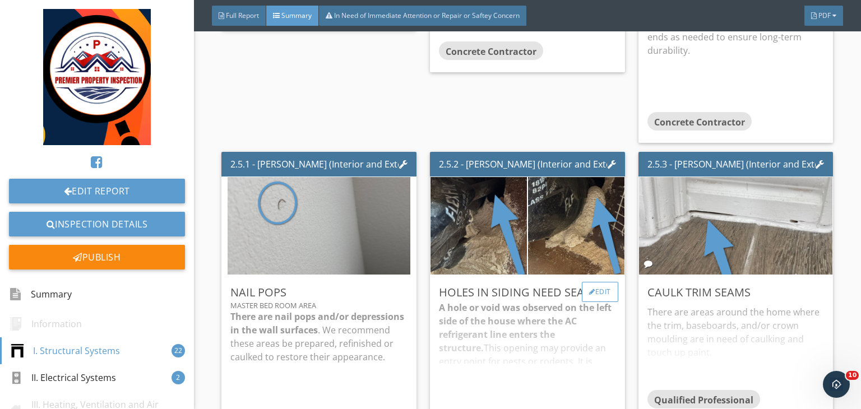
click at [600, 282] on div "Edit" at bounding box center [600, 292] width 36 height 20
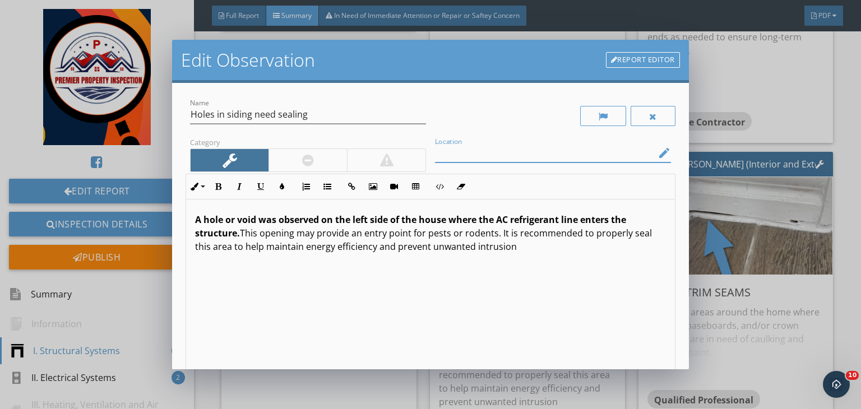
click at [572, 146] on input "Location" at bounding box center [545, 153] width 220 height 18
type input "Right side of the house ()"
click at [360, 218] on strong "A hole or void was observed on the left side of the house where the AC refriger…" at bounding box center [410, 227] width 431 height 26
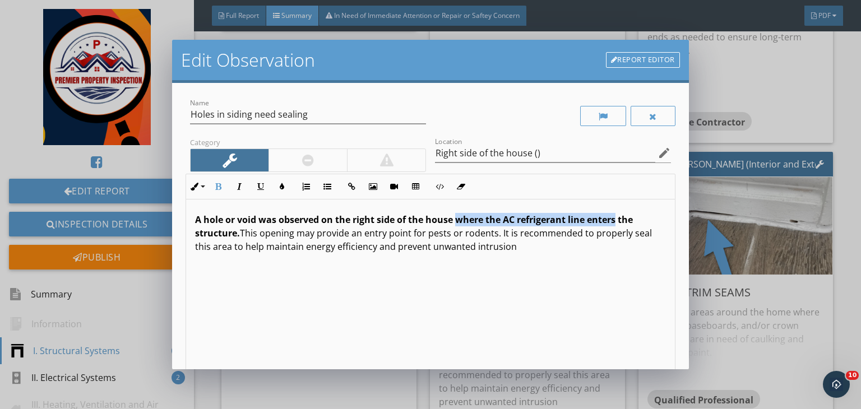
drag, startPoint x: 456, startPoint y: 220, endPoint x: 618, endPoint y: 221, distance: 162.0
click at [618, 221] on strong "A hole or void was observed on the right side of the house where the AC refrige…" at bounding box center [414, 227] width 438 height 26
copy strong "where the AC refrigerant line enters"
click at [531, 153] on input "Right side of the house ()" at bounding box center [545, 153] width 220 height 18
paste input "where the AC refrigerant line enters"
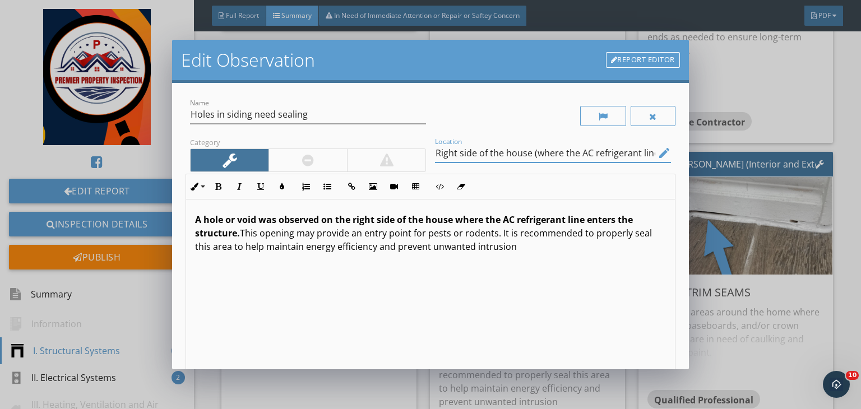
scroll to position [0, 35]
type input "Right side of the house (where the AC refrigerant line enters)"
click at [309, 158] on div at bounding box center [308, 160] width 12 height 13
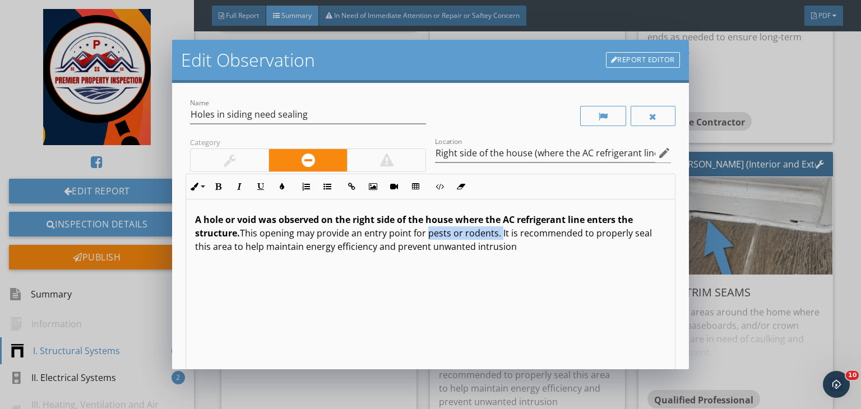
drag, startPoint x: 426, startPoint y: 233, endPoint x: 498, endPoint y: 234, distance: 71.7
click at [498, 234] on p "A hole or void was observed on the right side of the house where the AC refrige…" at bounding box center [430, 233] width 471 height 40
click at [218, 180] on button "Bold" at bounding box center [217, 186] width 21 height 21
click at [280, 183] on icon "button" at bounding box center [282, 187] width 8 height 8
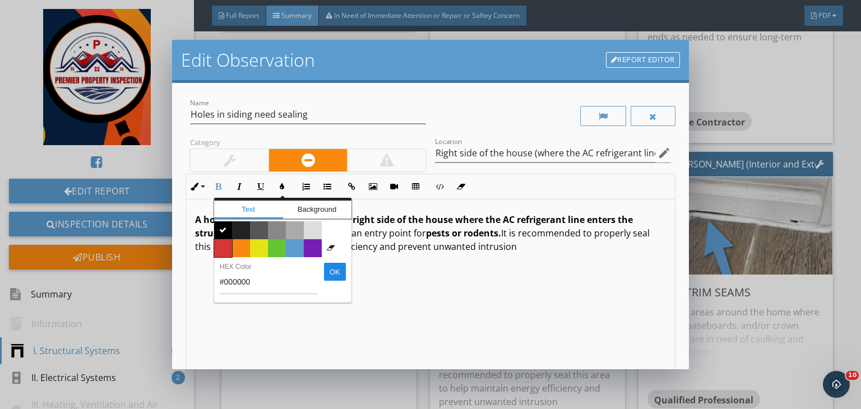
click at [224, 247] on span "Color #d53636" at bounding box center [223, 248] width 18 height 18
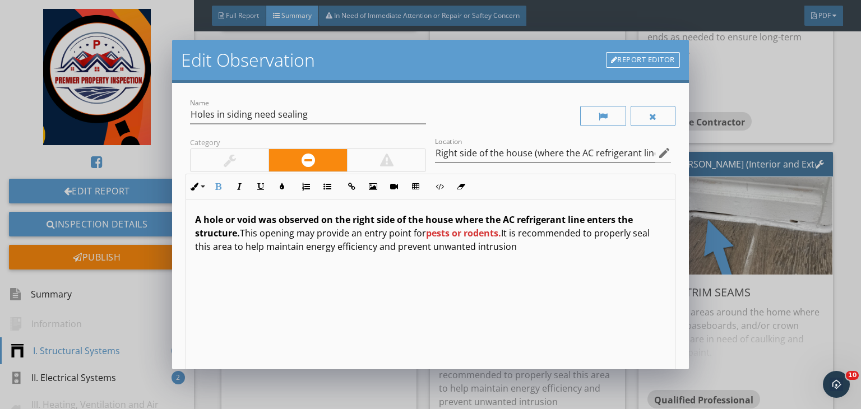
click at [370, 266] on div "A hole or void was observed on the right side of the house where the AC refrige…" at bounding box center [430, 288] width 489 height 178
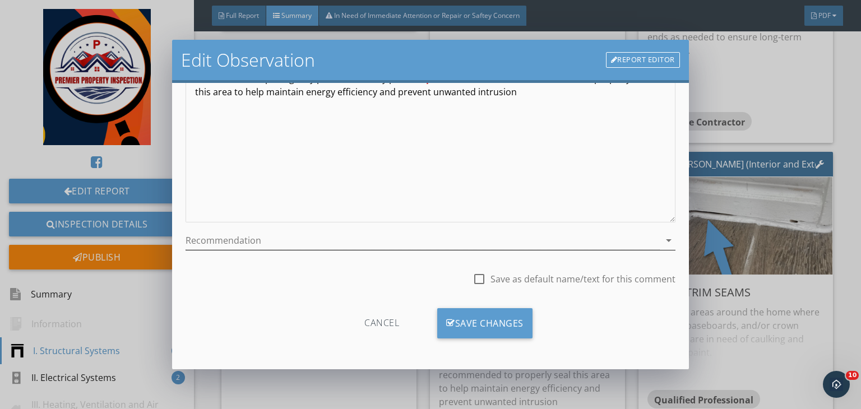
click at [286, 235] on div at bounding box center [422, 240] width 474 height 18
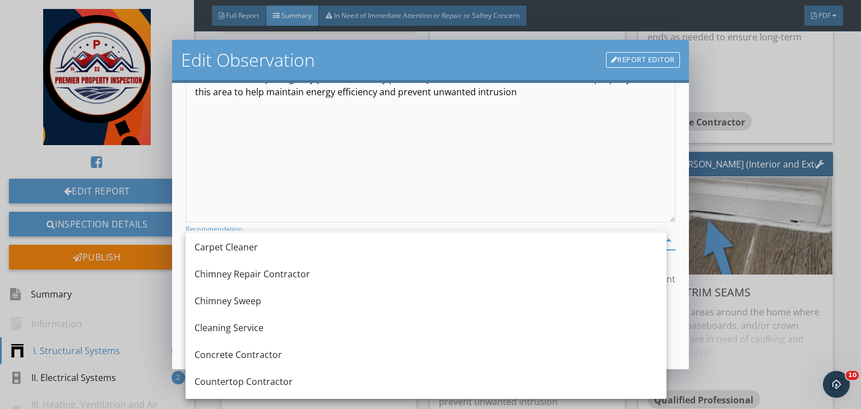
scroll to position [137, 0]
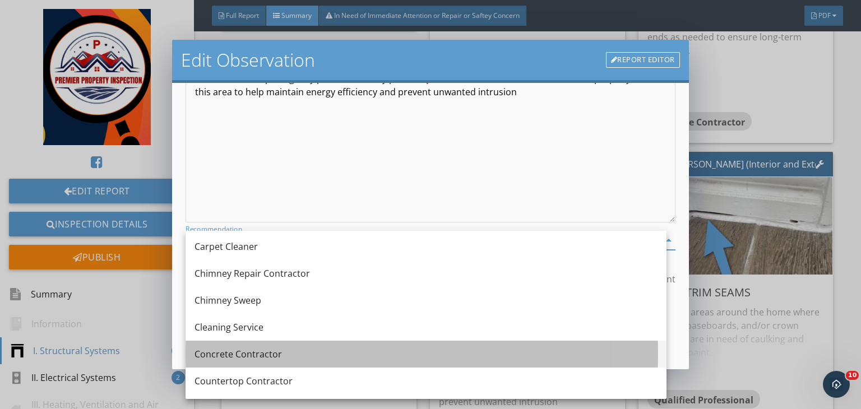
click at [249, 355] on div "Concrete Contractor" at bounding box center [425, 353] width 463 height 13
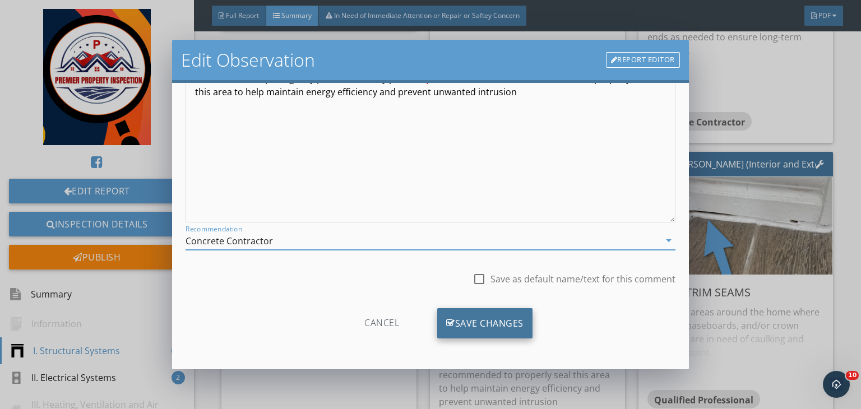
click at [462, 319] on div "Save Changes" at bounding box center [484, 323] width 95 height 30
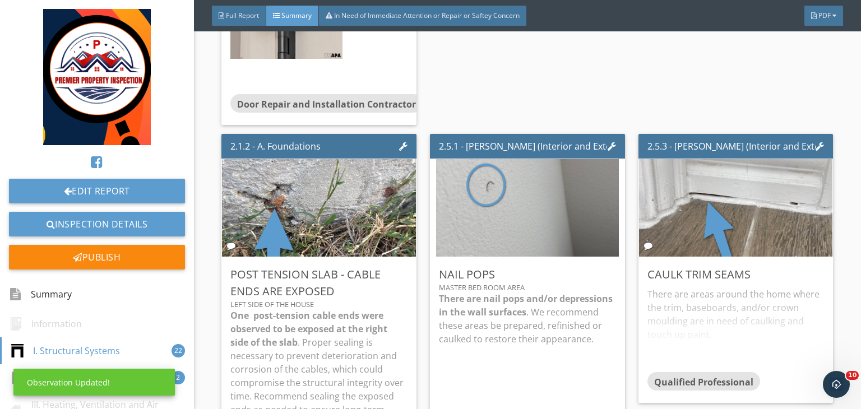
scroll to position [22, 0]
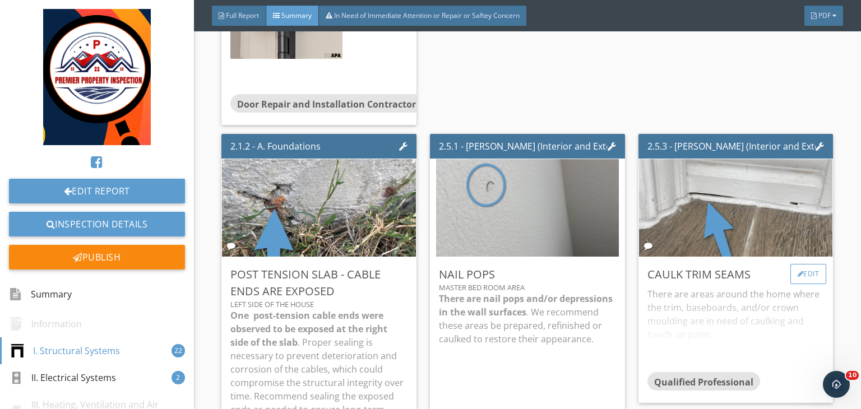
click at [797, 271] on div at bounding box center [800, 274] width 6 height 7
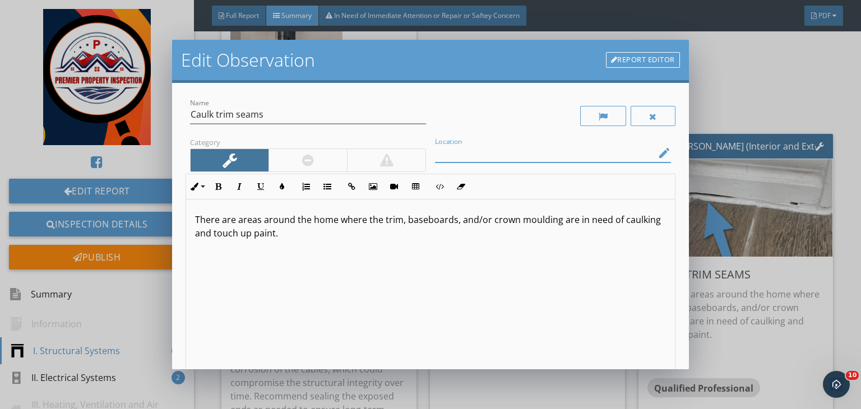
click at [592, 154] on input "Location" at bounding box center [545, 153] width 220 height 18
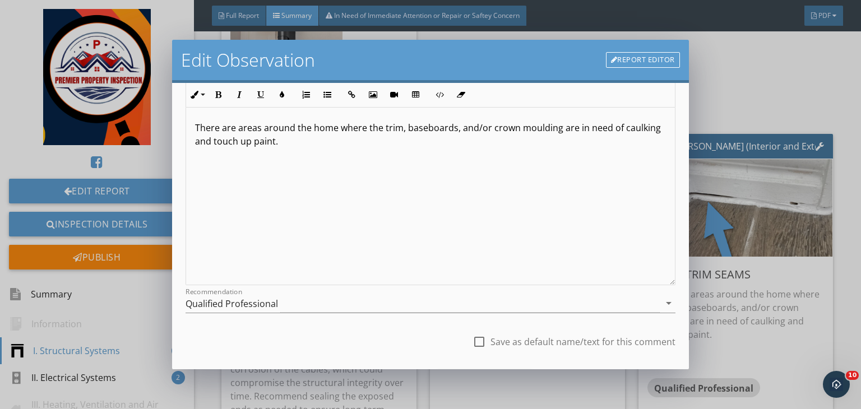
scroll to position [155, 0]
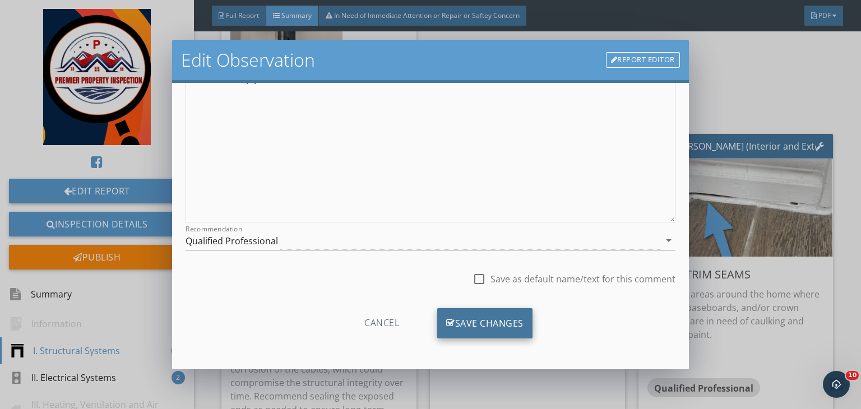
type input "master bath area"
click at [460, 312] on div "Save Changes" at bounding box center [484, 323] width 95 height 30
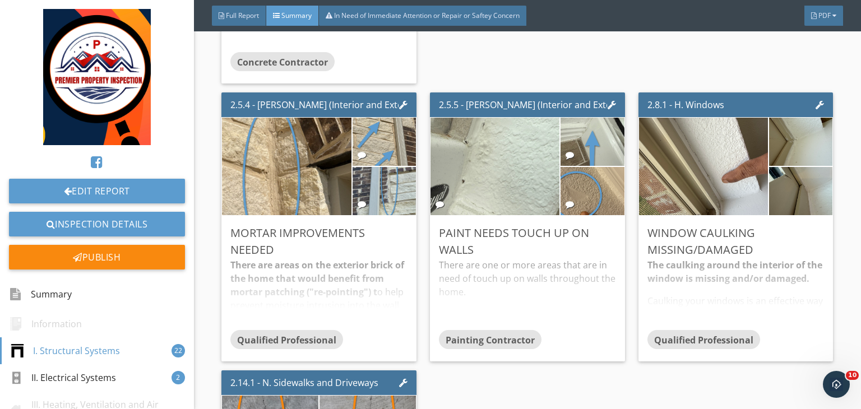
scroll to position [2927, 0]
click at [376, 111] on img at bounding box center [384, 141] width 90 height 120
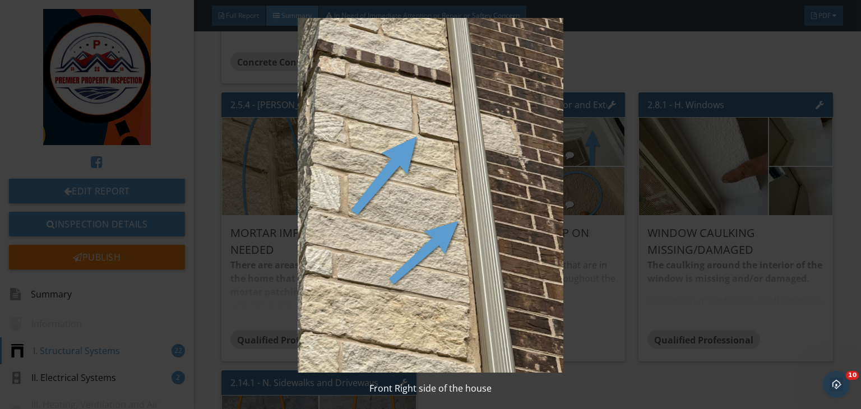
click at [620, 155] on img at bounding box center [430, 195] width 783 height 355
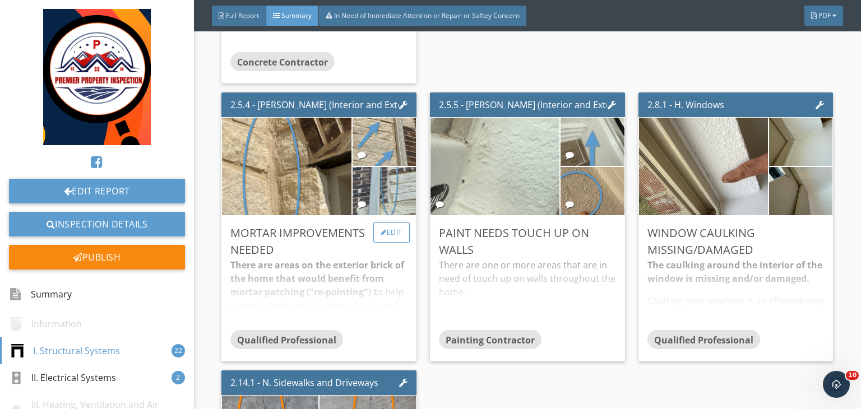
click at [388, 222] on div "Edit" at bounding box center [391, 232] width 36 height 20
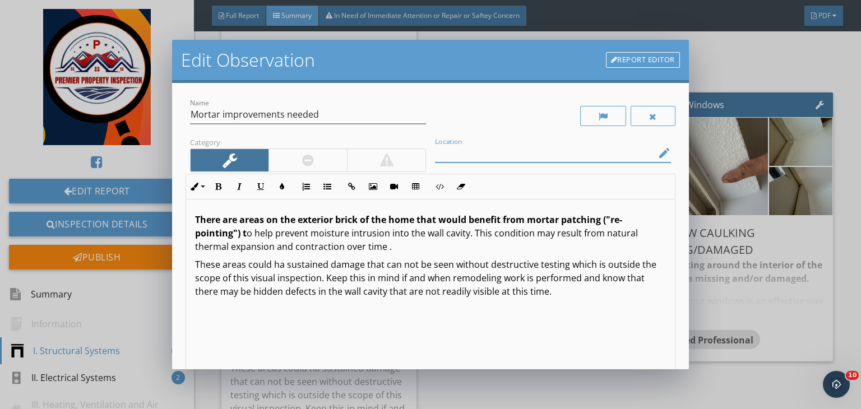
click at [474, 159] on input "Location" at bounding box center [545, 153] width 220 height 18
click at [549, 151] on input "One or more exterior brick. Stone veneer" at bounding box center [545, 153] width 220 height 18
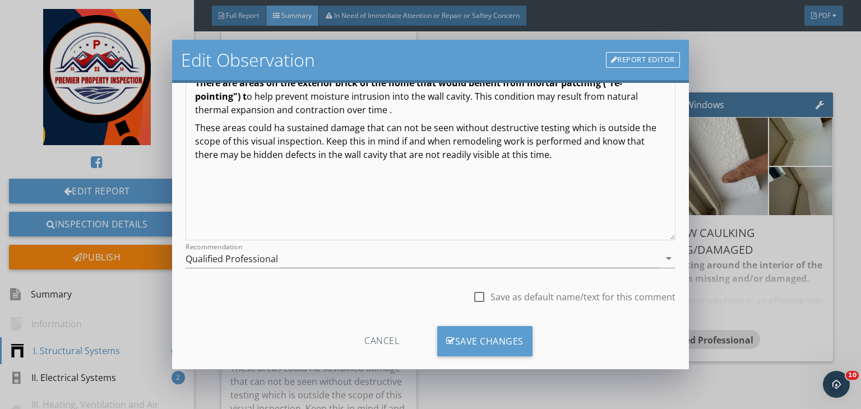
scroll to position [155, 0]
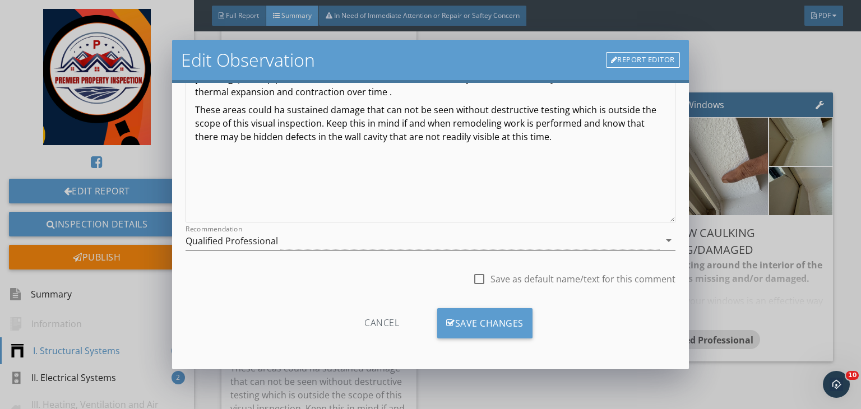
type input "One or more exterior brick/Stone veneer"
click at [367, 238] on div "Qualified Professional" at bounding box center [422, 240] width 474 height 18
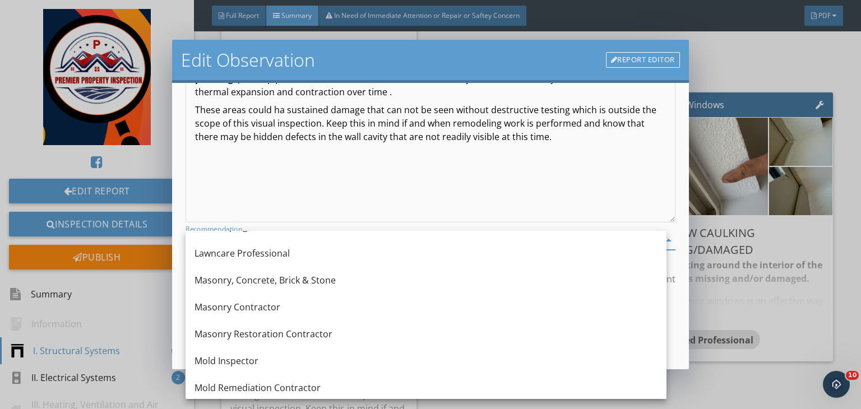
scroll to position [881, 0]
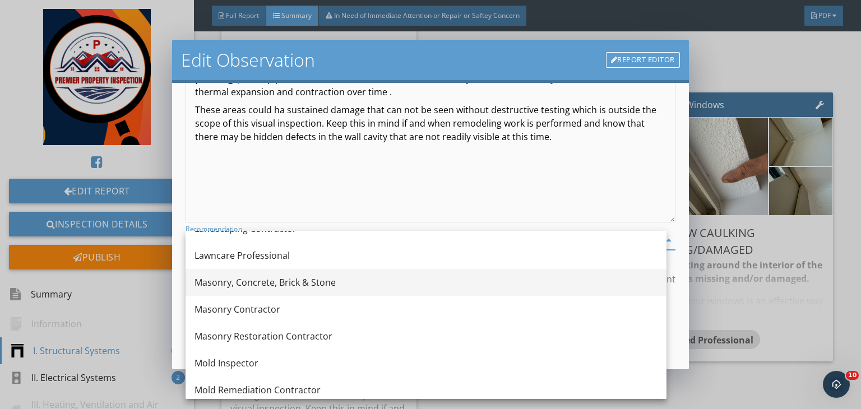
click at [250, 286] on div "Masonry, Concrete, Brick & Stone" at bounding box center [425, 282] width 463 height 13
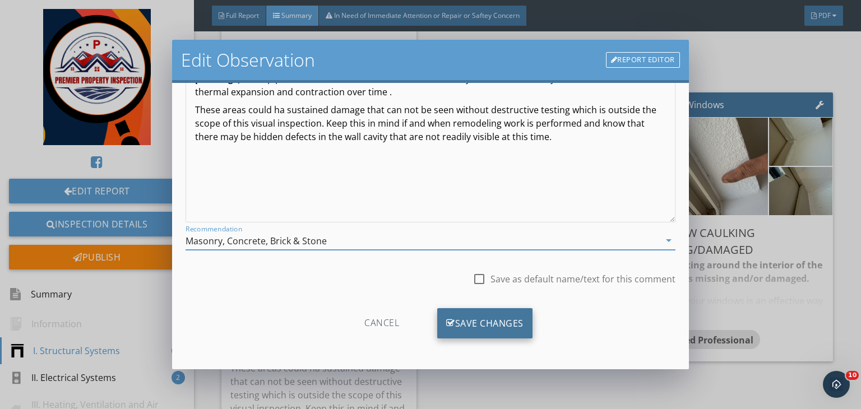
click at [468, 321] on div "Save Changes" at bounding box center [484, 323] width 95 height 30
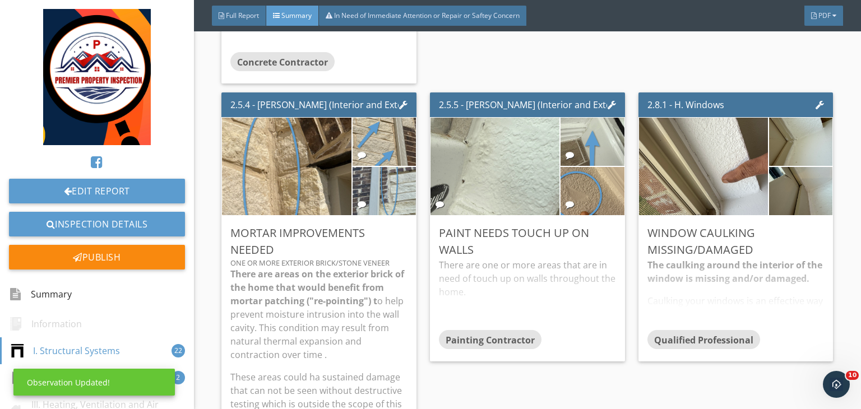
scroll to position [22, 0]
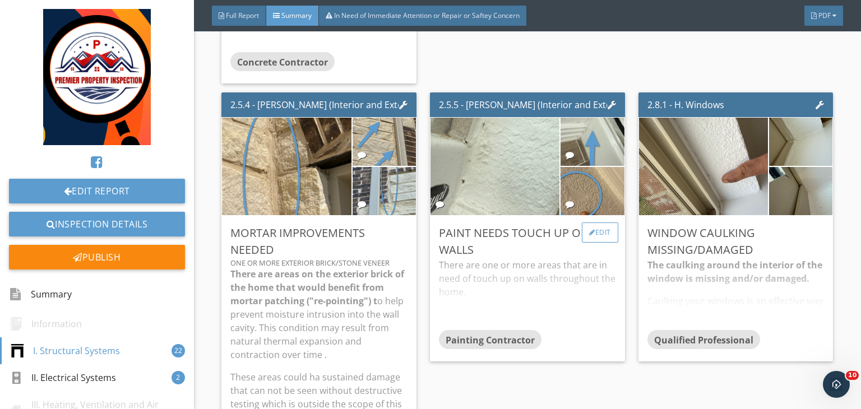
click at [596, 222] on div "Edit" at bounding box center [600, 232] width 36 height 20
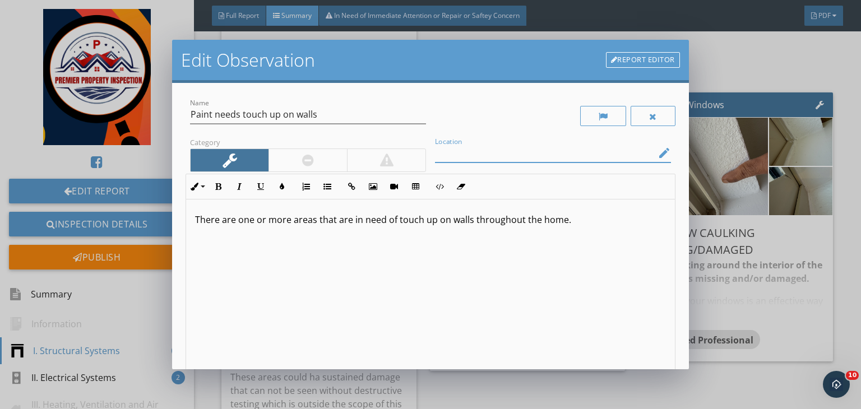
click at [556, 155] on input "Location" at bounding box center [545, 153] width 220 height 18
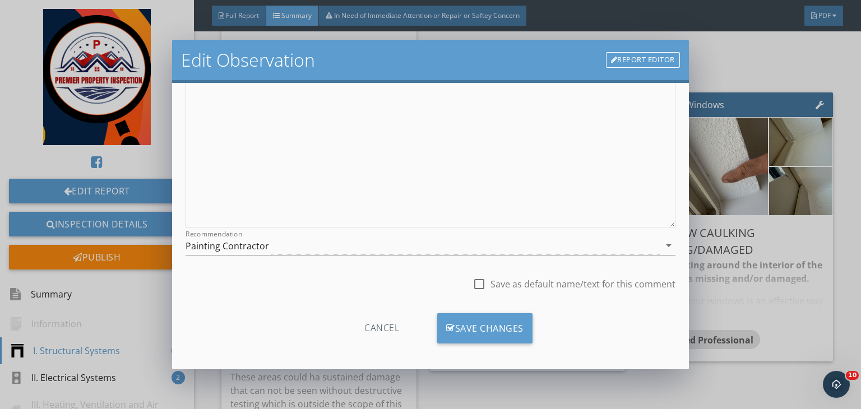
scroll to position [155, 0]
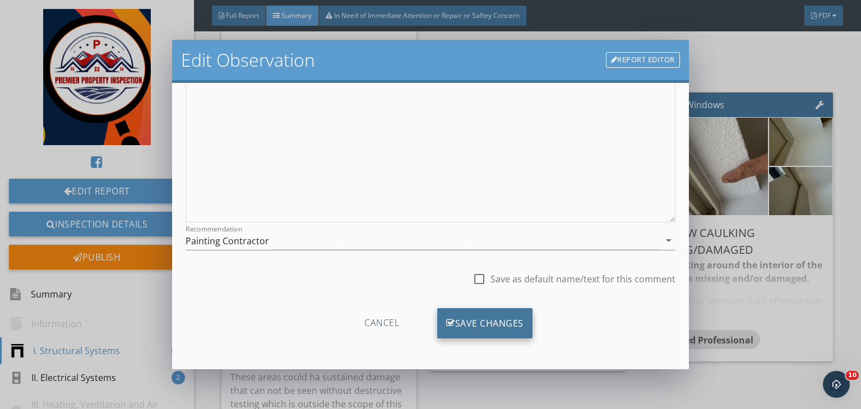
type input "one or more location of the house"
click at [458, 319] on div "Save Changes" at bounding box center [484, 323] width 95 height 30
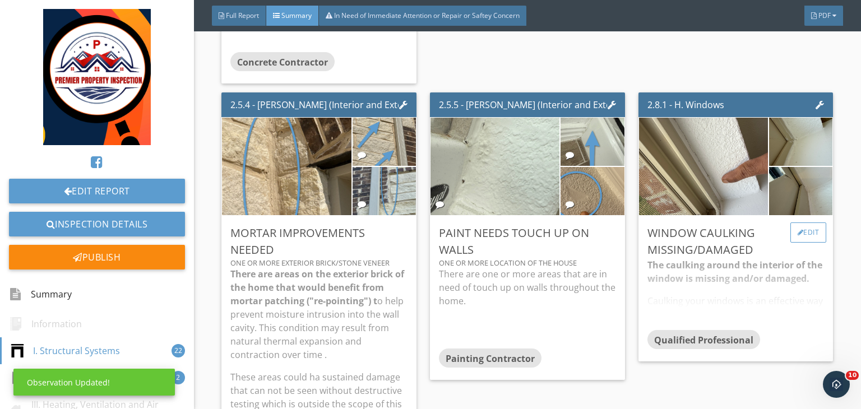
click at [800, 222] on div "Edit" at bounding box center [808, 232] width 36 height 20
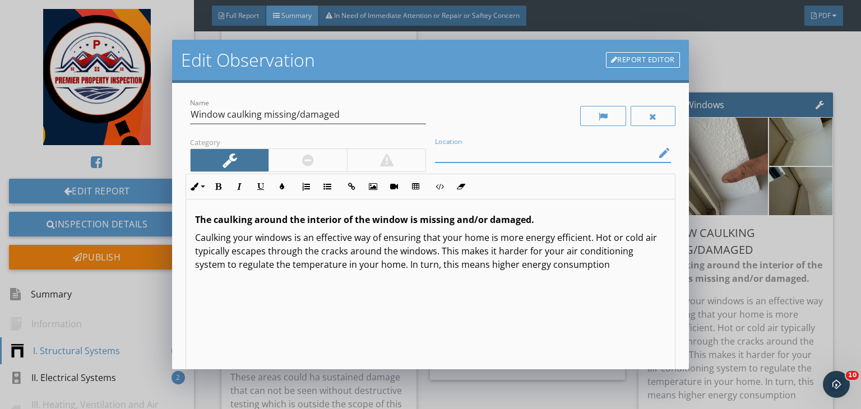
click at [545, 146] on input "Location" at bounding box center [545, 153] width 220 height 18
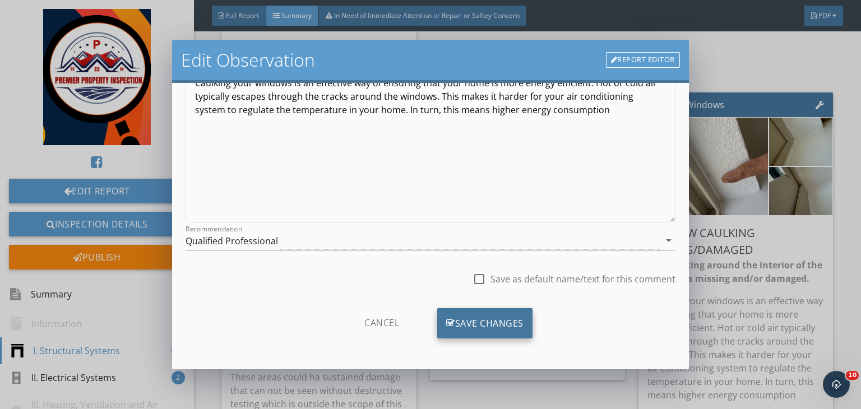
type input "most of the window interior ledge area"
click at [459, 326] on div "Save Changes" at bounding box center [484, 323] width 95 height 30
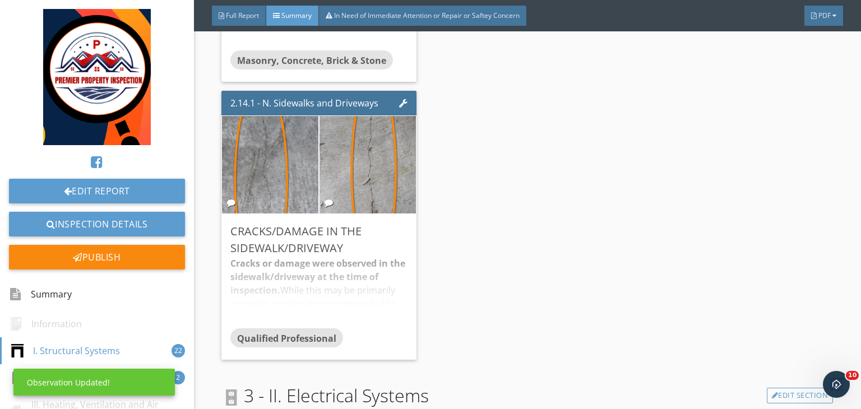
scroll to position [3396, 0]
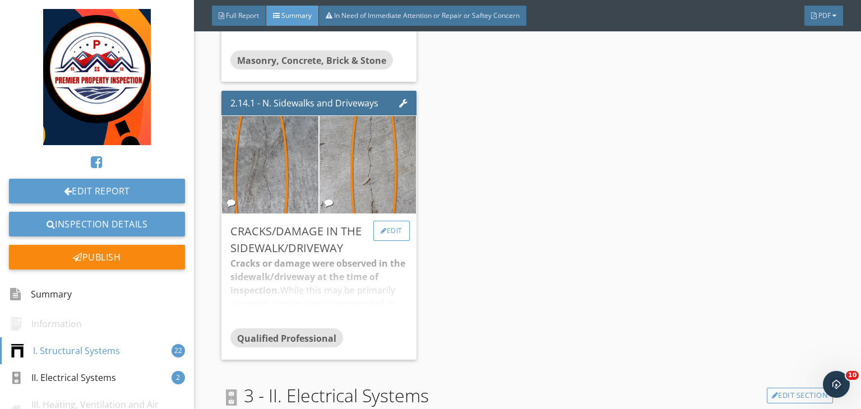
click at [384, 221] on div "Edit" at bounding box center [391, 231] width 36 height 20
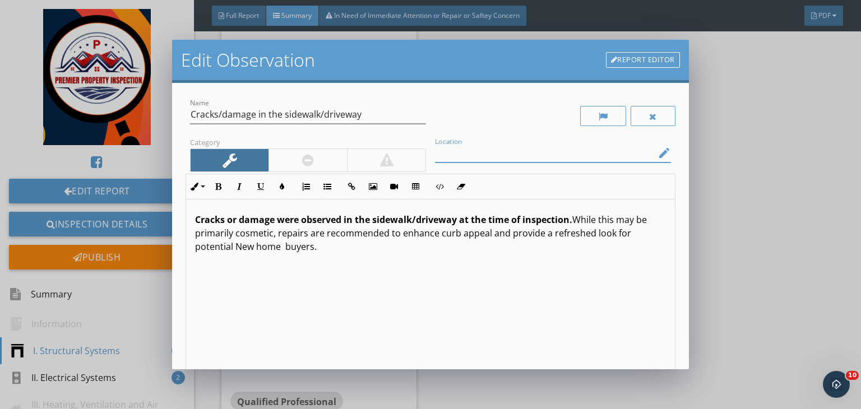
click at [460, 151] on input "Location" at bounding box center [545, 153] width 220 height 18
type input "garage slab"
click at [458, 217] on strong "Cracks or damage were observed in the sidewalk/driveway at the time of inspecti…" at bounding box center [383, 220] width 377 height 12
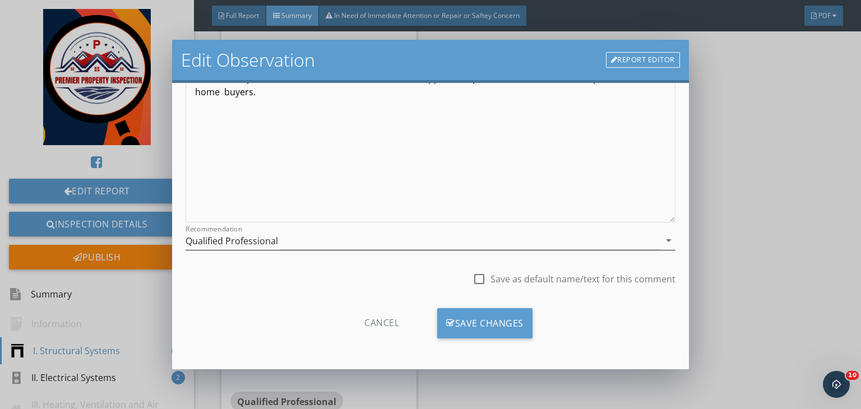
click at [336, 240] on div "Qualified Professional" at bounding box center [422, 240] width 474 height 18
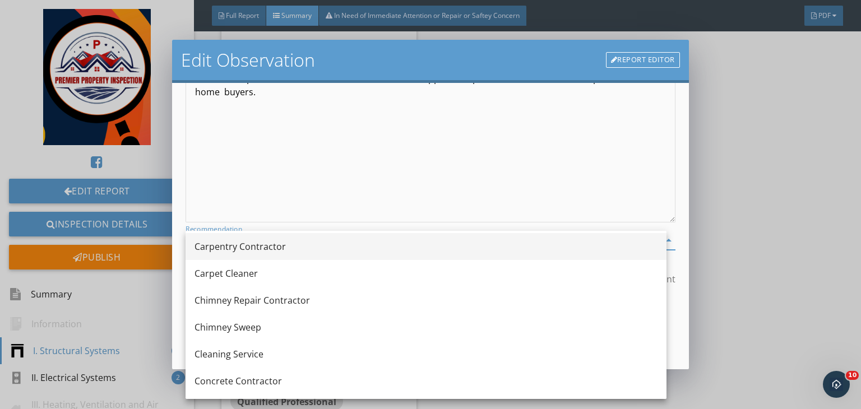
scroll to position [126, 0]
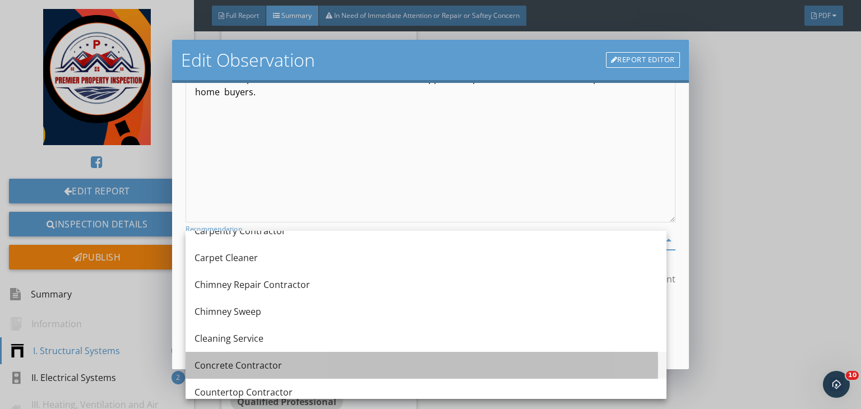
click at [282, 366] on div "Concrete Contractor" at bounding box center [425, 365] width 463 height 13
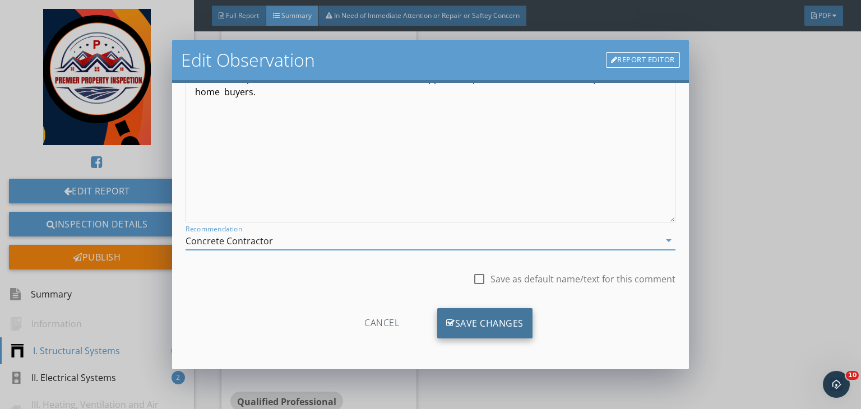
click at [473, 325] on div "Save Changes" at bounding box center [484, 323] width 95 height 30
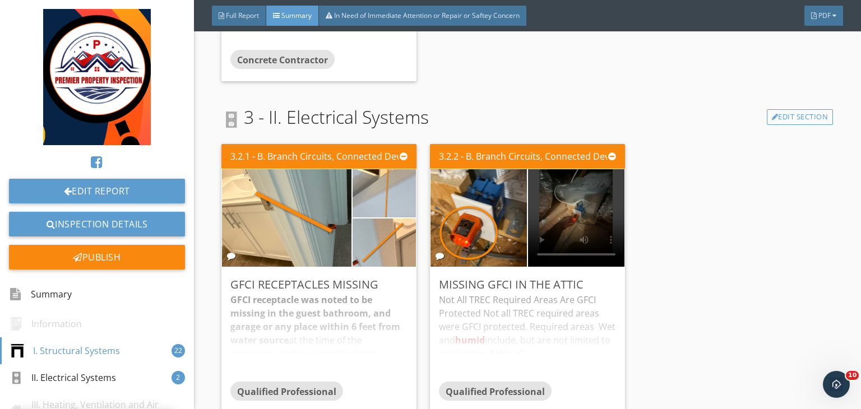
scroll to position [3748, 0]
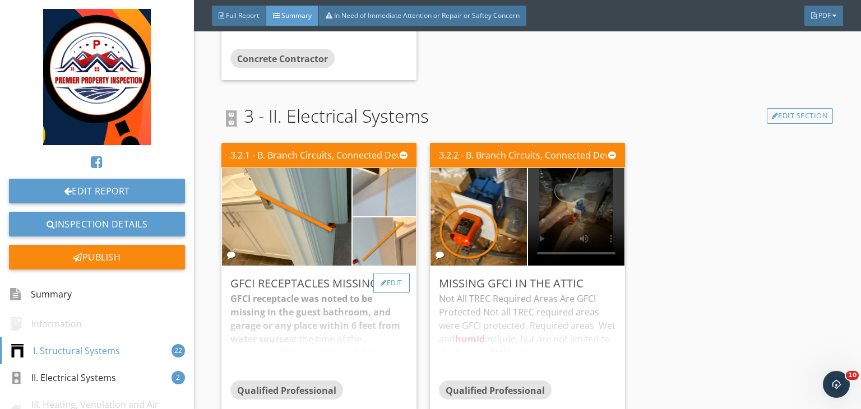
click at [381, 280] on div at bounding box center [383, 283] width 6 height 7
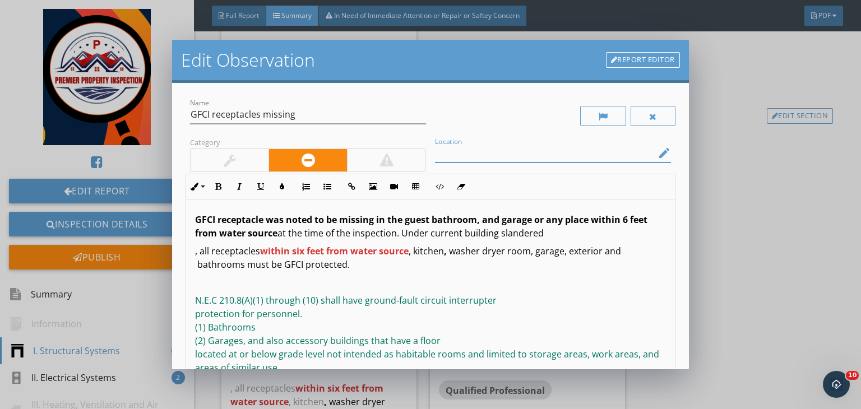
drag, startPoint x: 442, startPoint y: 155, endPoint x: 347, endPoint y: 249, distance: 133.1
click at [347, 249] on div "Name GFCI receptacles missing Category Location edit Inline Style XLarge Large …" at bounding box center [430, 275] width 490 height 358
drag, startPoint x: 347, startPoint y: 249, endPoint x: 262, endPoint y: 247, distance: 85.8
click at [262, 247] on span "within six feet from water source" at bounding box center [334, 251] width 149 height 12
copy span "within six feet from"
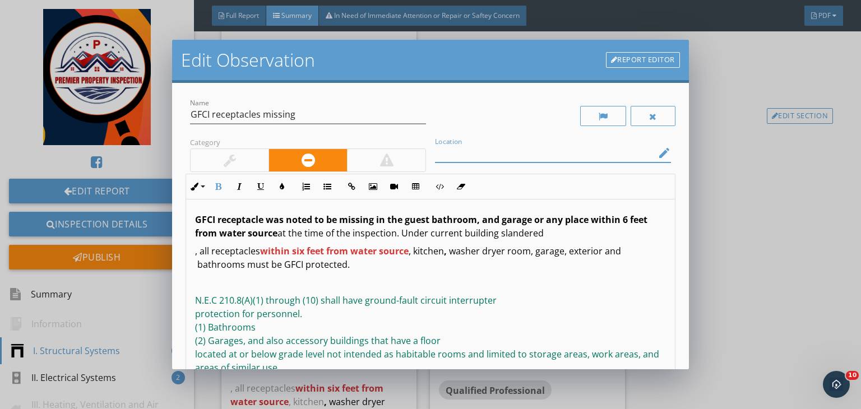
click at [435, 157] on input "Location" at bounding box center [545, 153] width 220 height 18
paste input "within six feet from"
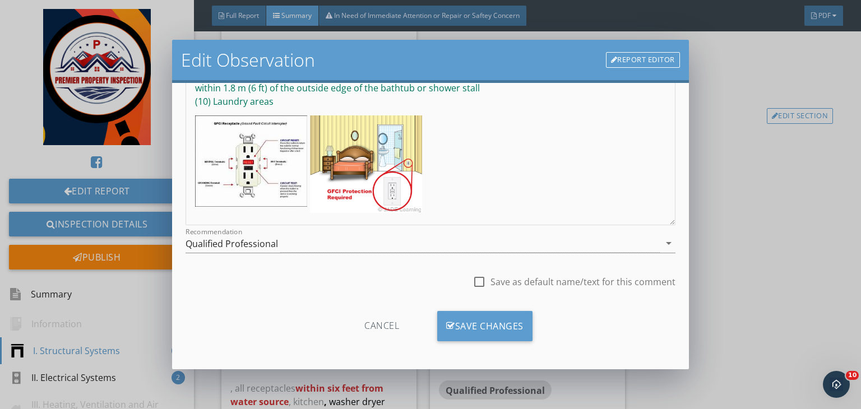
scroll to position [155, 0]
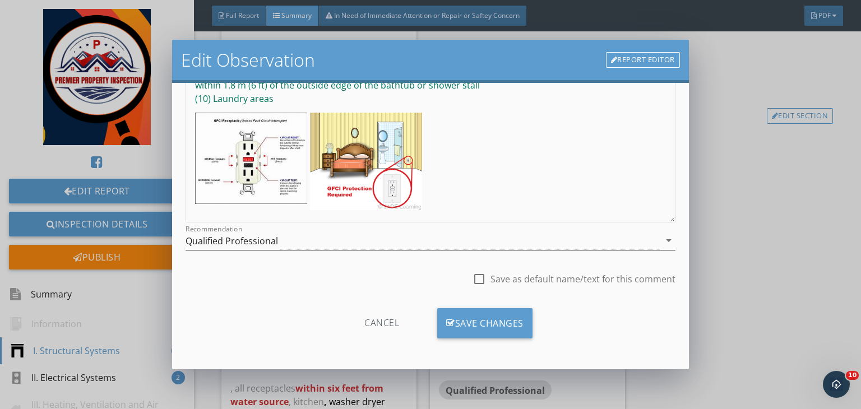
type input "within six feet from jack and jill and 2nd bath sink"
click at [295, 244] on div "Qualified Professional" at bounding box center [422, 240] width 474 height 18
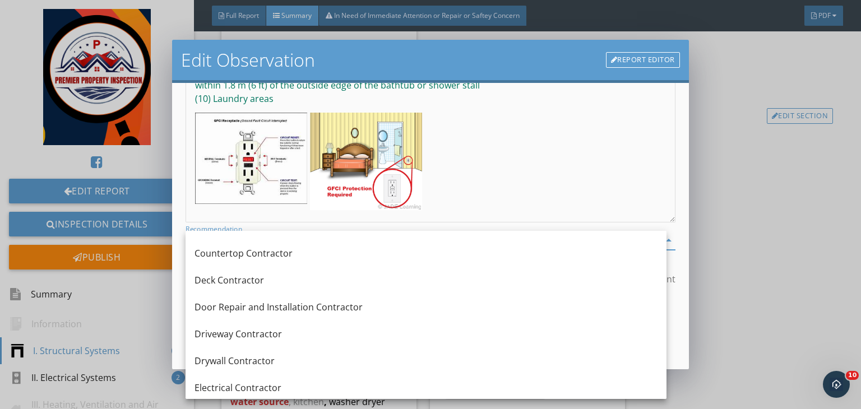
scroll to position [306, 0]
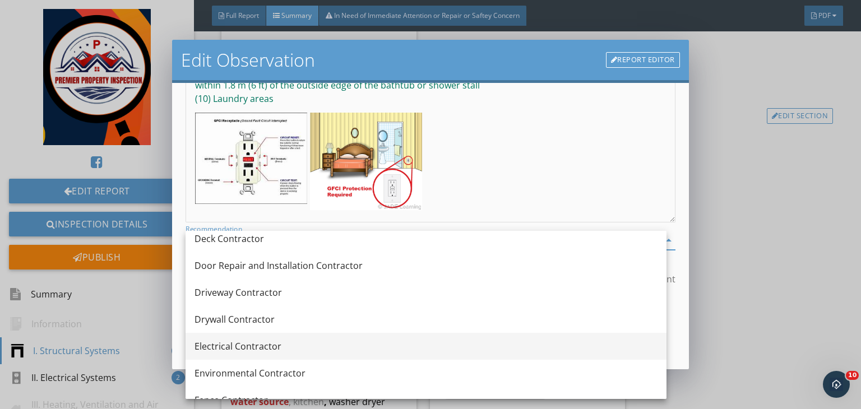
click at [233, 345] on div "Electrical Contractor" at bounding box center [425, 346] width 463 height 13
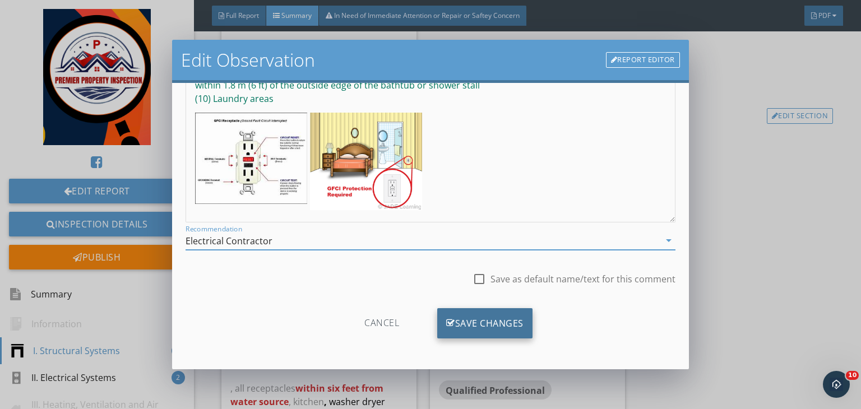
click at [479, 326] on div "Save Changes" at bounding box center [484, 323] width 95 height 30
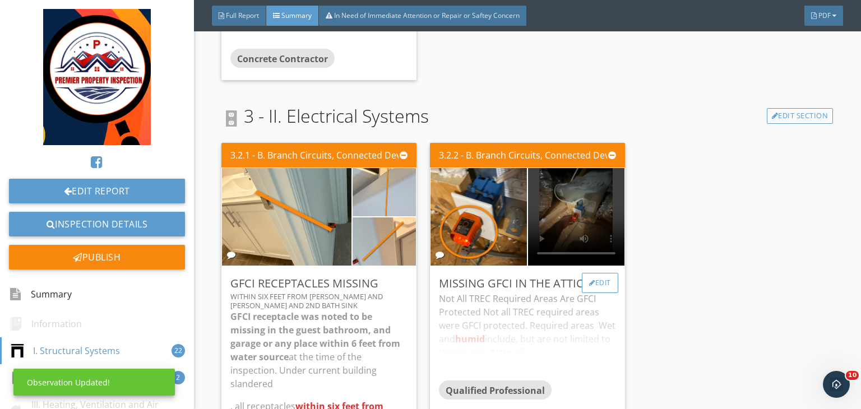
click at [594, 273] on div "Edit" at bounding box center [600, 283] width 36 height 20
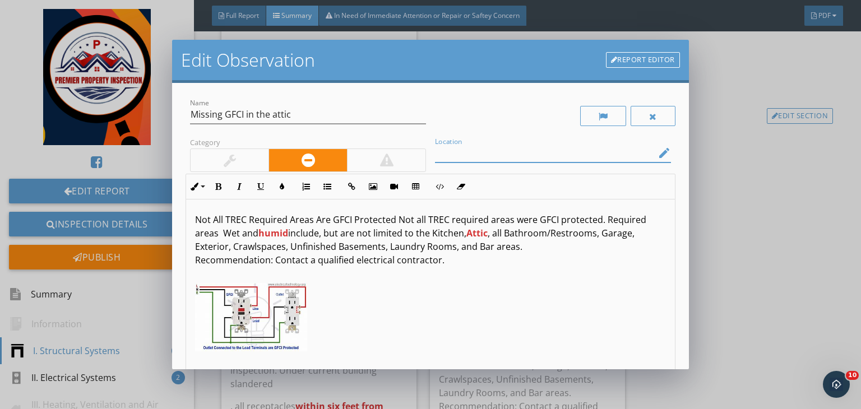
click at [478, 160] on input "Location" at bounding box center [545, 153] width 220 height 18
type input "Attic"
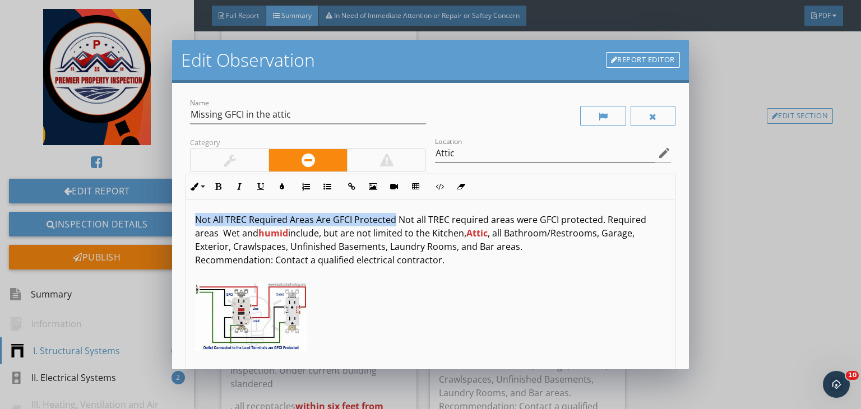
drag, startPoint x: 393, startPoint y: 220, endPoint x: 175, endPoint y: 202, distance: 218.7
click at [175, 202] on div "Name Missing GFCI in the attic Category Location Attic edit Inline Style XLarge…" at bounding box center [430, 226] width 517 height 286
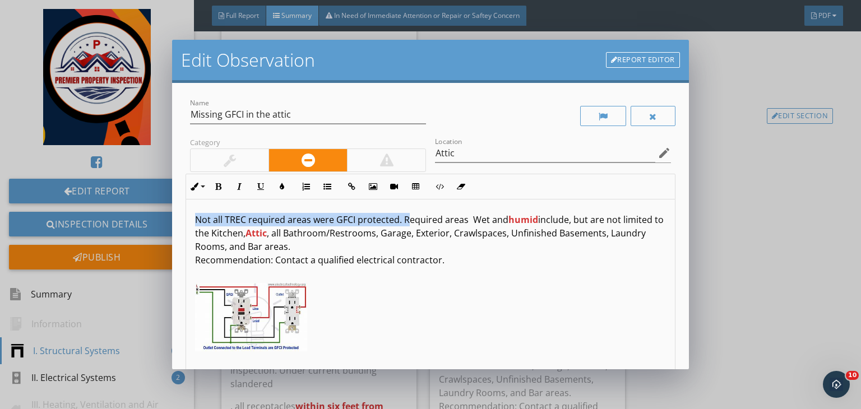
drag, startPoint x: 403, startPoint y: 221, endPoint x: 184, endPoint y: 211, distance: 219.9
click at [184, 211] on div "Name Missing GFCI in the attic Category Location Attic edit Inline Style XLarge…" at bounding box center [430, 226] width 517 height 286
click at [215, 187] on icon "button" at bounding box center [218, 187] width 8 height 8
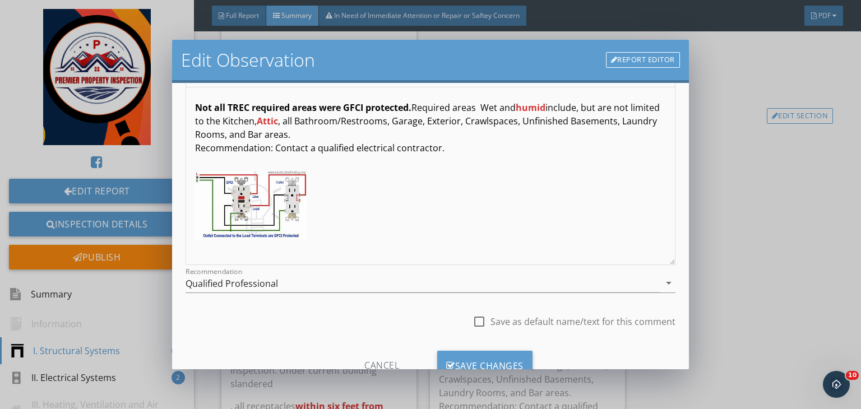
scroll to position [155, 0]
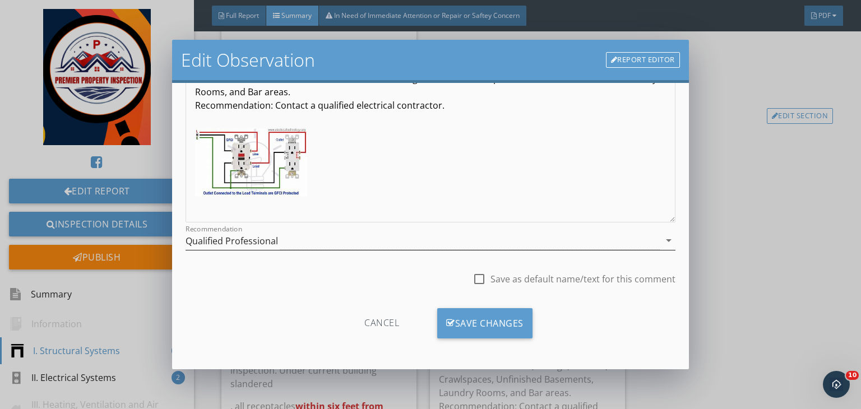
click at [303, 238] on div "Qualified Professional" at bounding box center [422, 240] width 474 height 18
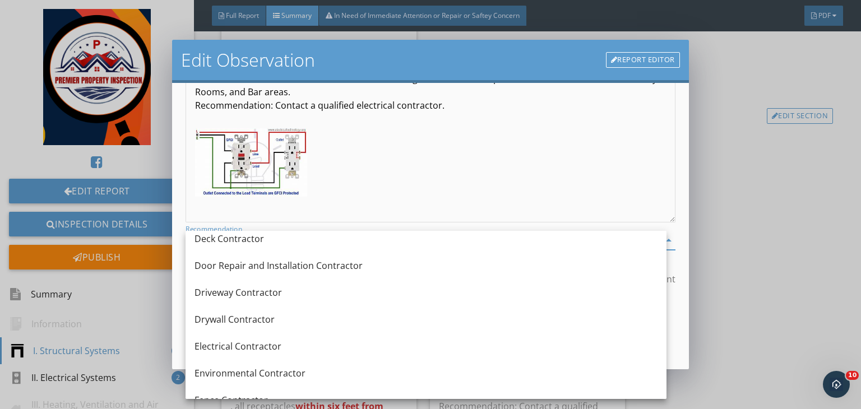
scroll to position [314, 0]
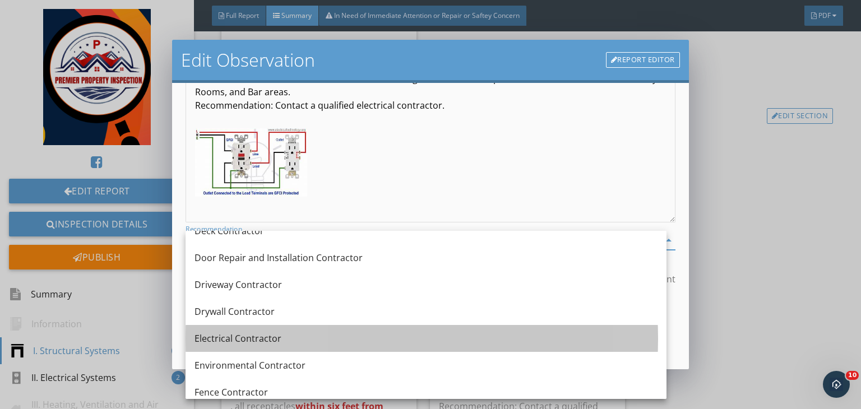
click at [249, 341] on div "Electrical Contractor" at bounding box center [425, 338] width 463 height 13
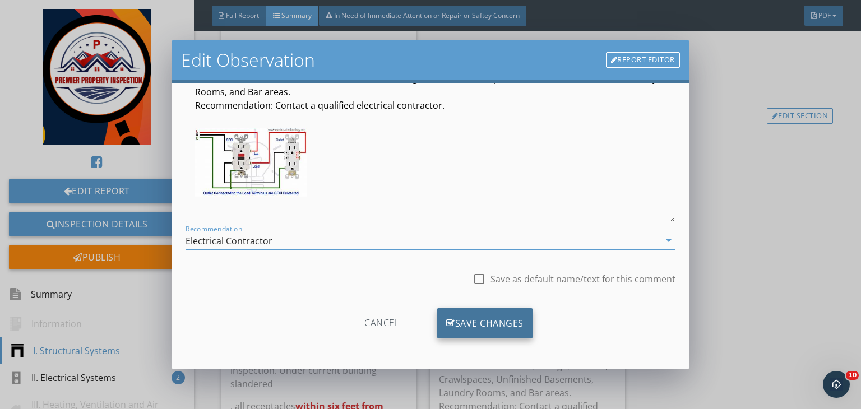
click at [455, 330] on div "Save Changes" at bounding box center [484, 323] width 95 height 30
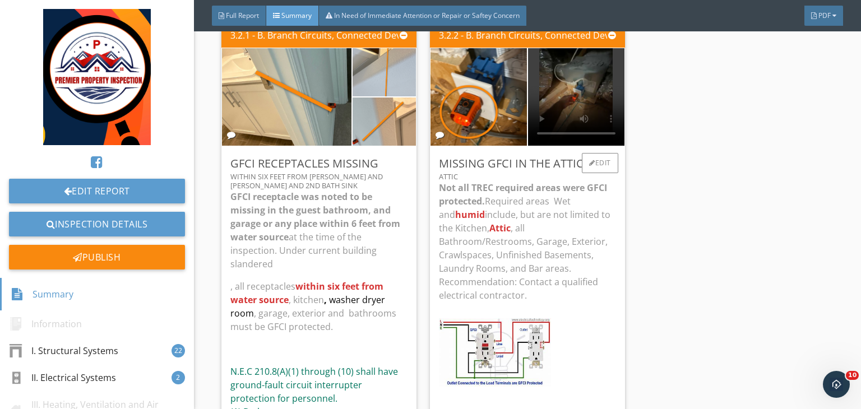
scroll to position [3862, 0]
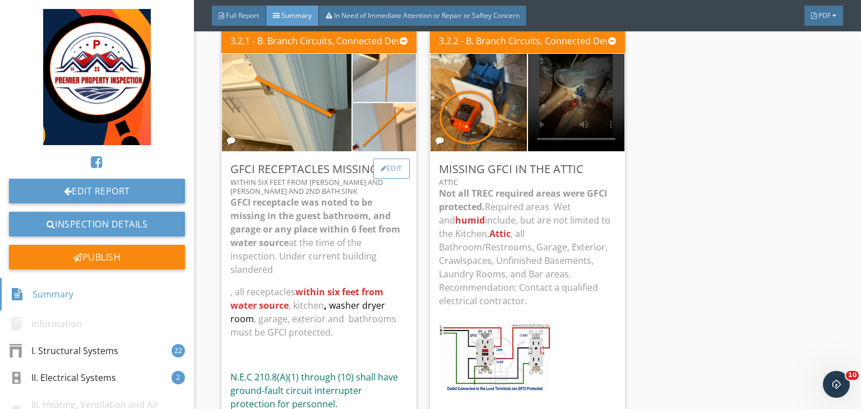
click at [392, 159] on div "Edit" at bounding box center [391, 169] width 36 height 20
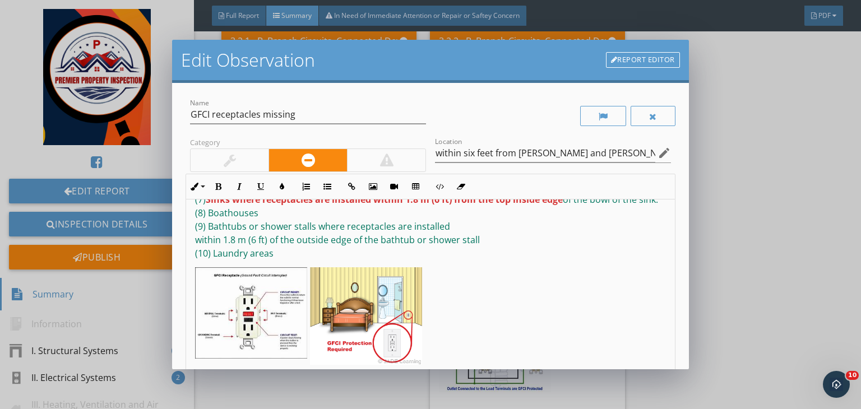
scroll to position [155, 0]
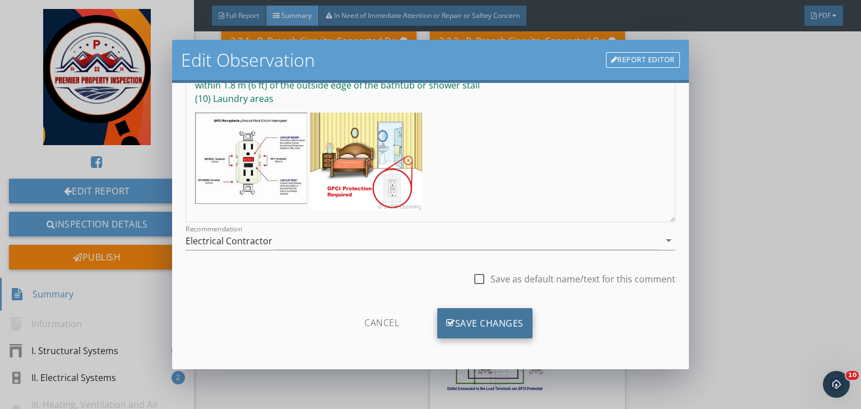
click at [475, 323] on div "Save Changes" at bounding box center [484, 323] width 95 height 30
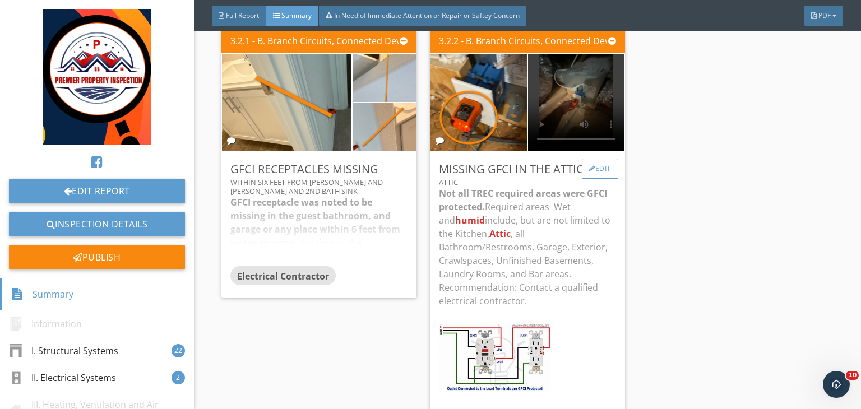
click at [595, 159] on div "Edit" at bounding box center [600, 169] width 36 height 20
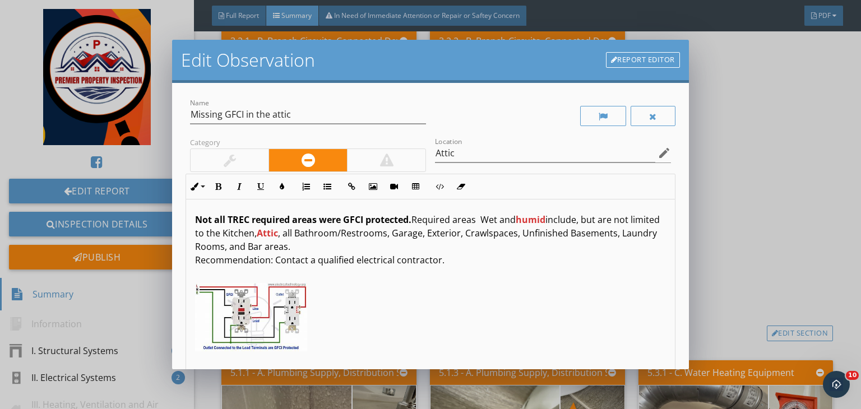
click at [354, 260] on p "Not all TREC required areas were GFCI protected. Required areas Wet and humid i…" at bounding box center [430, 253] width 471 height 81
click at [352, 259] on p "Not all TREC required areas were GFCI protected. Required areas Wet and humid i…" at bounding box center [430, 253] width 471 height 81
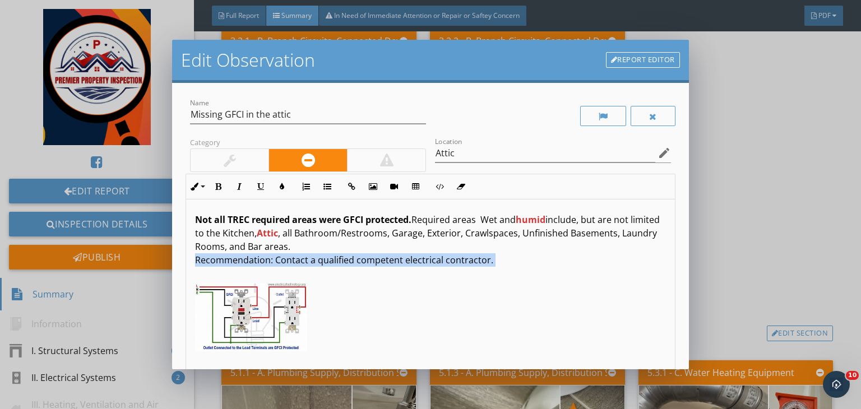
click at [352, 259] on p "Not all TREC required areas were GFCI protected. Required areas Wet and humid i…" at bounding box center [430, 253] width 471 height 81
copy p "Recommendation: Contact a qualified competent electrical contractor."
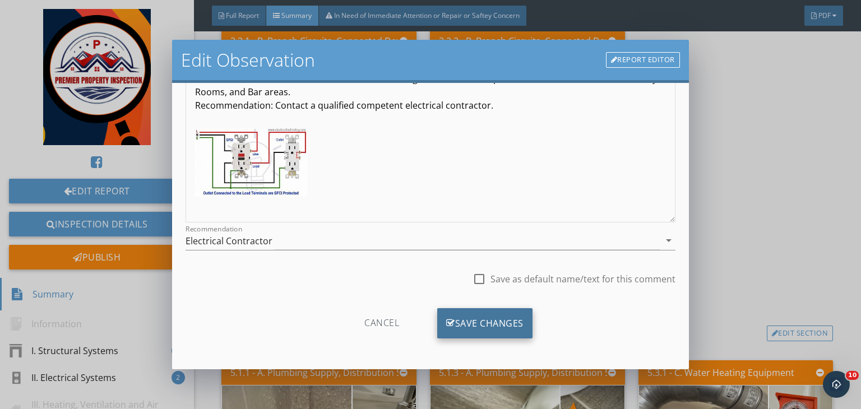
click at [473, 326] on div "Save Changes" at bounding box center [484, 323] width 95 height 30
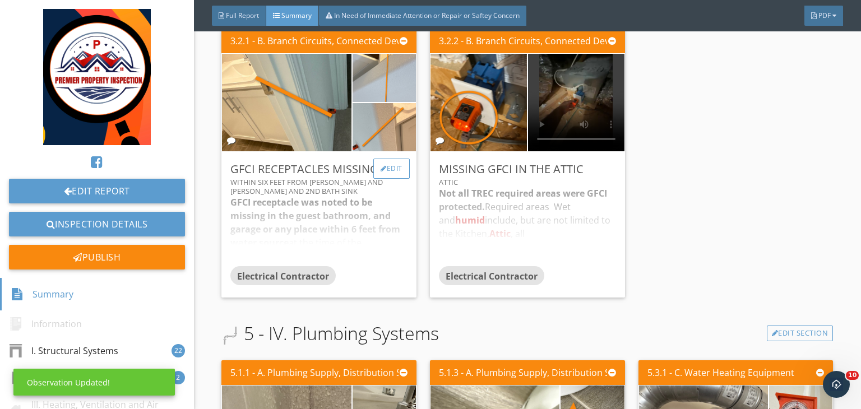
click at [387, 159] on div "Edit" at bounding box center [391, 169] width 36 height 20
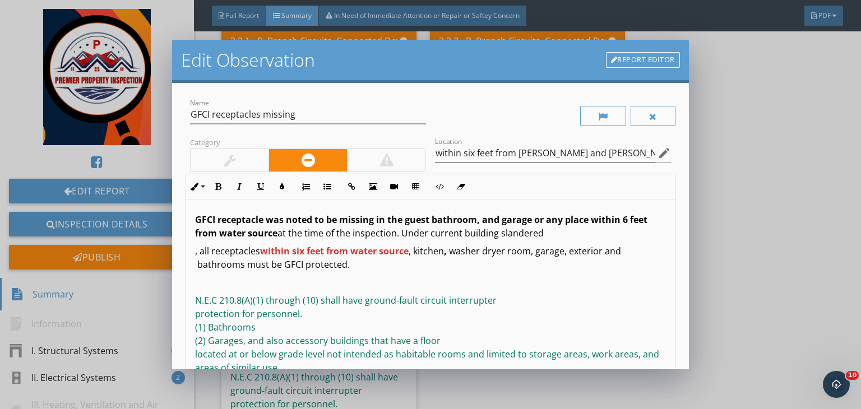
click at [356, 261] on p ", all receptacles within six feet from water source , kitchen , washer dryer ro…" at bounding box center [430, 257] width 471 height 27
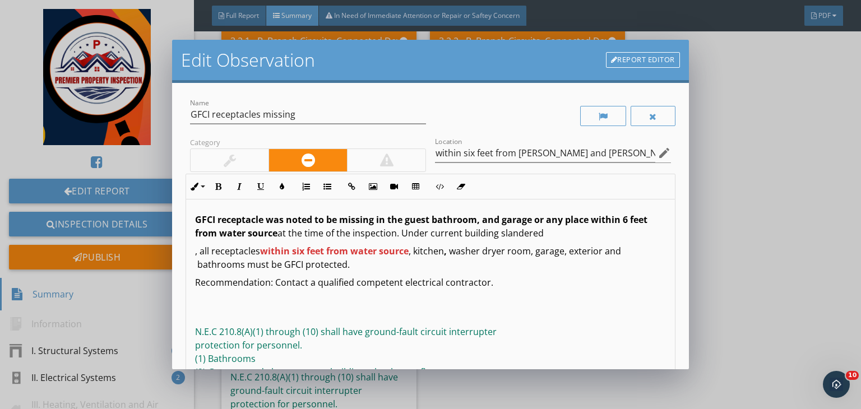
click at [373, 283] on p "Recommendation: Contact a qualified competent electrical contractor." at bounding box center [430, 289] width 471 height 27
click at [218, 190] on icon "button" at bounding box center [218, 187] width 8 height 8
click at [278, 190] on icon "button" at bounding box center [282, 187] width 8 height 8
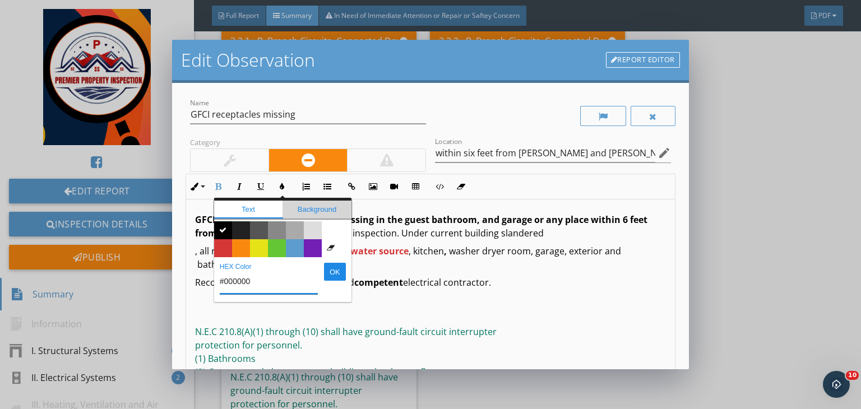
click at [302, 211] on span "Background" at bounding box center [316, 210] width 69 height 18
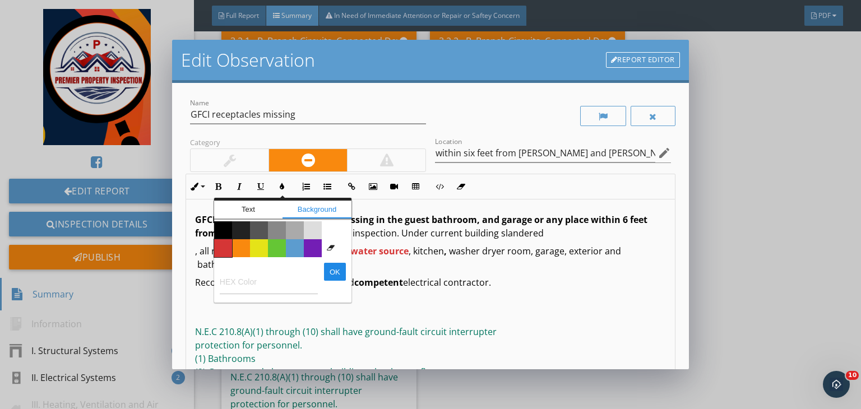
click at [223, 247] on span "Color #d53636" at bounding box center [223, 248] width 18 height 18
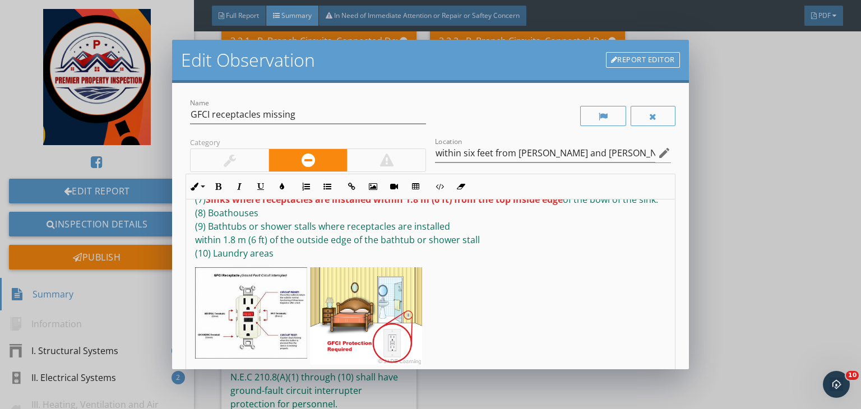
scroll to position [155, 0]
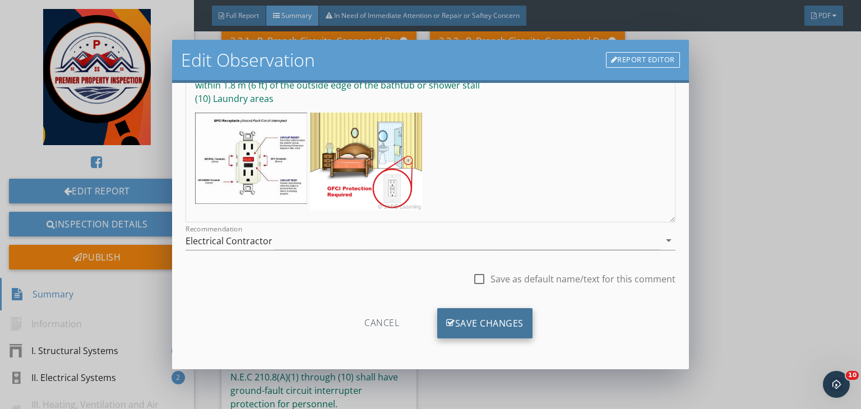
click at [479, 317] on div "Save Changes" at bounding box center [484, 323] width 95 height 30
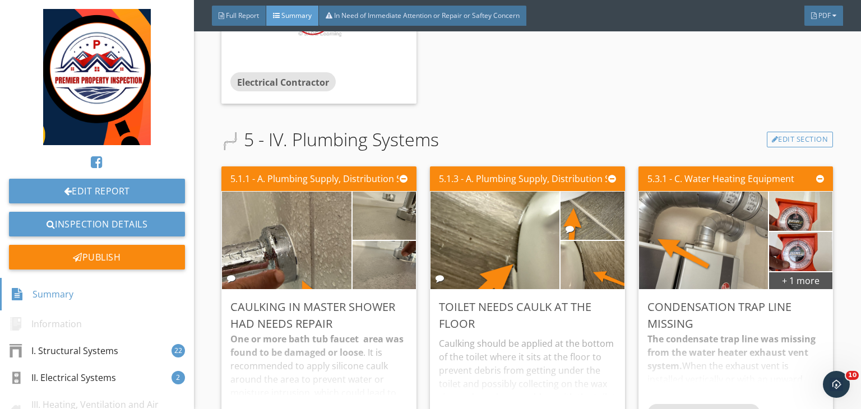
scroll to position [4890, 0]
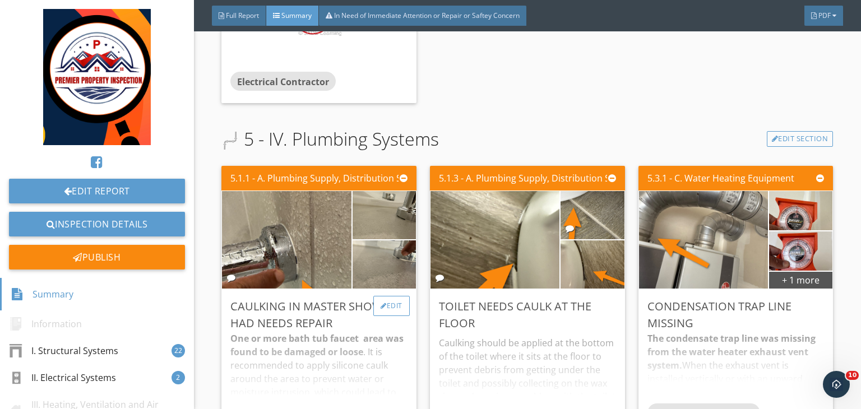
click at [398, 296] on div "Edit" at bounding box center [391, 306] width 36 height 20
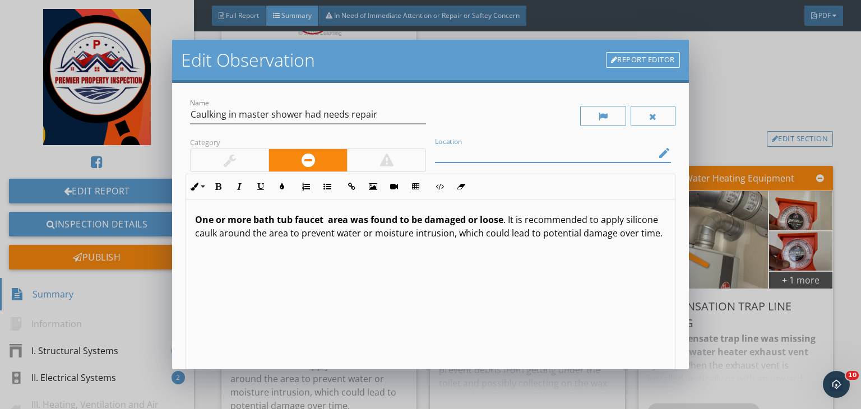
click at [475, 155] on input "Location" at bounding box center [545, 153] width 220 height 18
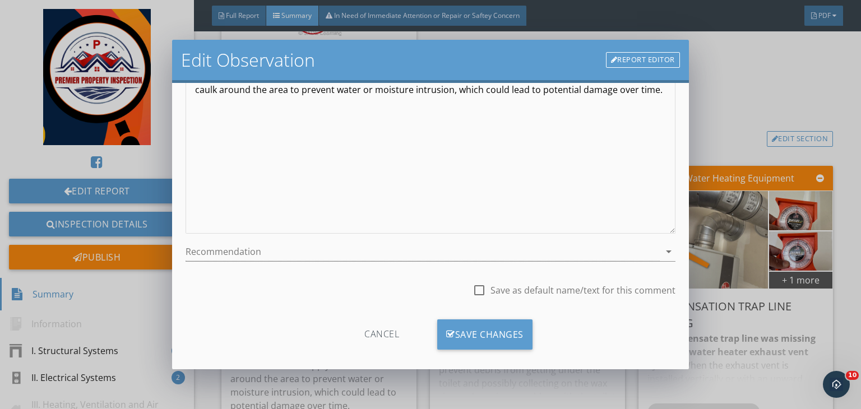
scroll to position [151, 0]
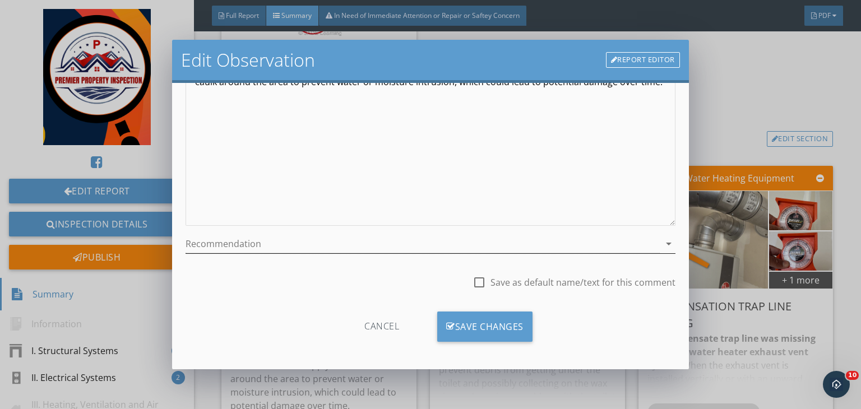
type input "most of the bath faucet"
click at [312, 245] on div at bounding box center [422, 244] width 474 height 18
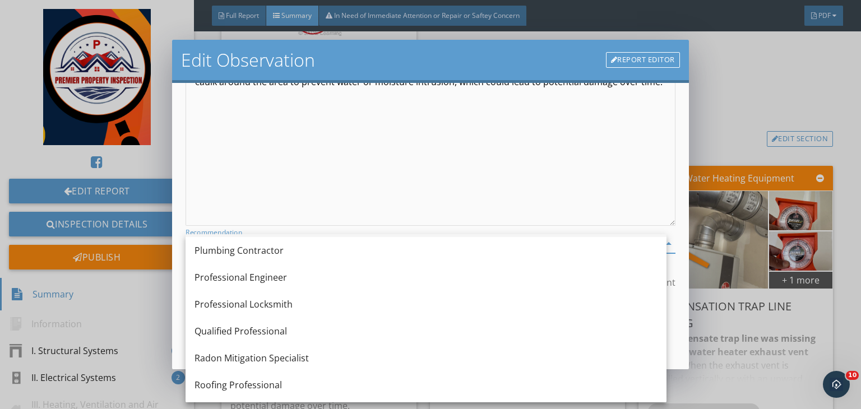
scroll to position [1132, 0]
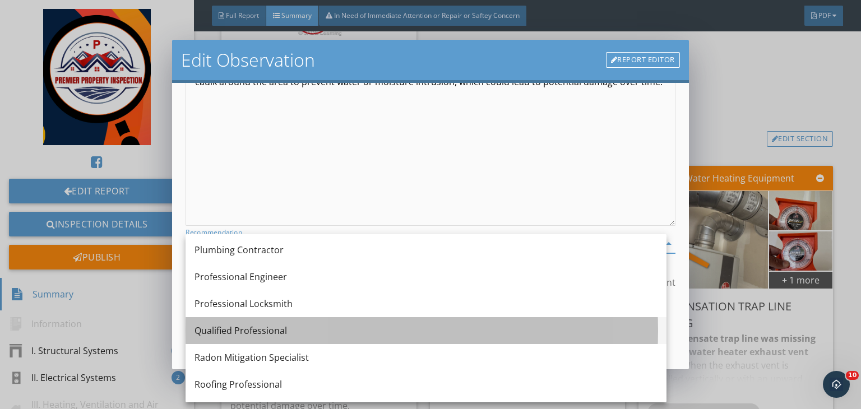
click at [234, 335] on div "Qualified Professional" at bounding box center [425, 330] width 463 height 13
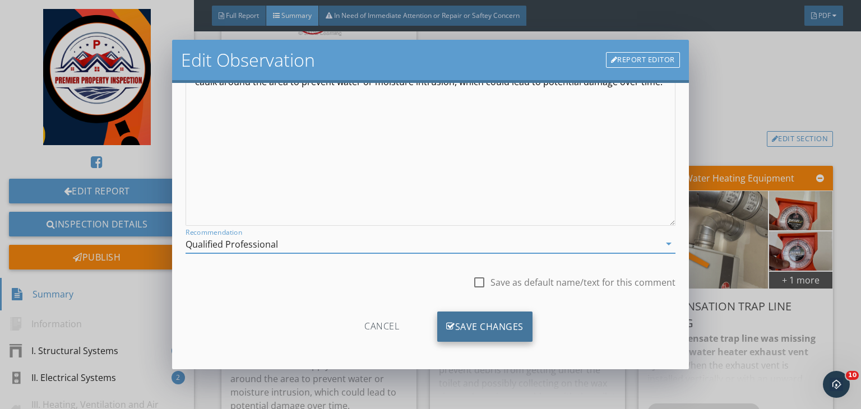
click at [457, 328] on div "Save Changes" at bounding box center [484, 327] width 95 height 30
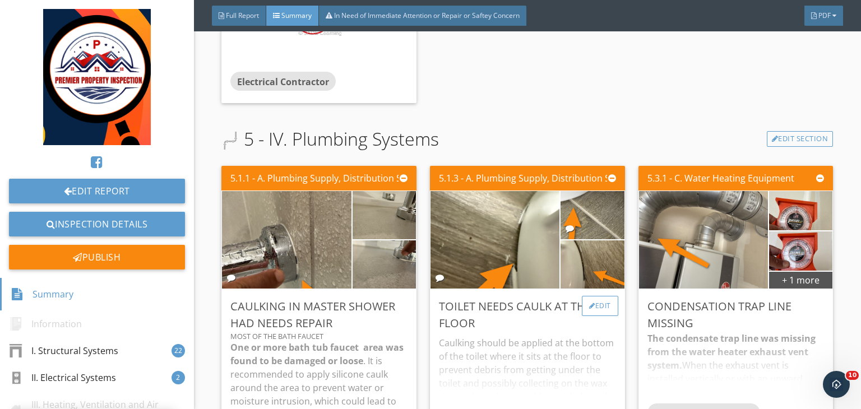
click at [591, 296] on div "Edit" at bounding box center [600, 306] width 36 height 20
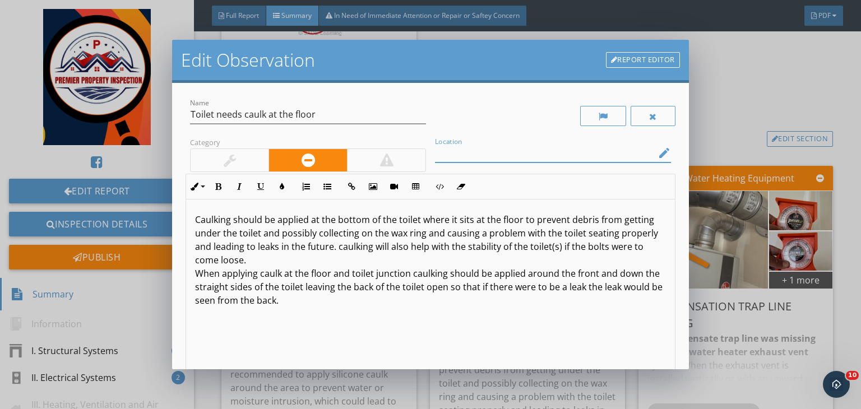
click at [544, 155] on input "Location" at bounding box center [545, 153] width 220 height 18
type input "one or more comode"
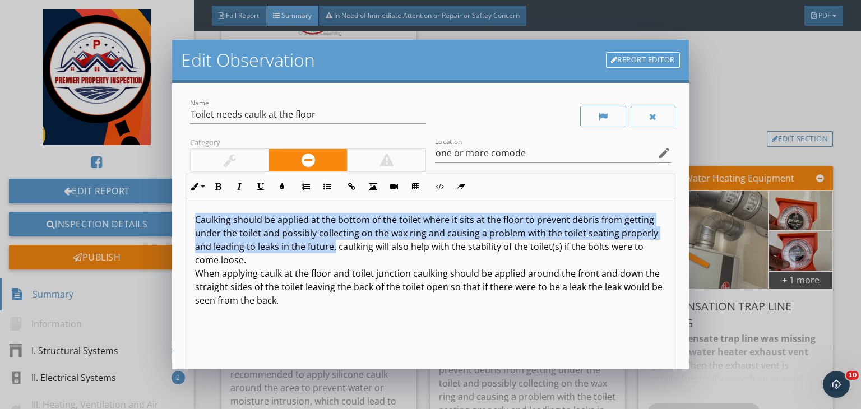
drag, startPoint x: 373, startPoint y: 247, endPoint x: 174, endPoint y: 218, distance: 201.1
click at [174, 218] on div "Name Toilet needs caulk at the floor Category Location one or more comode edit …" at bounding box center [430, 226] width 517 height 286
click at [213, 189] on button "Bold" at bounding box center [217, 186] width 21 height 21
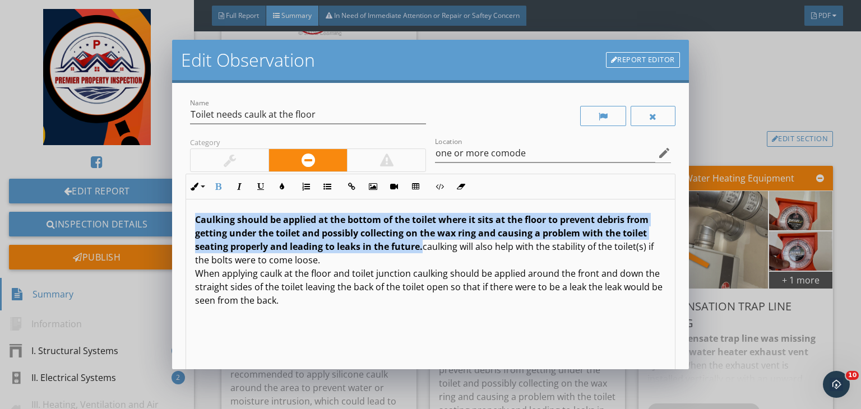
scroll to position [155, 0]
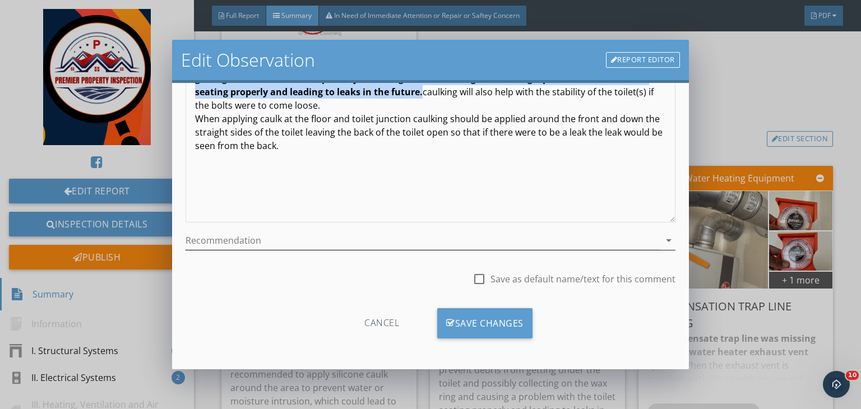
click at [297, 244] on div at bounding box center [422, 240] width 474 height 18
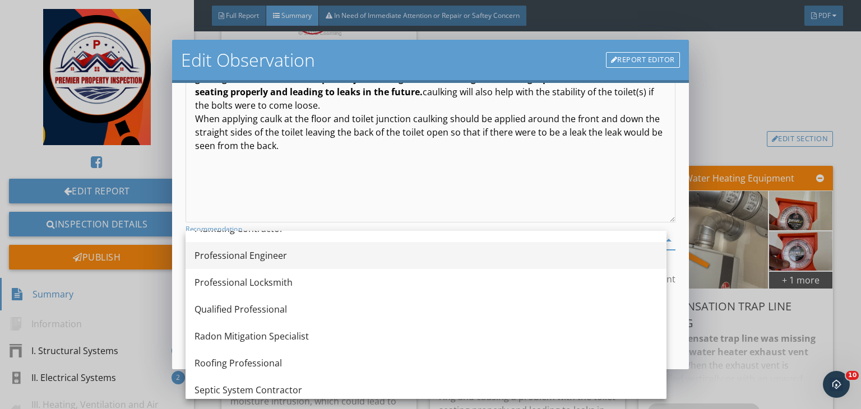
scroll to position [1150, 0]
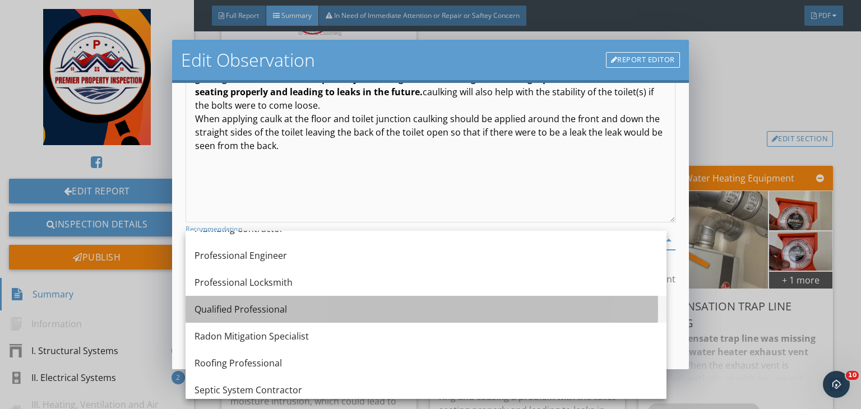
click at [227, 308] on div "Qualified Professional" at bounding box center [425, 309] width 463 height 13
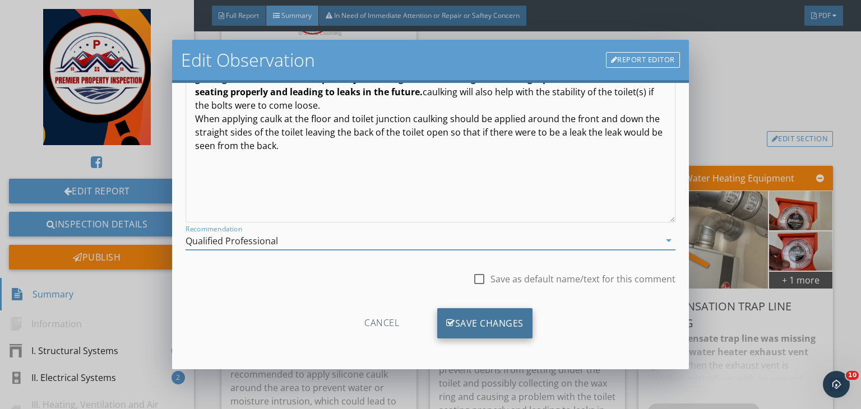
click at [446, 327] on icon at bounding box center [450, 323] width 9 height 12
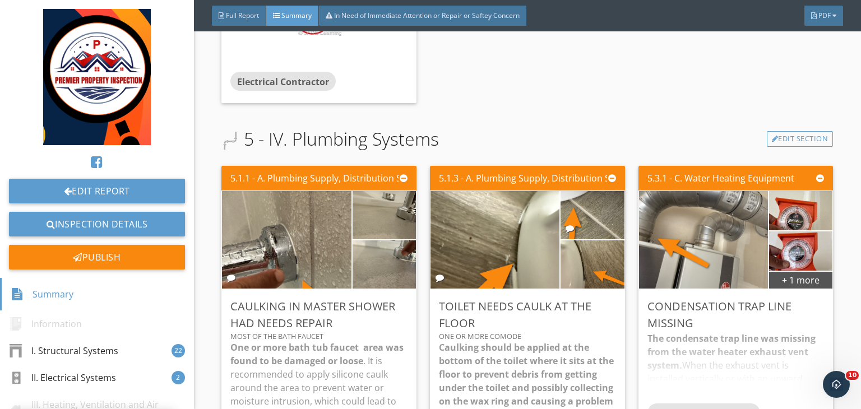
scroll to position [22, 0]
click at [795, 296] on div "Edit" at bounding box center [808, 306] width 36 height 20
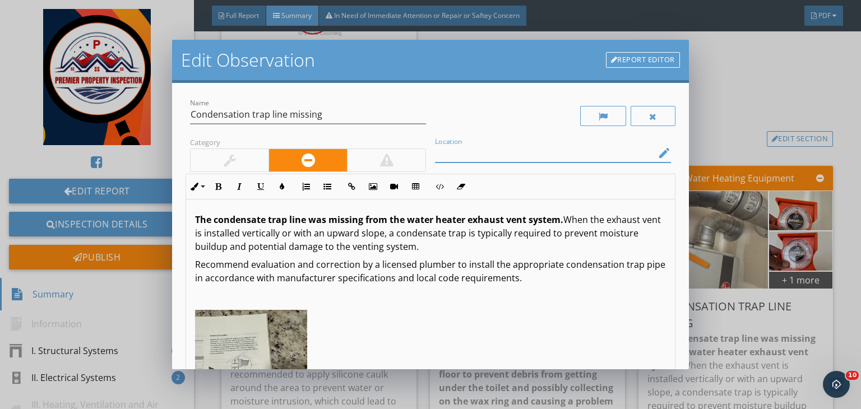
click at [545, 151] on input "Location" at bounding box center [545, 153] width 220 height 18
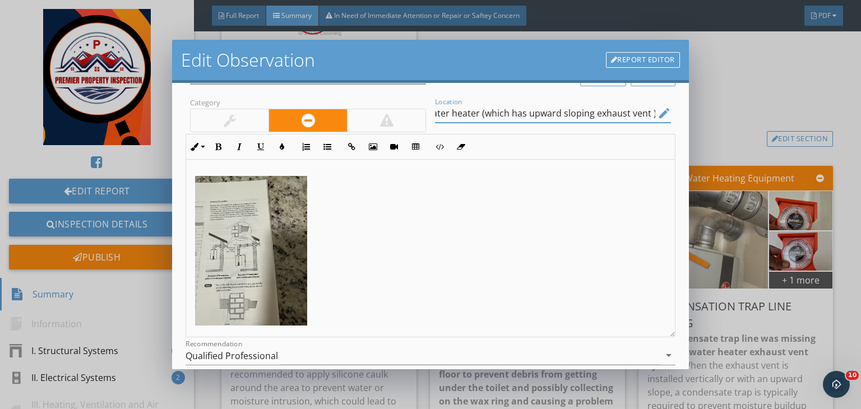
scroll to position [44, 0]
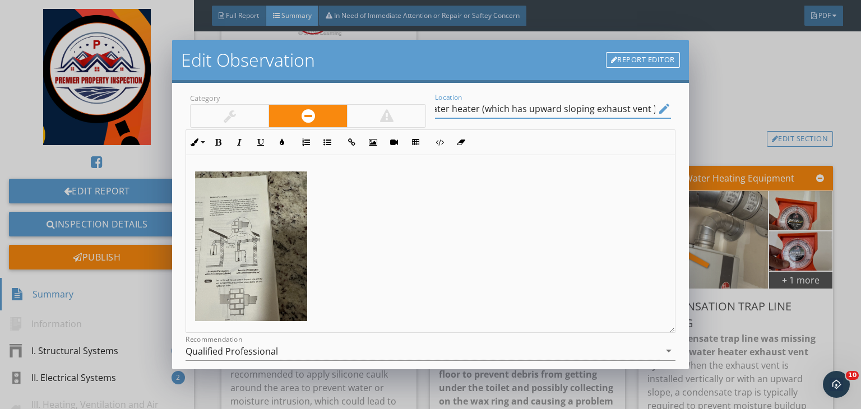
type input "left side water heater (which has upward sloping exhaust vent )"
click at [262, 238] on img at bounding box center [251, 246] width 112 height 150
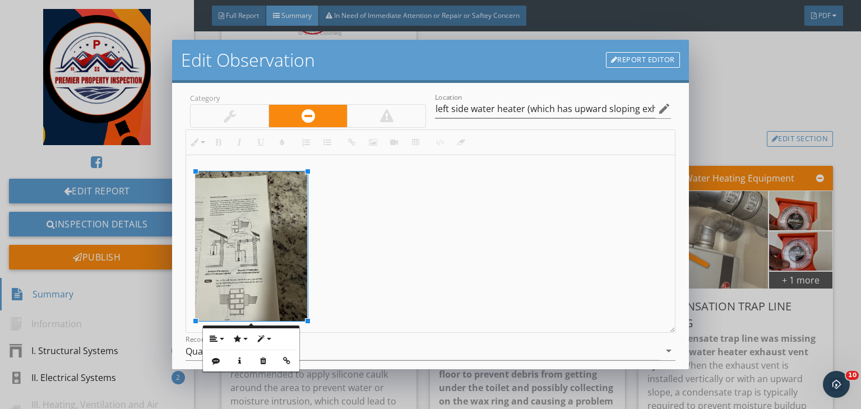
click at [262, 238] on img at bounding box center [251, 246] width 112 height 150
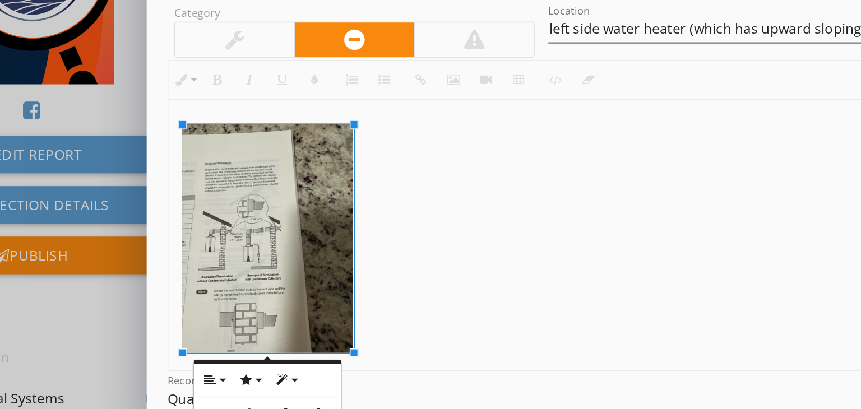
scroll to position [48, 0]
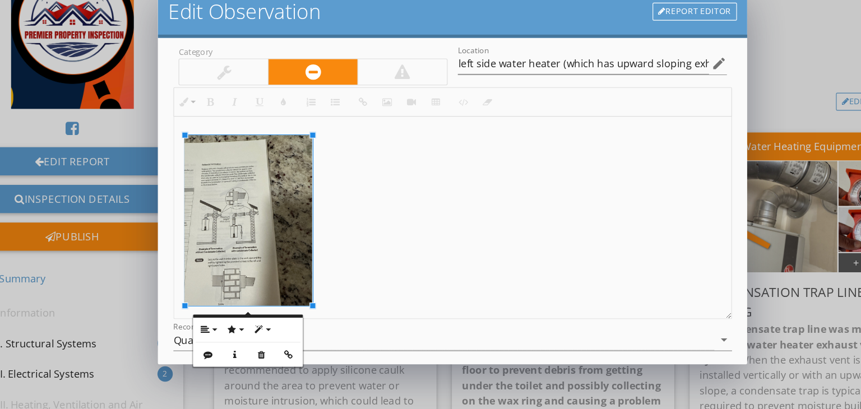
click at [379, 240] on div "The condensate trap line was missing from the water heater exhaust vent system.…" at bounding box center [430, 194] width 489 height 272
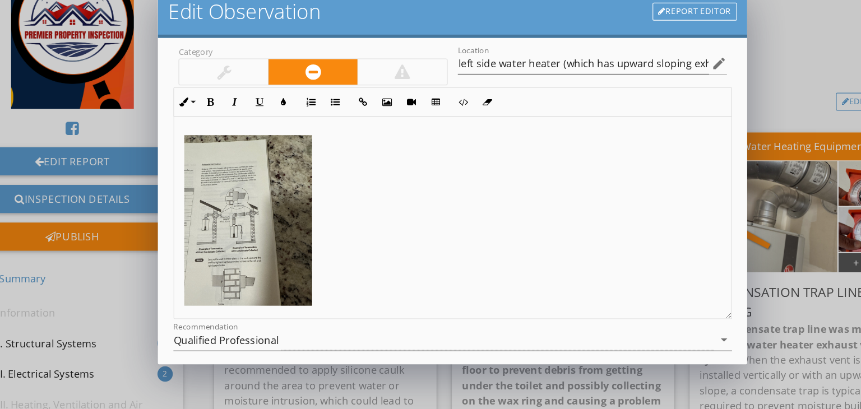
scroll to position [155, 0]
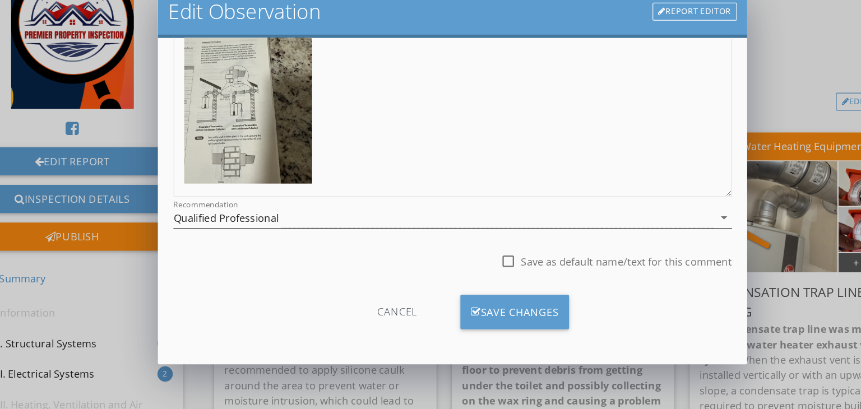
click at [335, 240] on div "Qualified Professional" at bounding box center [422, 240] width 474 height 18
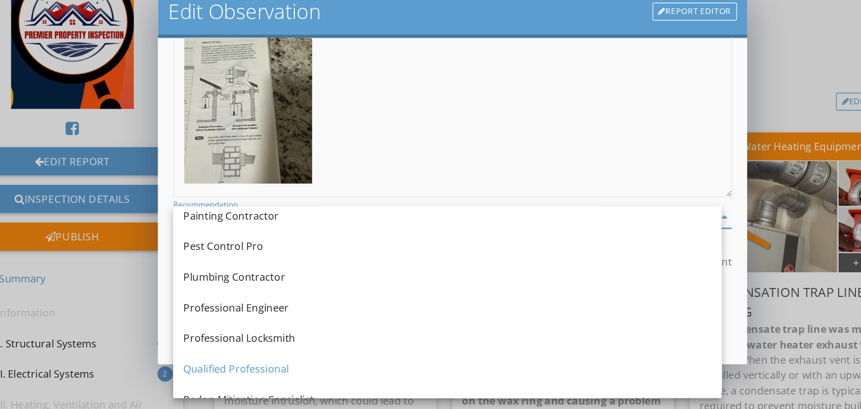
scroll to position [1087, 0]
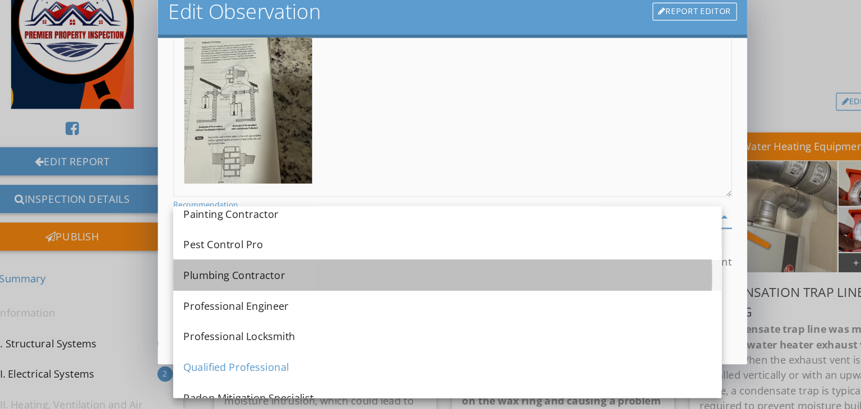
click at [211, 295] on div "Plumbing Contractor" at bounding box center [425, 291] width 463 height 13
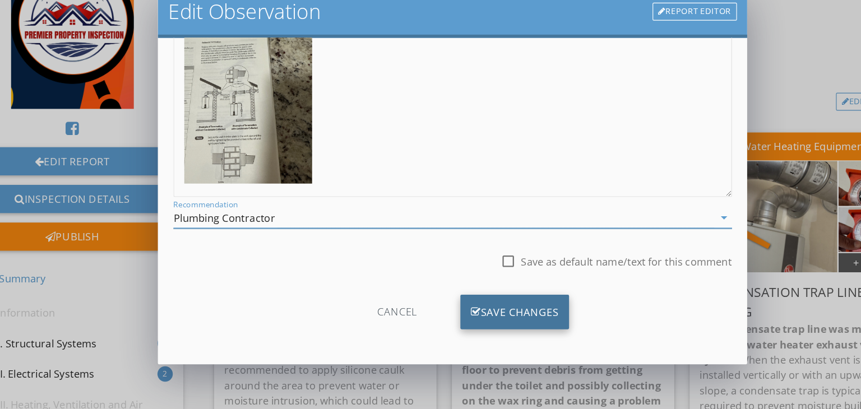
click at [471, 325] on div "Save Changes" at bounding box center [484, 323] width 95 height 30
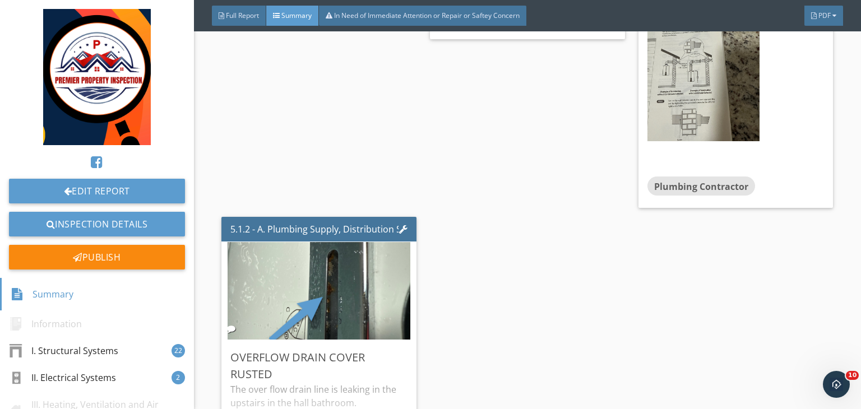
scroll to position [5520, 0]
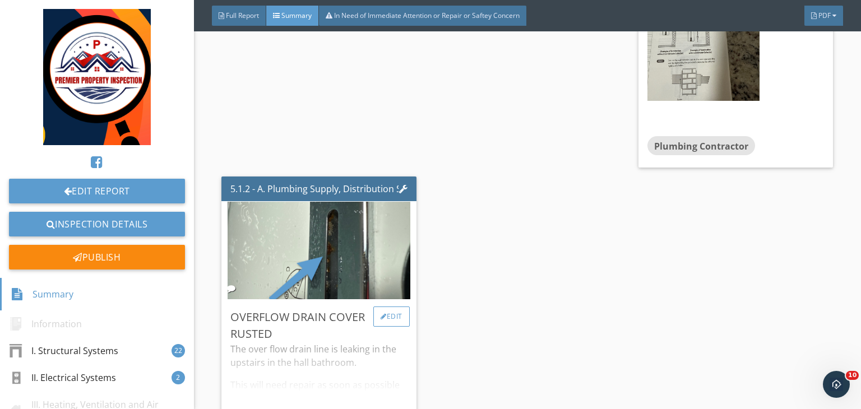
click at [386, 307] on div "Edit" at bounding box center [391, 317] width 36 height 20
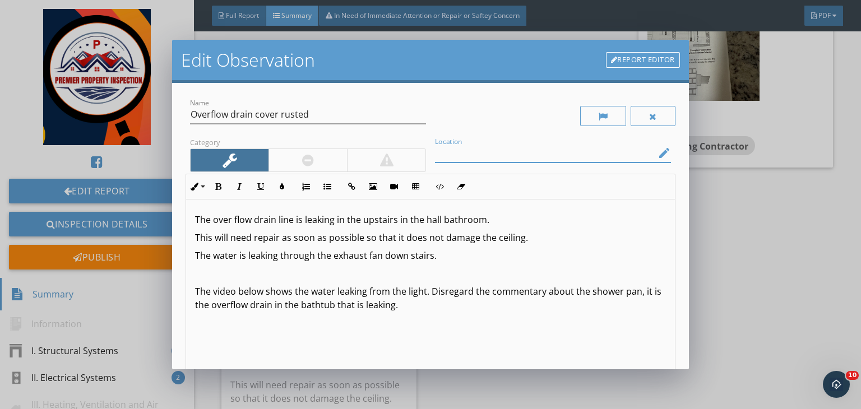
click at [456, 156] on input "Location" at bounding box center [545, 153] width 220 height 18
type input "Master bath tub over flow cover"
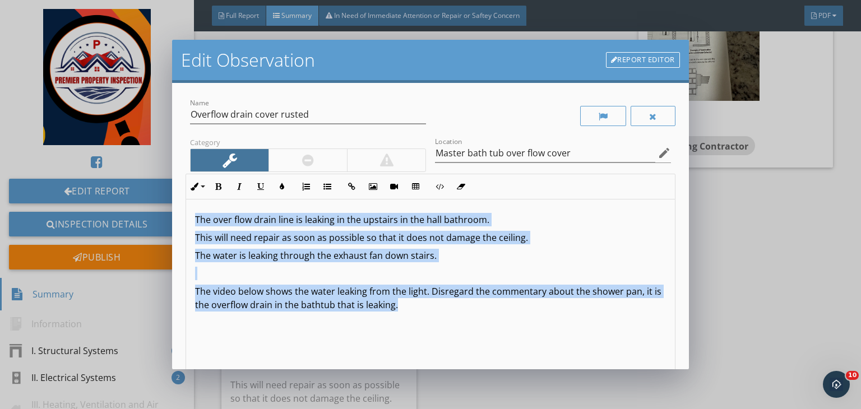
drag, startPoint x: 195, startPoint y: 219, endPoint x: 419, endPoint y: 310, distance: 241.8
click at [419, 310] on div "The over flow drain line is leaking in the upstairs in the hall bathroom. This …" at bounding box center [430, 288] width 489 height 178
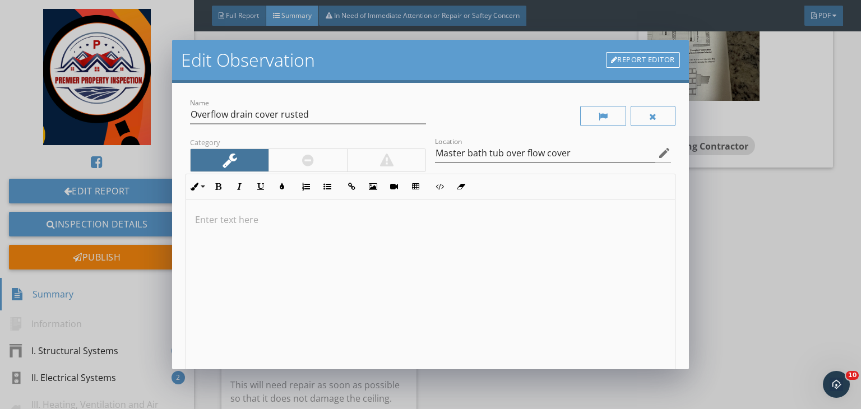
click at [267, 214] on p at bounding box center [430, 219] width 471 height 13
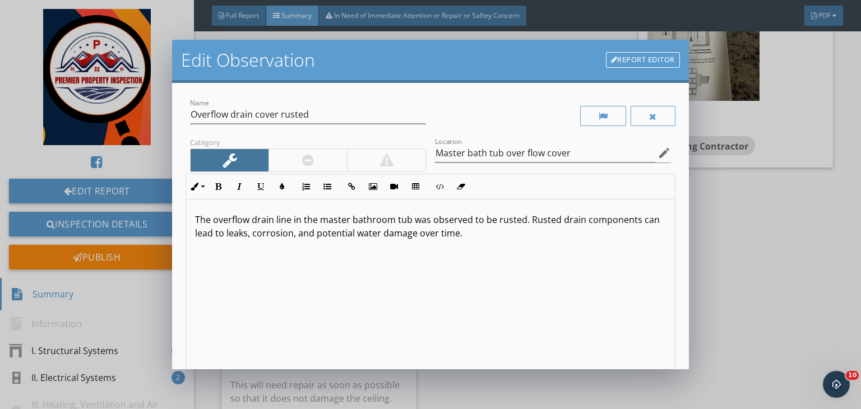
click at [285, 219] on p "The overflow drain line in the master bathroom tub was observed to be rusted. R…" at bounding box center [430, 226] width 471 height 27
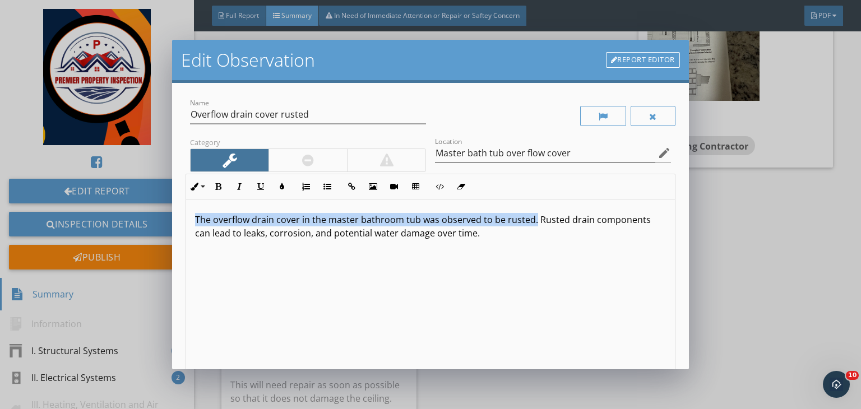
drag, startPoint x: 532, startPoint y: 216, endPoint x: 168, endPoint y: 203, distance: 364.5
click at [168, 203] on div "Edit Observation Report Editor Name Overflow drain cover rusted Category Locati…" at bounding box center [430, 204] width 861 height 409
click at [208, 189] on button "Bold" at bounding box center [217, 186] width 21 height 21
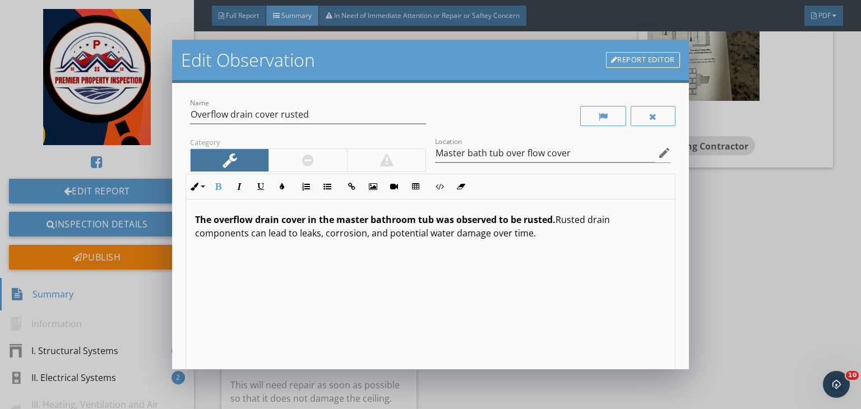
scroll to position [155, 0]
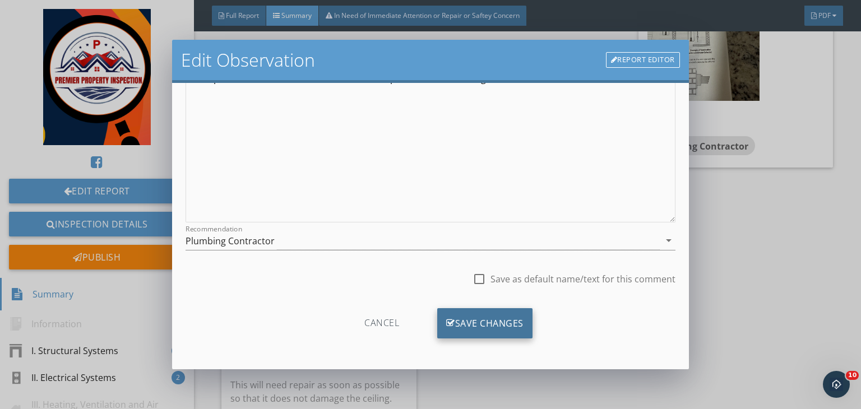
click at [482, 323] on div "Save Changes" at bounding box center [484, 323] width 95 height 30
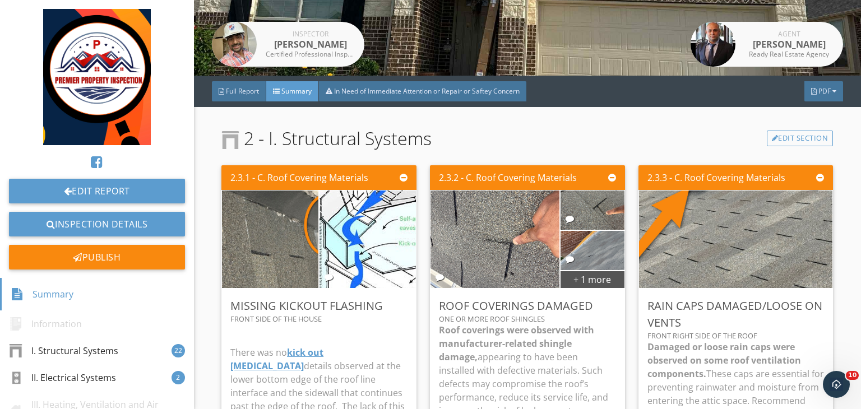
scroll to position [0, 0]
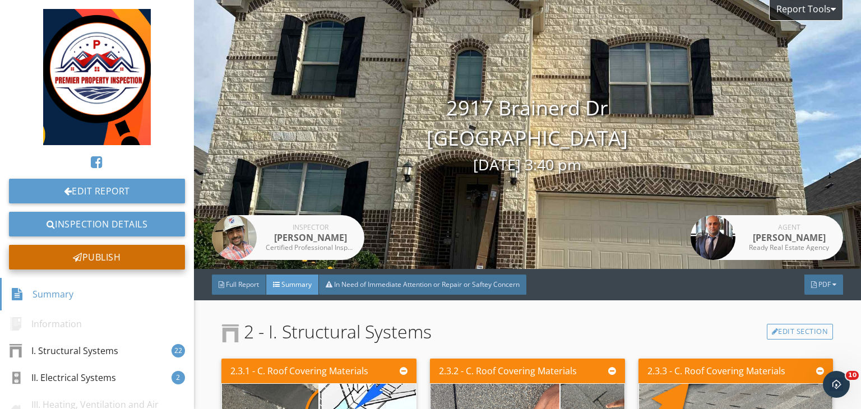
click at [107, 259] on div "Publish" at bounding box center [97, 257] width 176 height 25
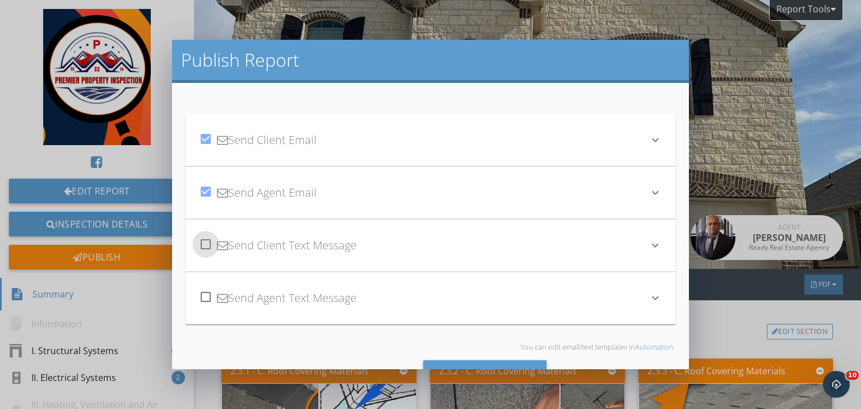
click at [207, 252] on div at bounding box center [205, 244] width 19 height 19
checkbox input "true"
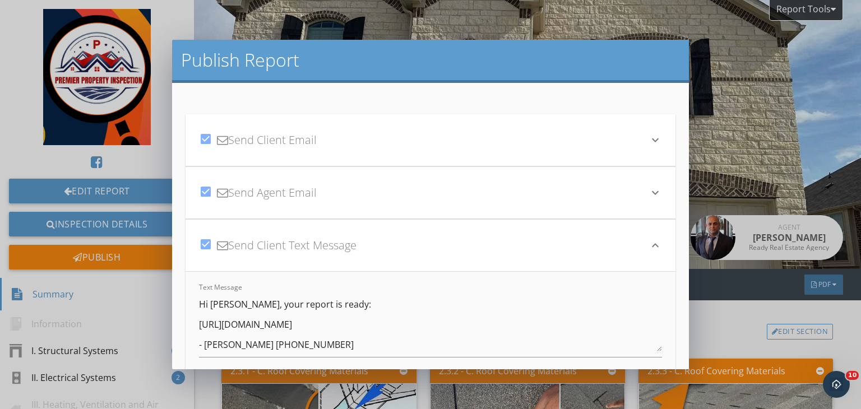
click at [648, 197] on icon "keyboard_arrow_down" at bounding box center [654, 192] width 13 height 13
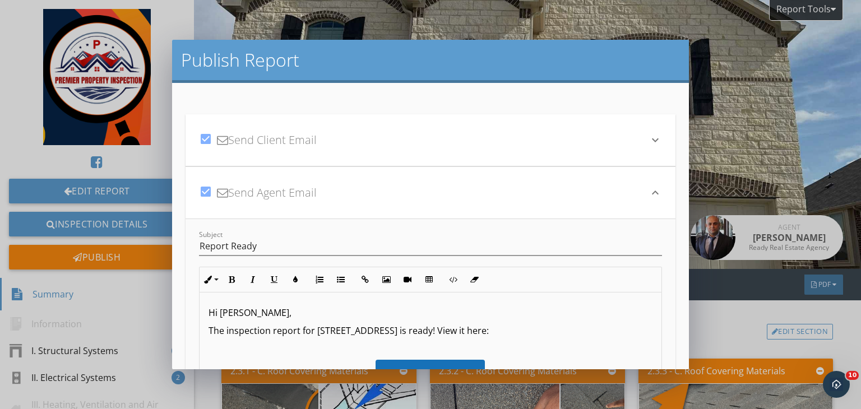
click at [254, 313] on p "Hi [PERSON_NAME]," at bounding box center [430, 312] width 444 height 13
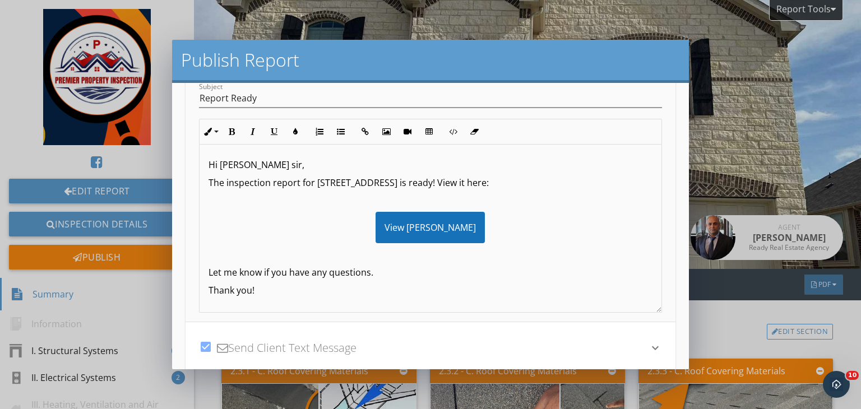
scroll to position [150, 0]
click at [210, 258] on p at bounding box center [430, 252] width 444 height 13
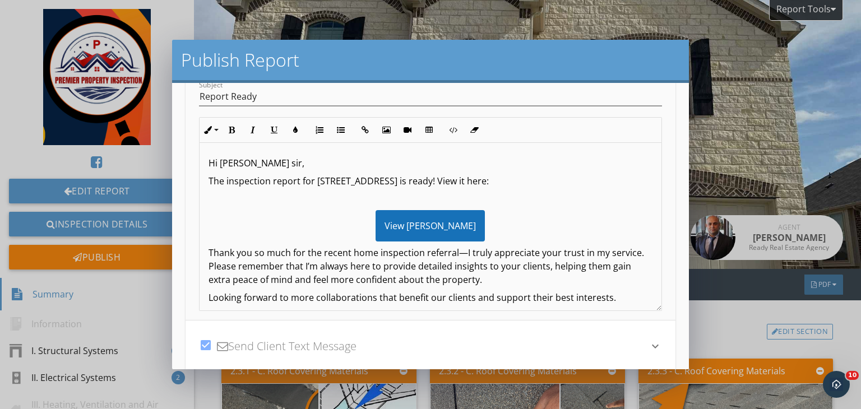
scroll to position [10, 0]
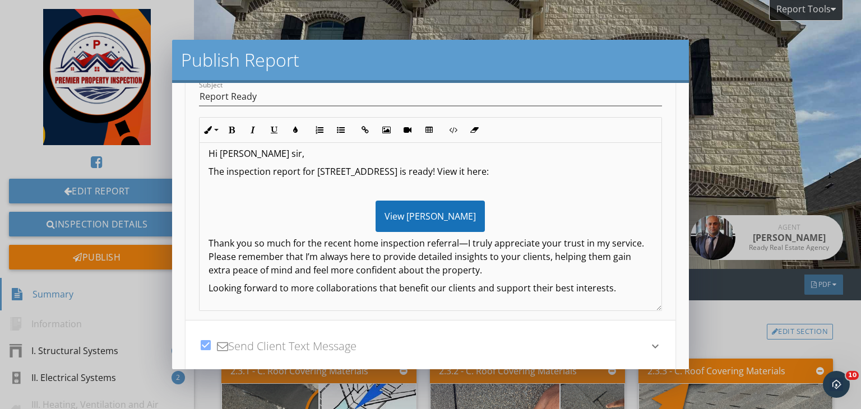
click at [282, 290] on p "Looking forward to more collaborations that benefit our clients and support the…" at bounding box center [430, 287] width 444 height 13
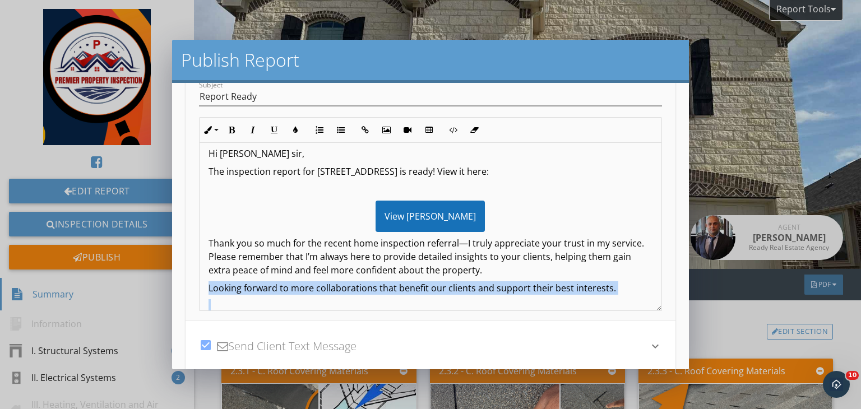
click at [282, 290] on p "Looking forward to more collaborations that benefit our clients and support the…" at bounding box center [430, 287] width 444 height 13
click at [232, 129] on icon "button" at bounding box center [232, 130] width 8 height 8
click at [291, 131] on icon "button" at bounding box center [295, 130] width 8 height 8
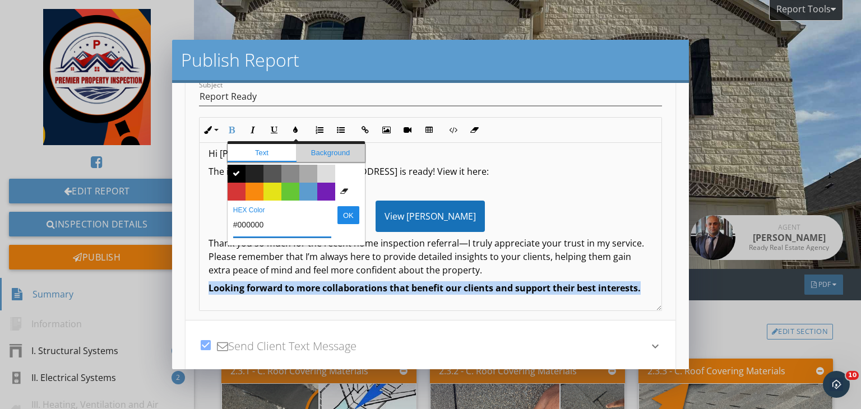
click at [314, 151] on span "Background" at bounding box center [330, 153] width 69 height 18
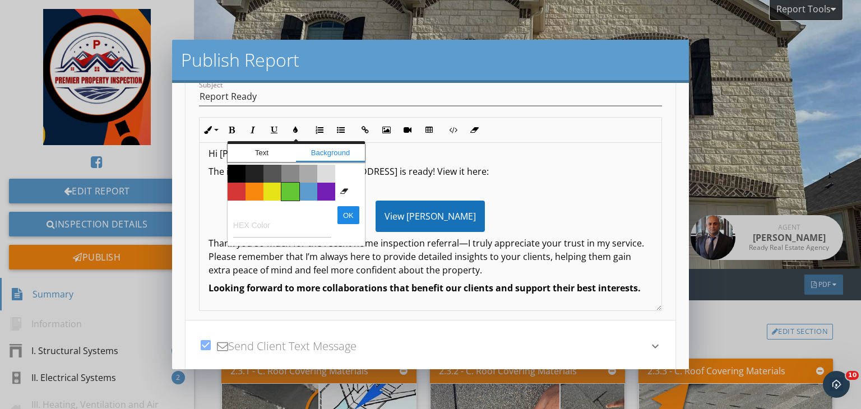
click at [288, 187] on span "Color #65c635" at bounding box center [290, 192] width 18 height 18
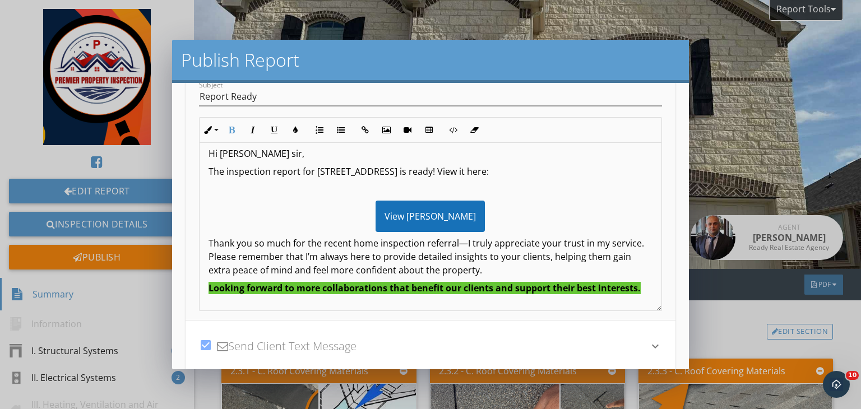
click at [350, 252] on p "Thank you so much for the recent home inspection referral—I truly appreciate yo…" at bounding box center [430, 256] width 444 height 40
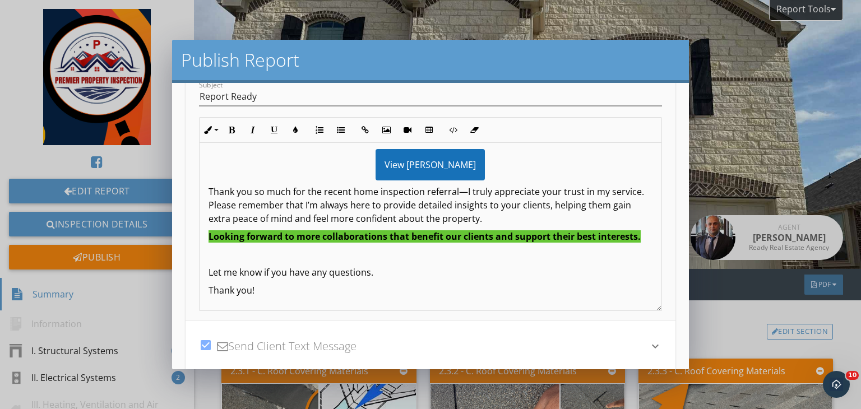
scroll to position [293, 0]
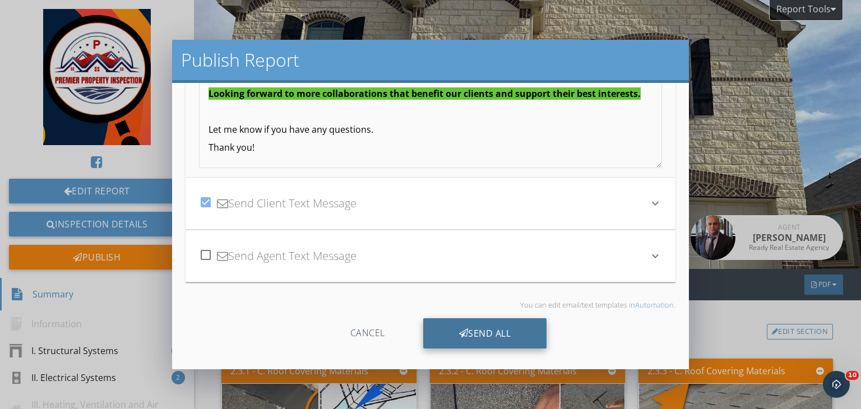
click at [473, 336] on div "Send All" at bounding box center [485, 333] width 124 height 30
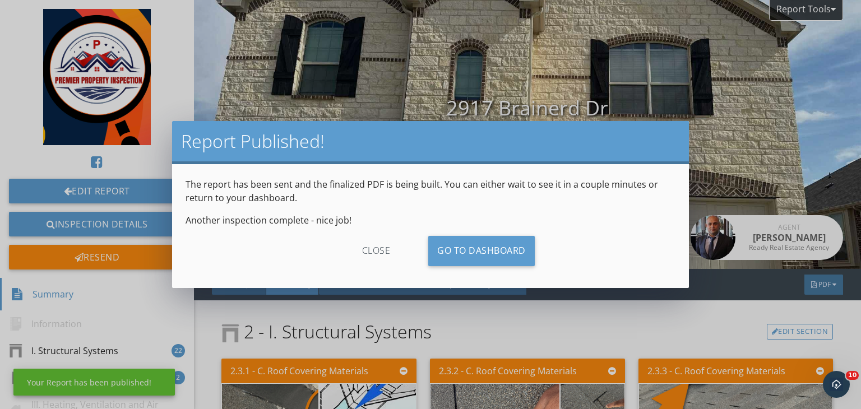
scroll to position [170, 0]
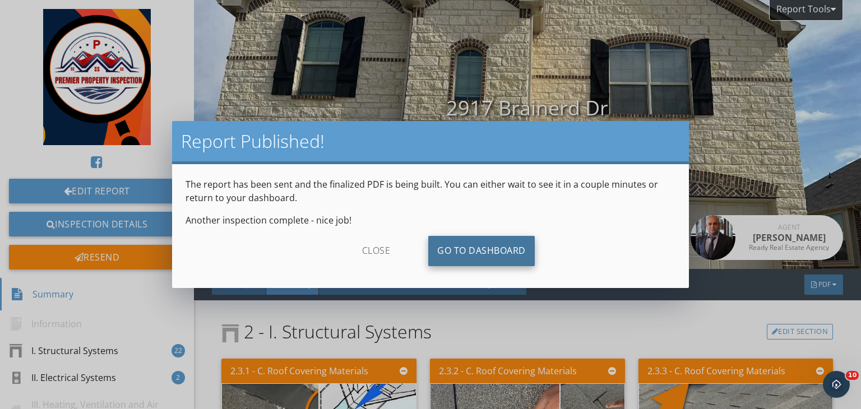
click at [469, 245] on link "Go To Dashboard" at bounding box center [481, 251] width 106 height 30
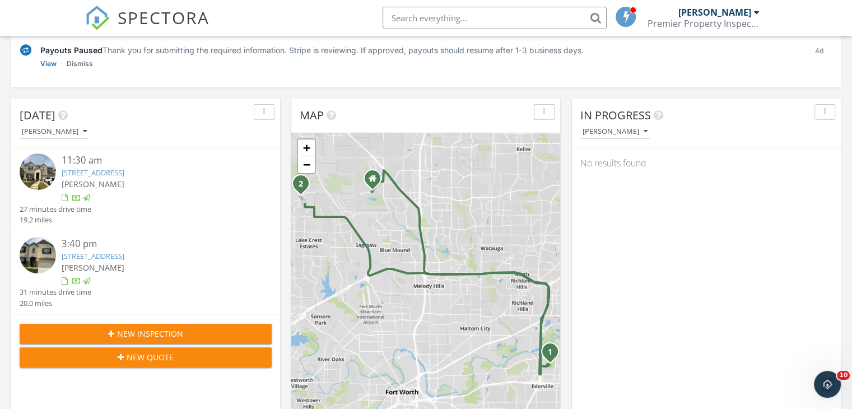
scroll to position [149, 0]
click at [124, 257] on link "2917 Brainerd Dr, Fort Worth, TX 76179" at bounding box center [93, 257] width 63 height 10
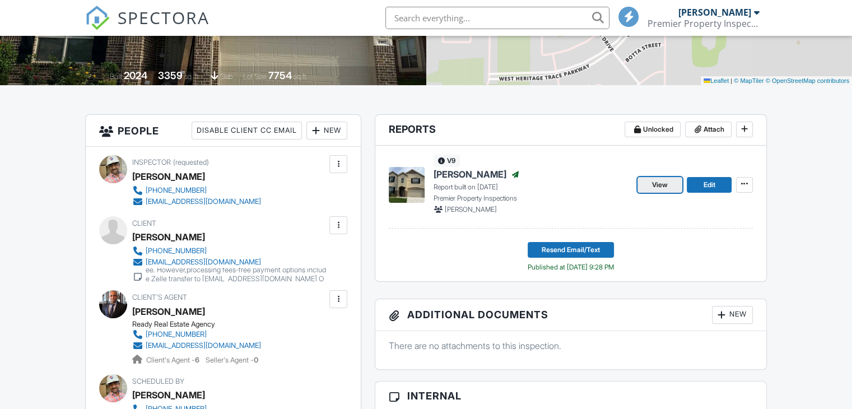
click at [665, 187] on span "View" at bounding box center [660, 184] width 16 height 11
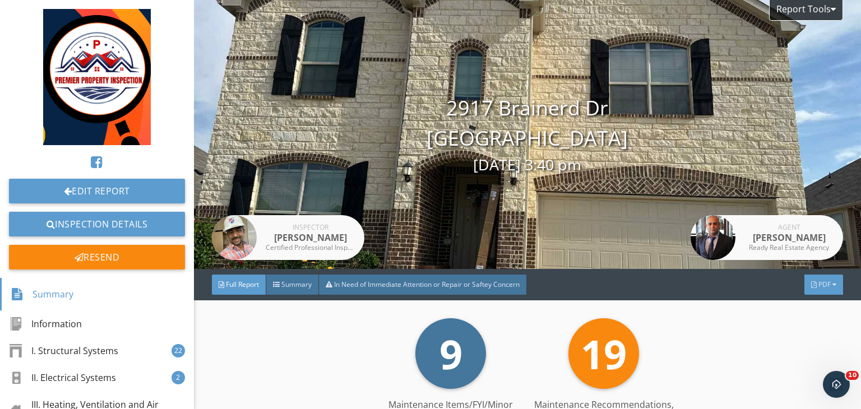
click at [823, 285] on div "PDF" at bounding box center [823, 285] width 39 height 20
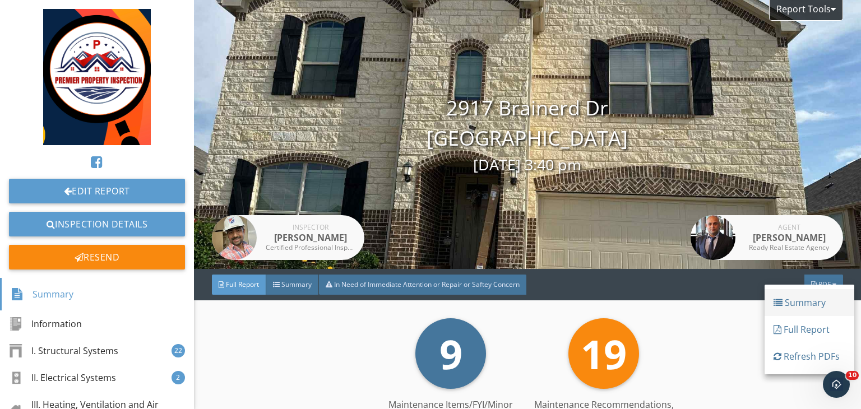
click at [797, 303] on div "Summary" at bounding box center [809, 302] width 72 height 13
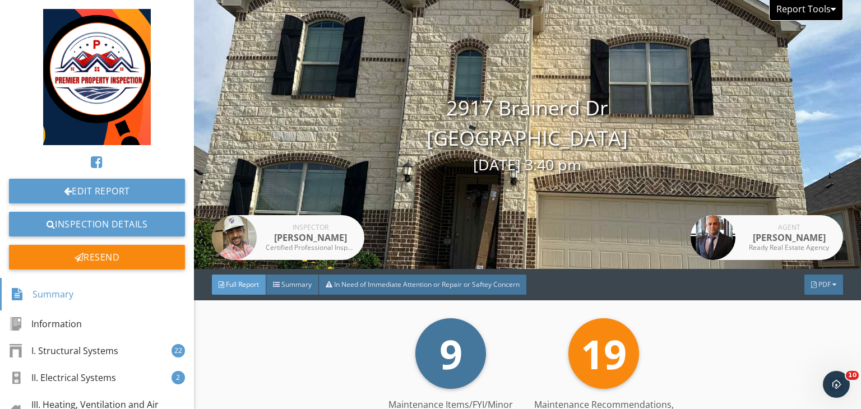
click at [830, 13] on div at bounding box center [832, 8] width 5 height 9
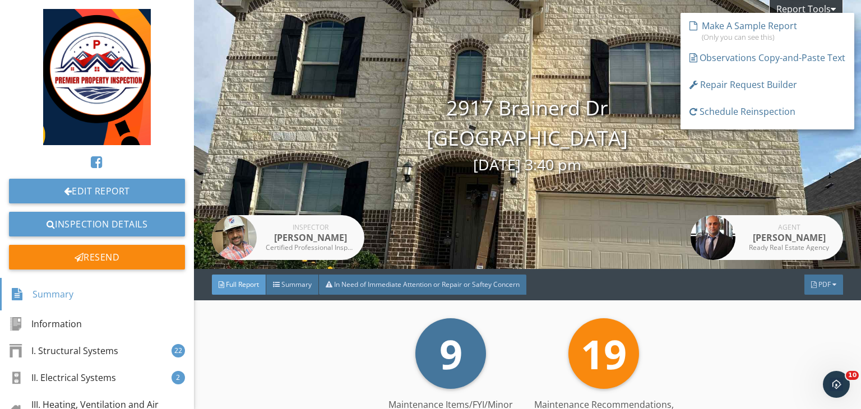
click at [764, 52] on div "Observations Copy-and-Paste Text" at bounding box center [767, 57] width 156 height 13
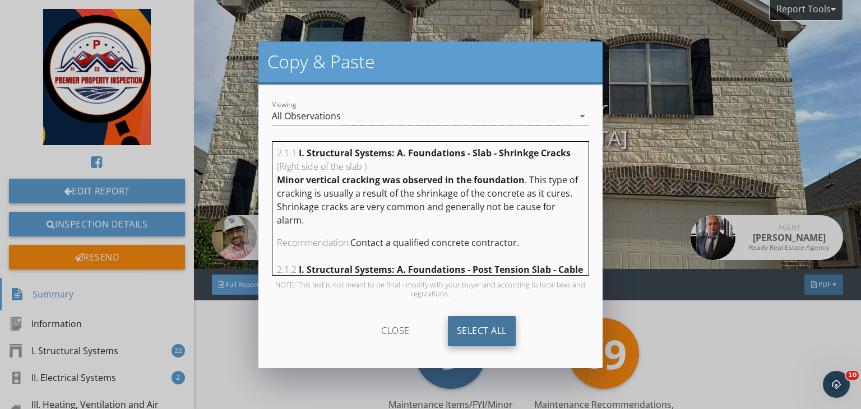
click at [494, 322] on div "Select All" at bounding box center [482, 331] width 68 height 30
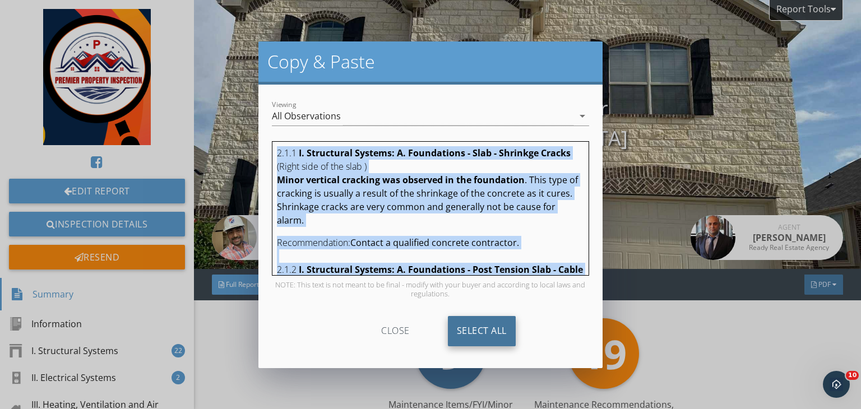
copy div "2.1.1 I. Structural Systems: A. Foundations - Slab - Shrinkge Cracks (Right sid…"
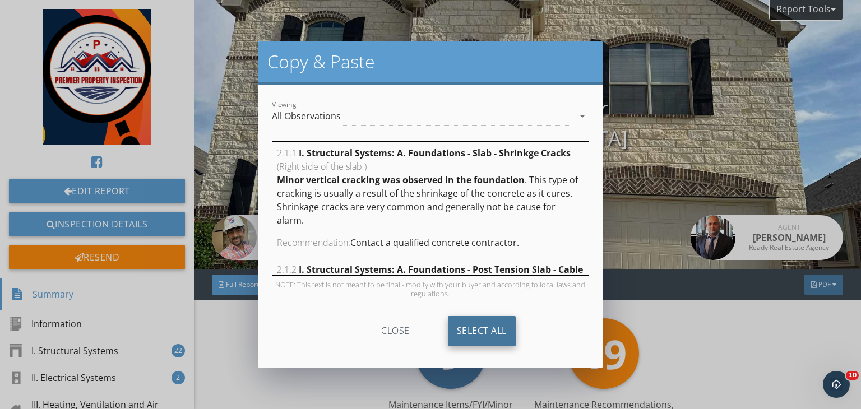
click at [485, 337] on div "Select All" at bounding box center [482, 331] width 68 height 30
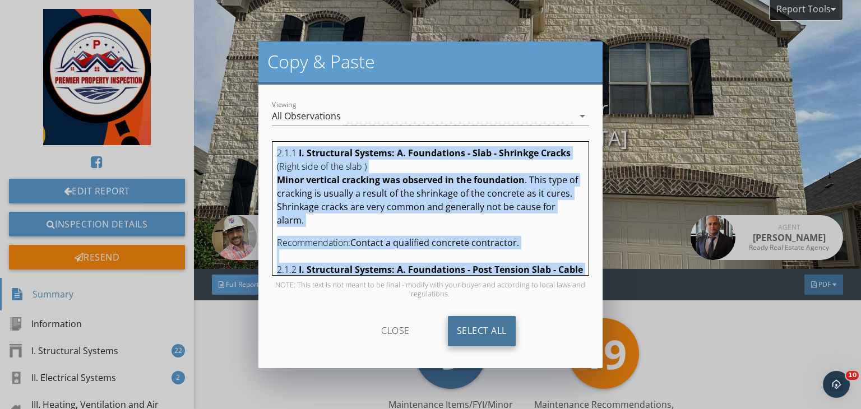
copy div "2.1.1 I. Structural Systems: A. Foundations - Slab - Shrinkge Cracks (Right sid…"
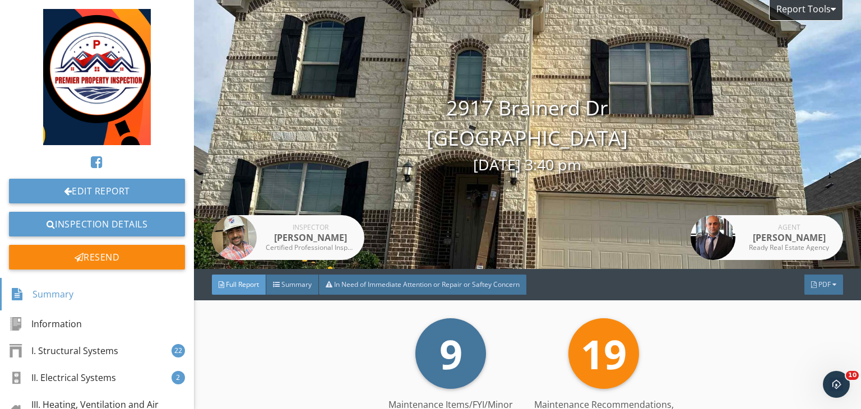
click at [646, 231] on div at bounding box center [430, 204] width 861 height 409
click at [818, 282] on span "PDF" at bounding box center [824, 285] width 12 height 10
click at [813, 301] on div "Summary" at bounding box center [809, 299] width 72 height 13
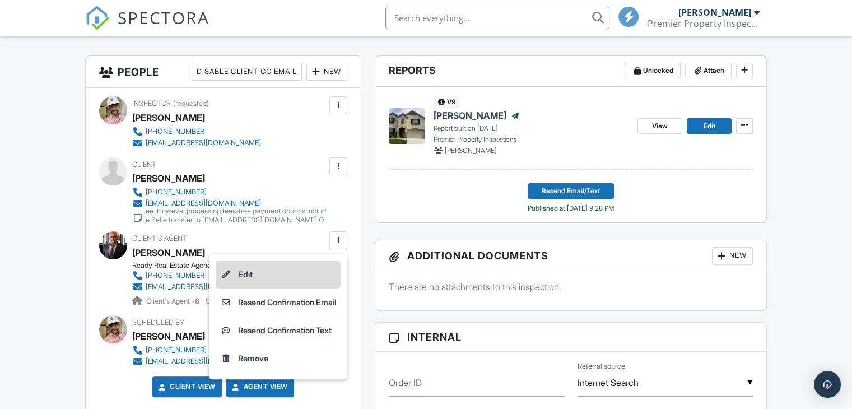
click at [291, 273] on li "Edit" at bounding box center [278, 275] width 125 height 28
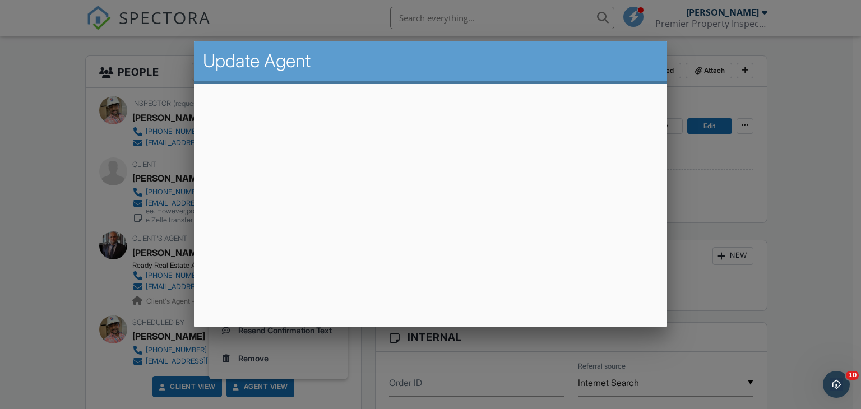
click at [132, 172] on div at bounding box center [430, 200] width 861 height 512
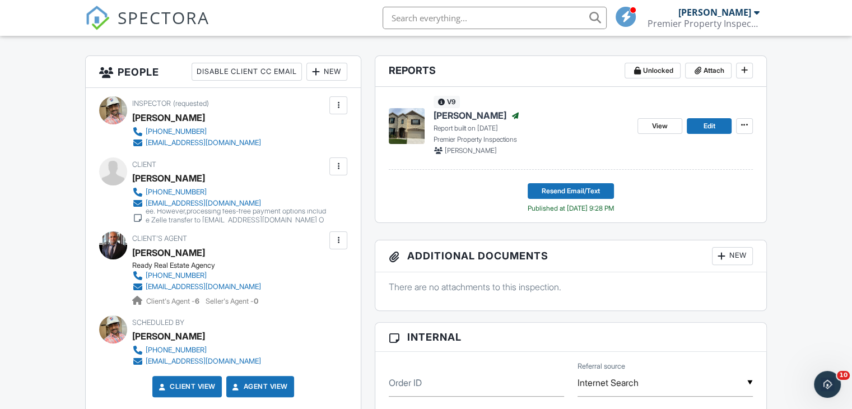
click at [336, 170] on div at bounding box center [338, 166] width 11 height 11
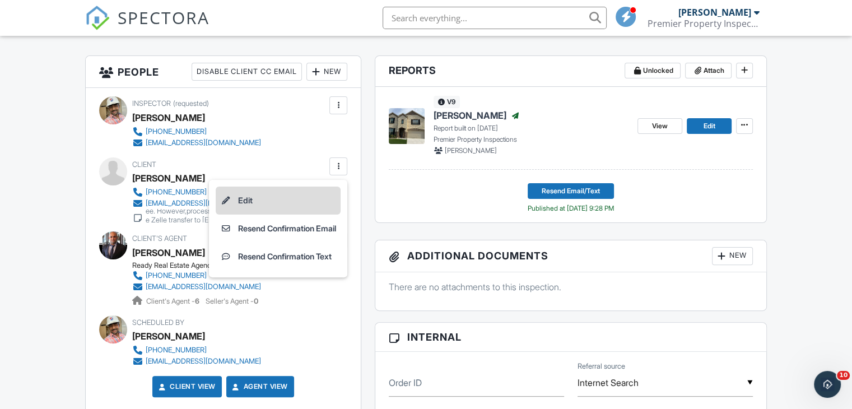
click at [285, 191] on li "Edit" at bounding box center [278, 201] width 125 height 28
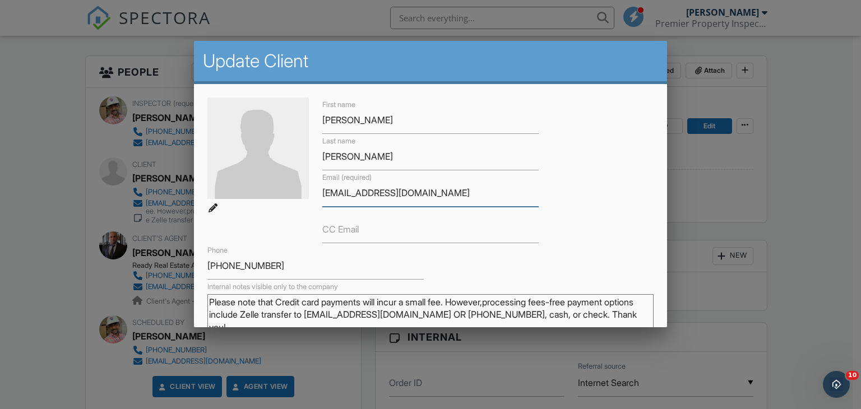
click at [342, 189] on input "[EMAIL_ADDRESS][DOMAIN_NAME]" at bounding box center [430, 192] width 216 height 27
click at [707, 202] on div at bounding box center [430, 200] width 861 height 512
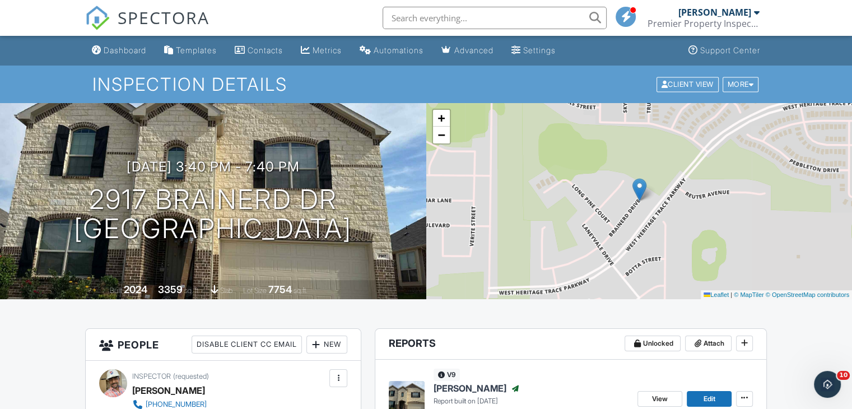
drag, startPoint x: 368, startPoint y: 227, endPoint x: 124, endPoint y: 182, distance: 247.9
click at [124, 182] on div "[DATE] 3:40 pm - 7:40 pm [STREET_ADDRESS] [GEOGRAPHIC_DATA], [GEOGRAPHIC_DATA] …" at bounding box center [213, 201] width 426 height 85
click at [366, 199] on div at bounding box center [355, 198] width 22 height 21
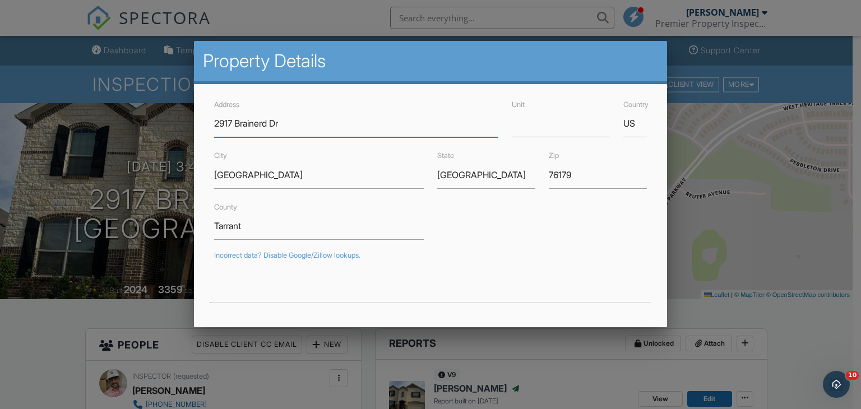
click at [250, 126] on input "2917 Brainerd Dr" at bounding box center [356, 123] width 284 height 27
